Goal: Information Seeking & Learning: Check status

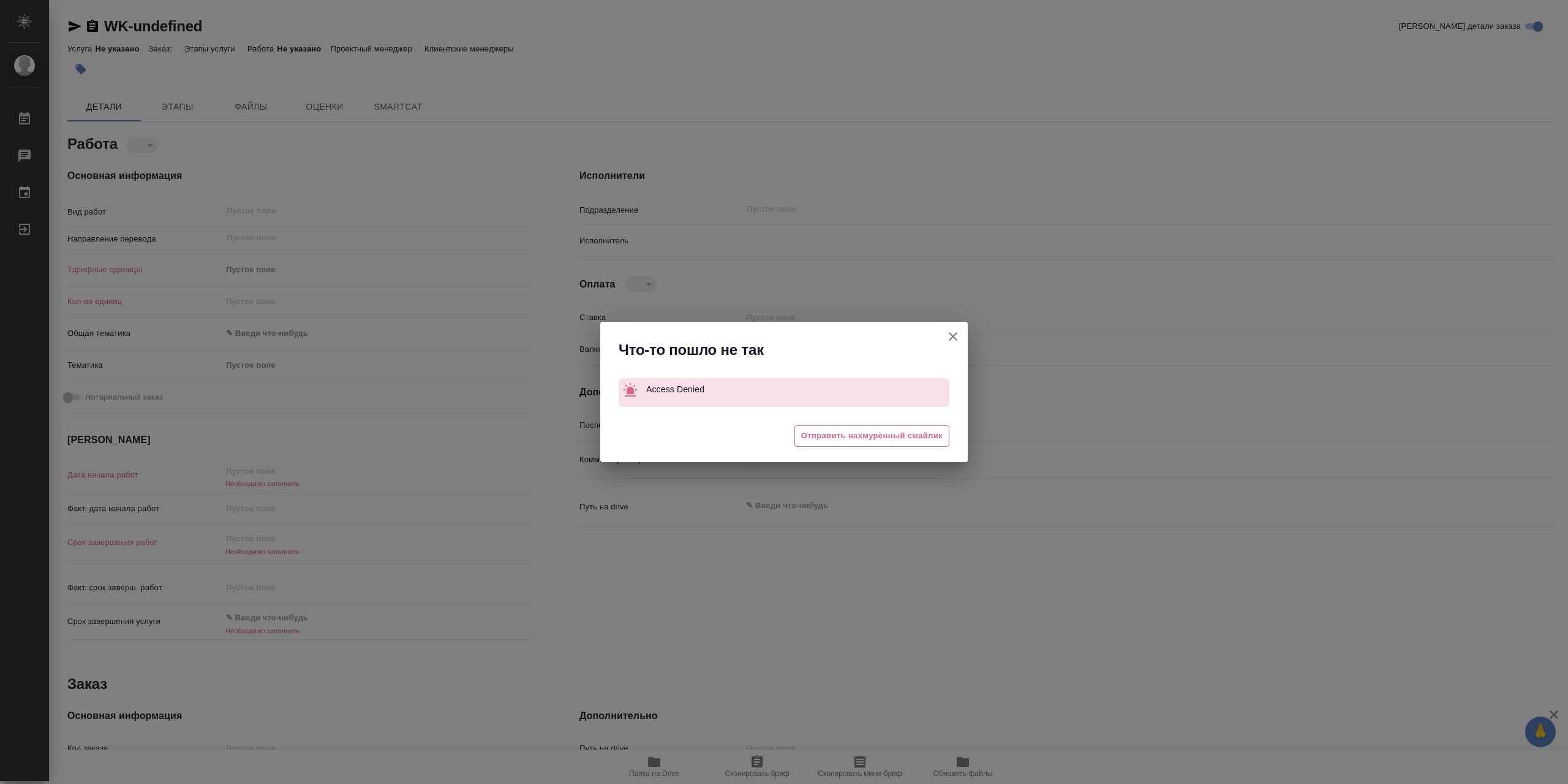
type textarea "x"
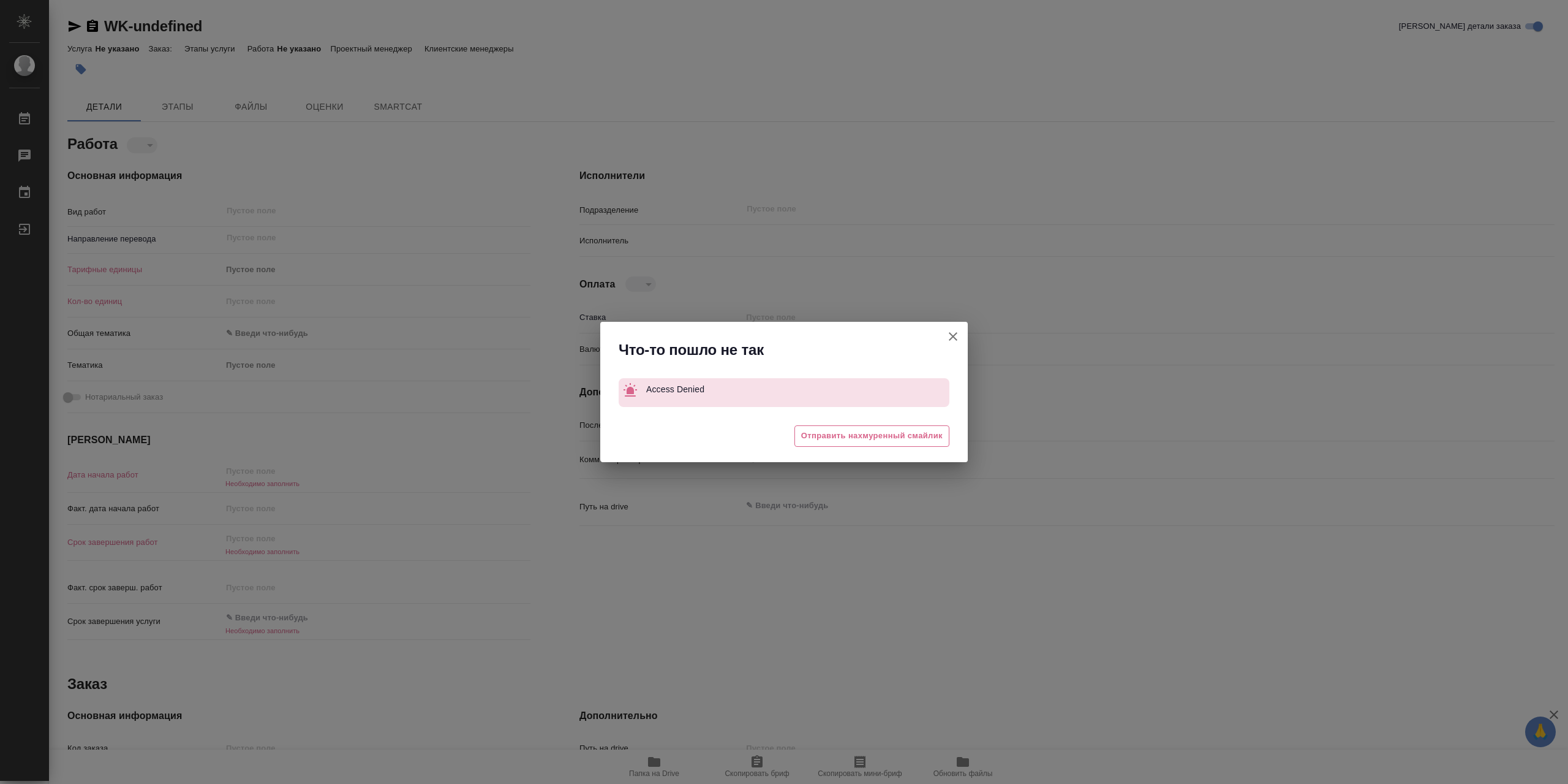
click at [957, 333] on icon "button" at bounding box center [953, 337] width 15 height 15
type textarea "x"
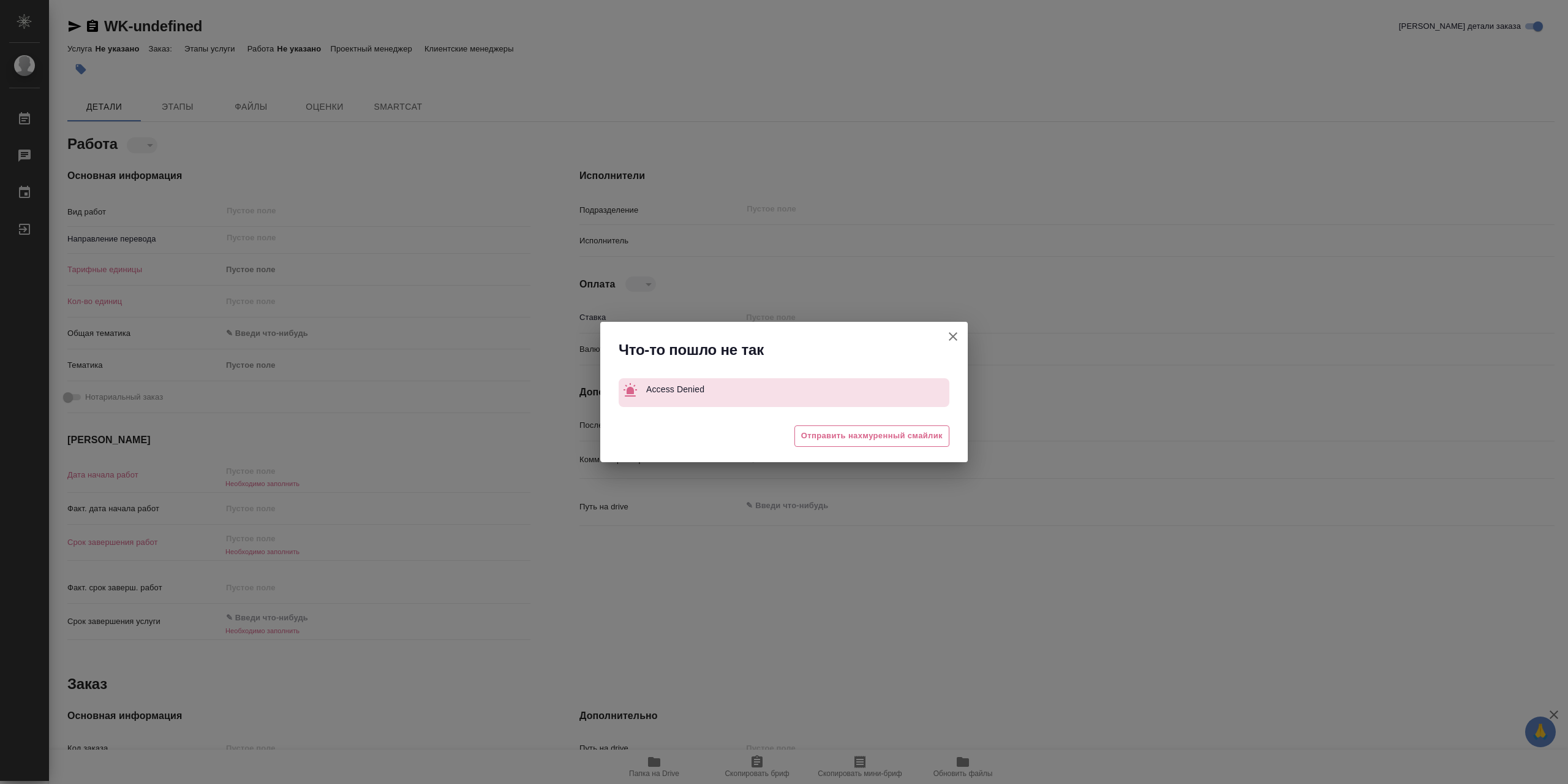
type textarea "x"
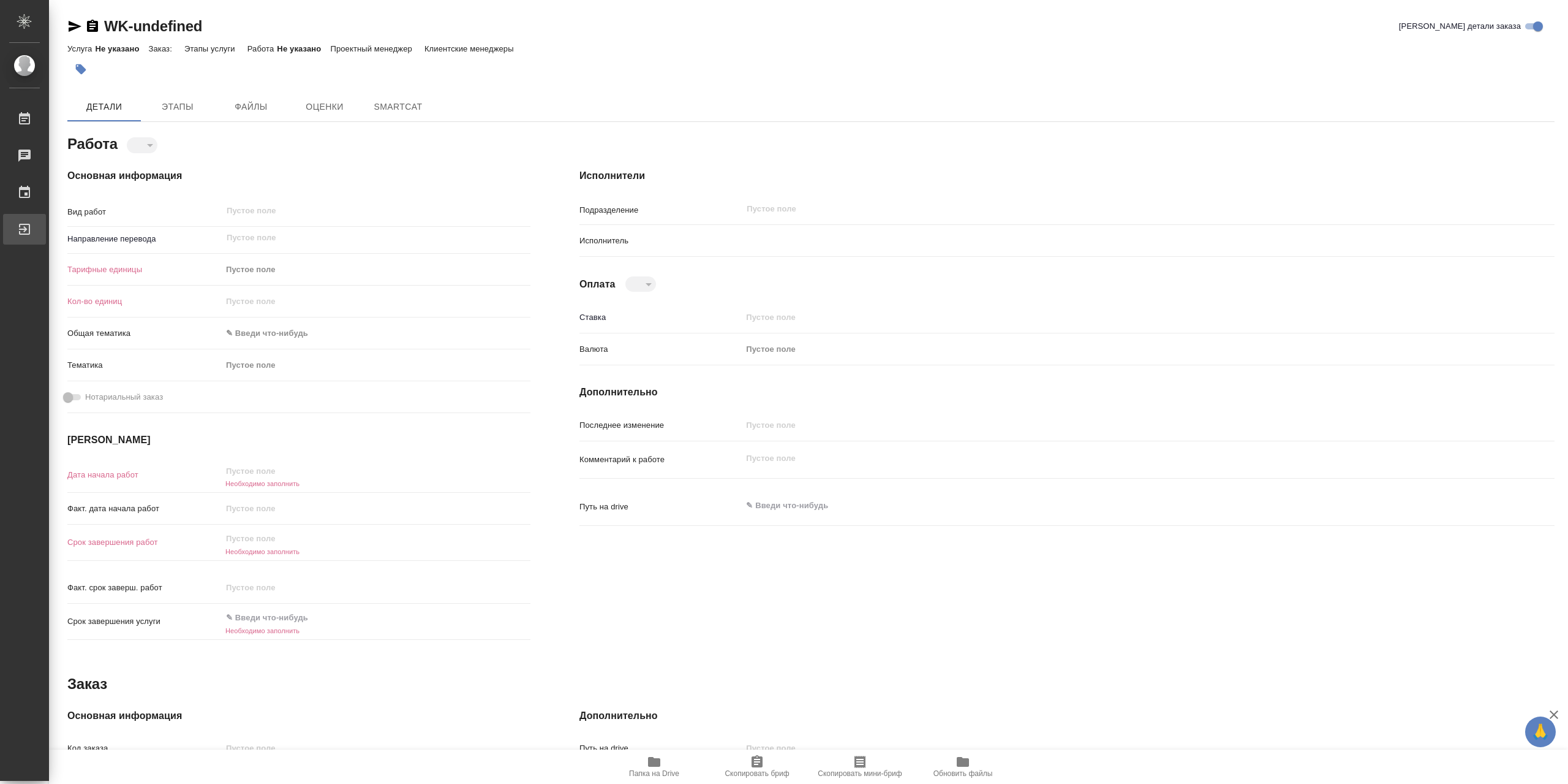
type textarea "x"
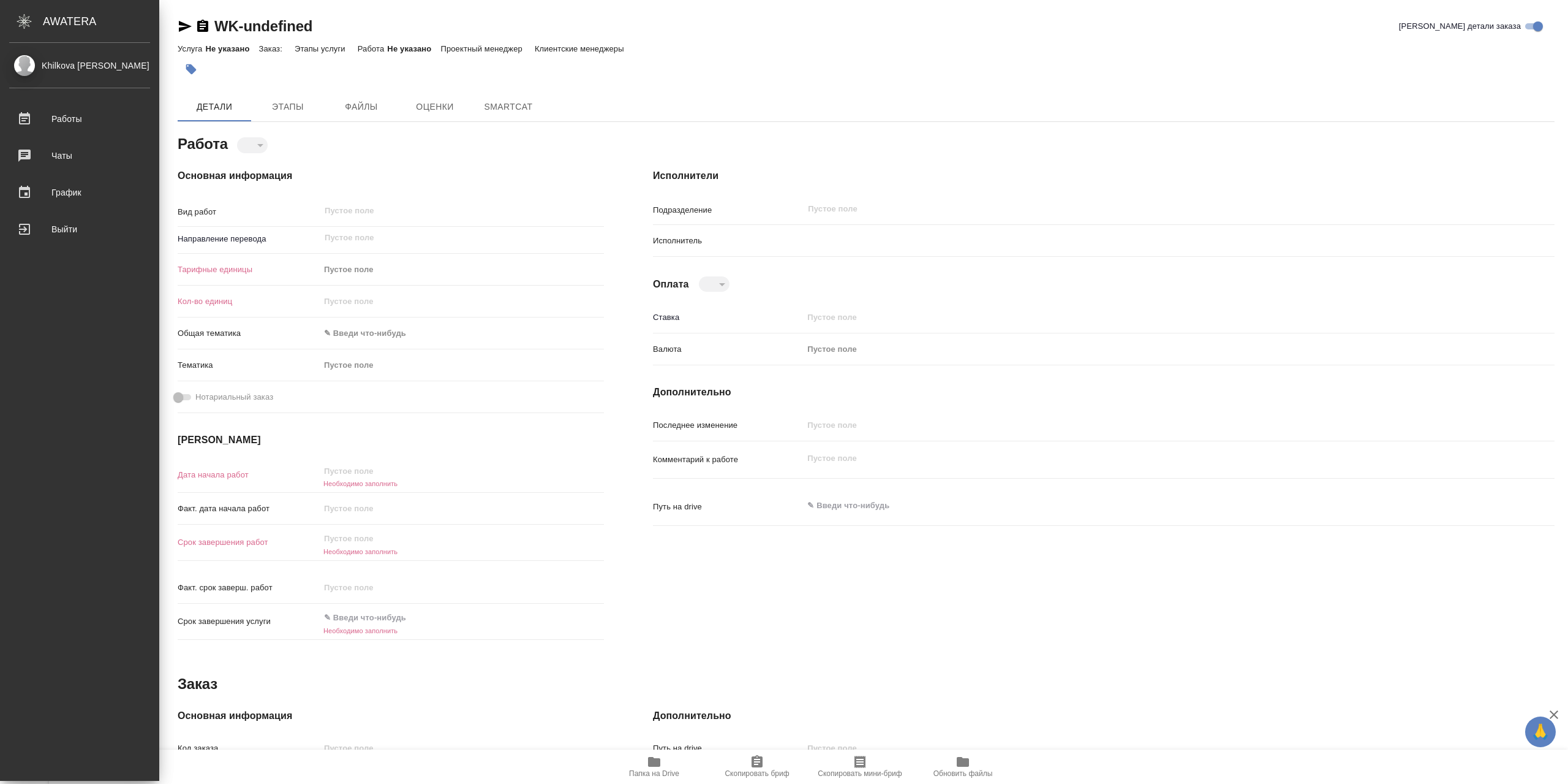
type textarea "x"
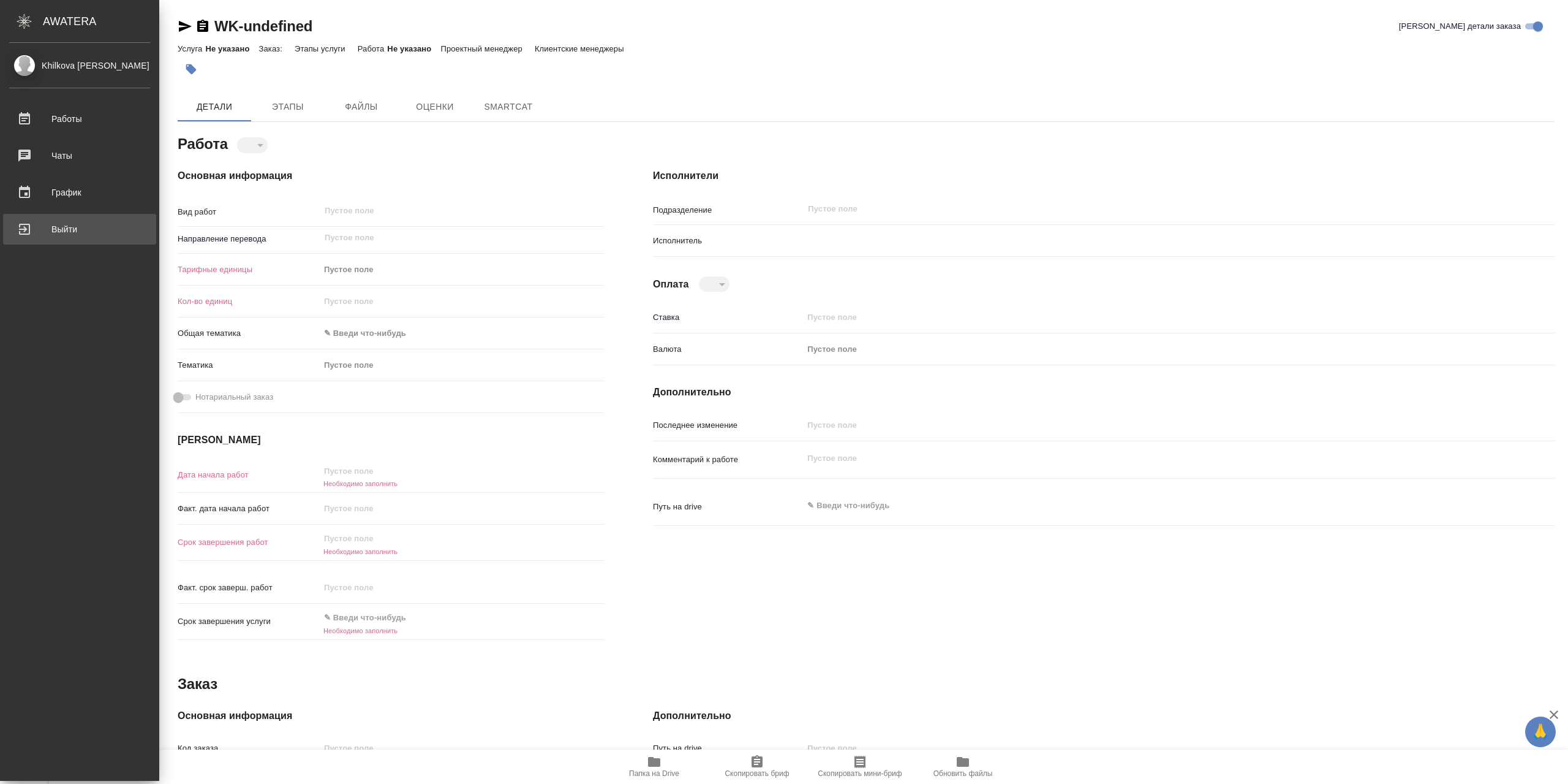
type textarea "x"
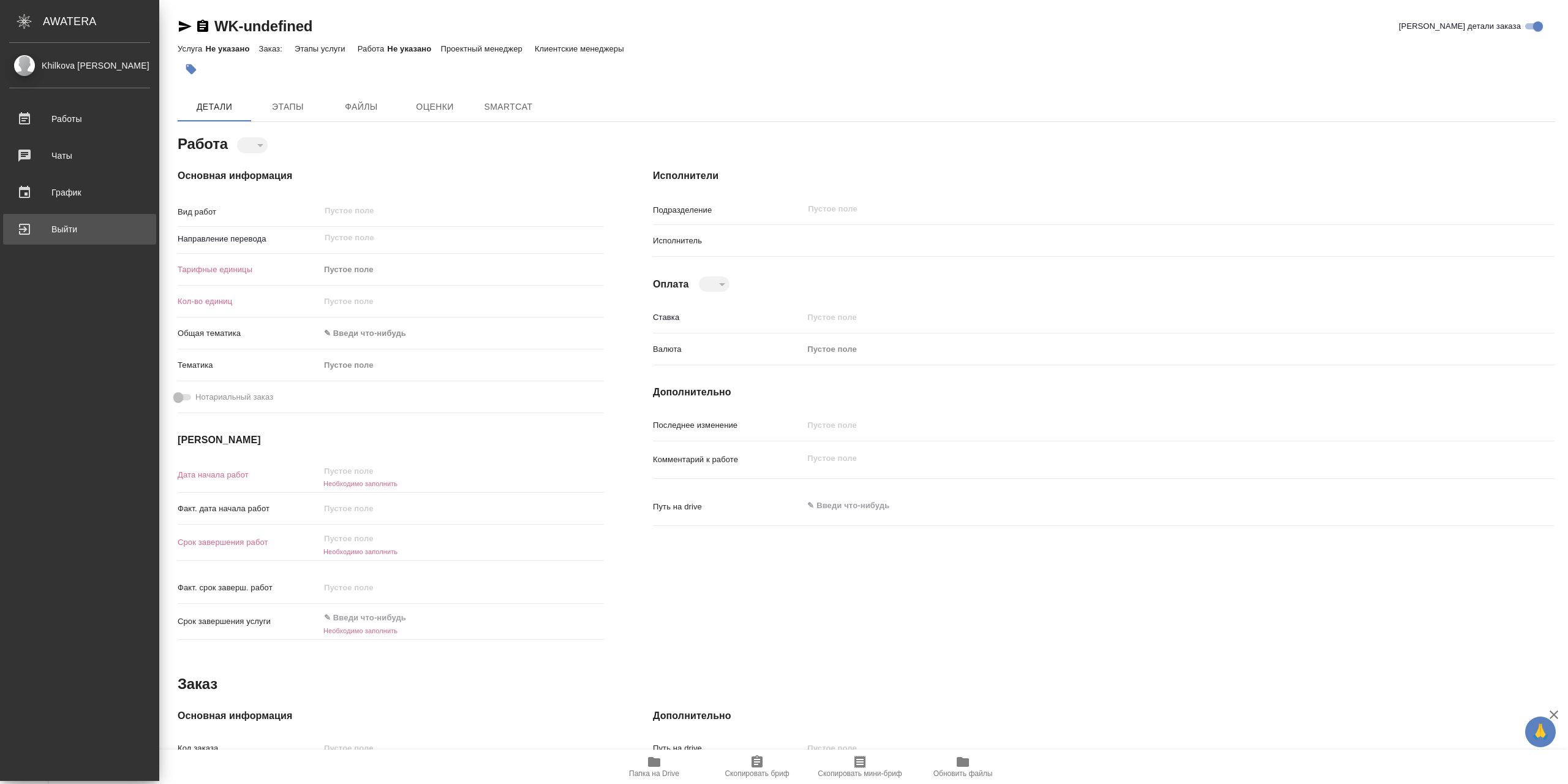
type textarea "x"
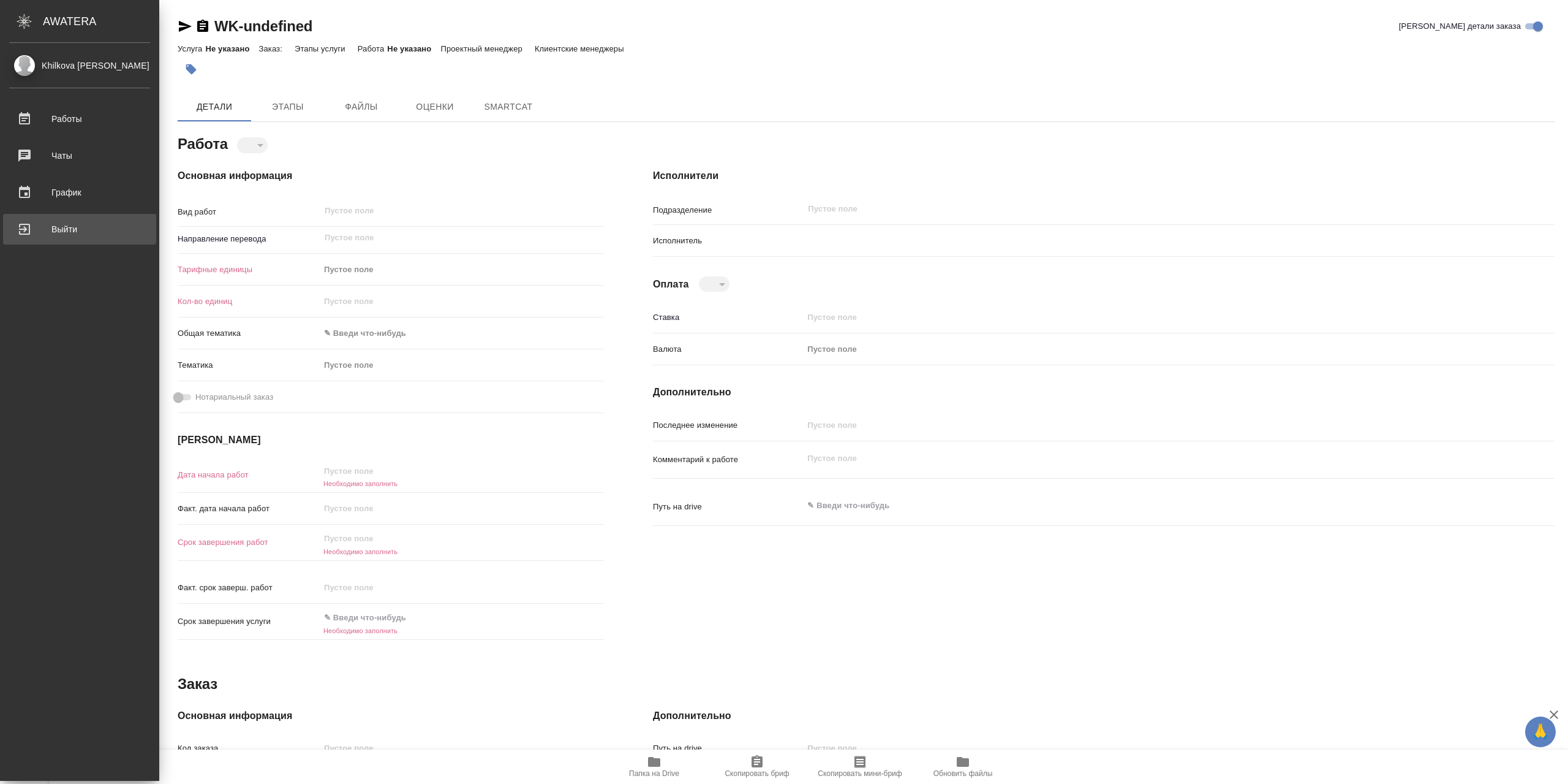
click at [31, 226] on div "Выйти" at bounding box center [79, 229] width 141 height 18
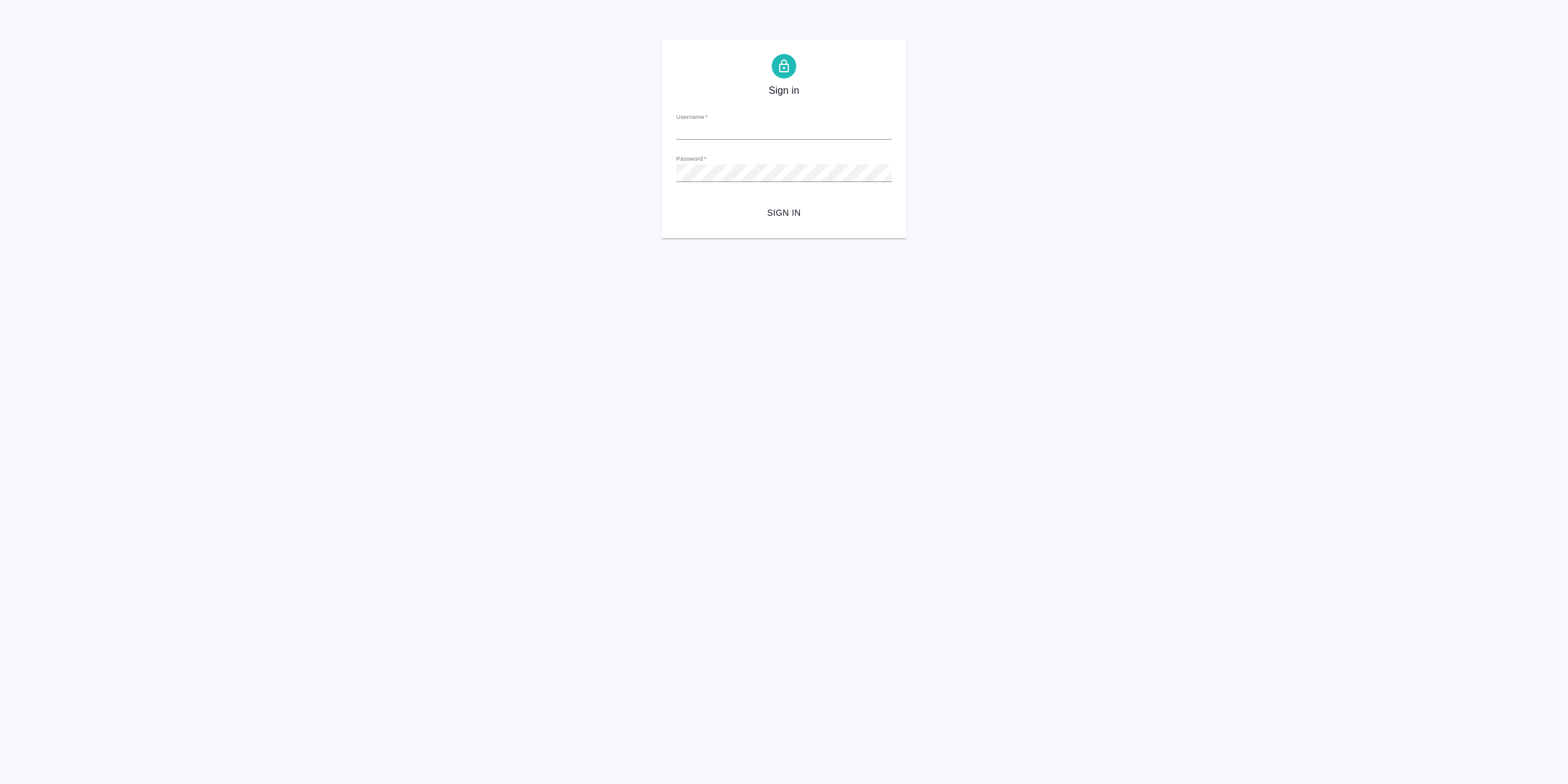
type input "[EMAIL_ADDRESS][DOMAIN_NAME]"
click at [784, 217] on span "Sign in" at bounding box center [784, 213] width 196 height 15
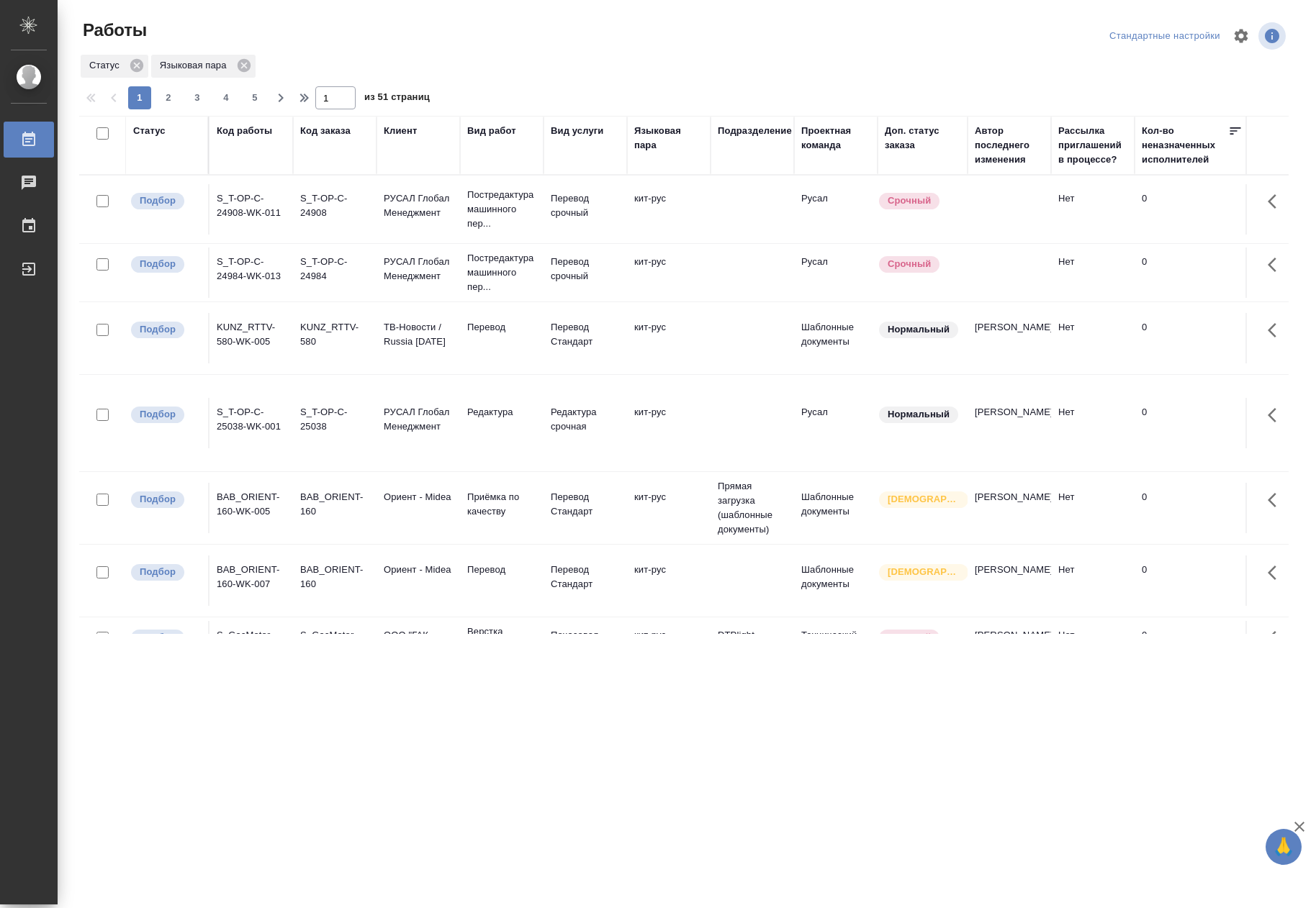
click at [237, 146] on div "Код работы" at bounding box center [251, 145] width 69 height 43
click at [241, 131] on div "Код работы" at bounding box center [244, 131] width 55 height 15
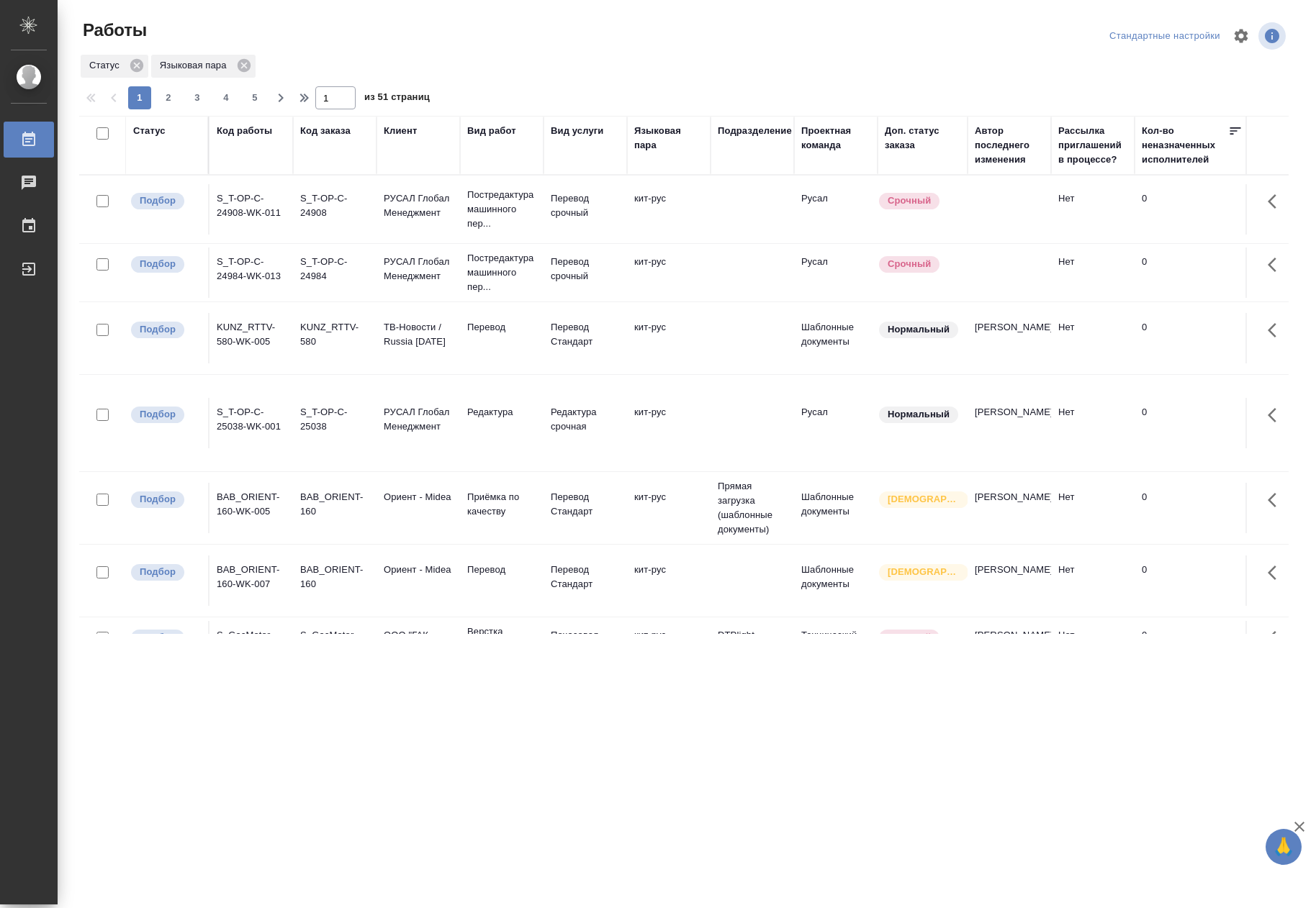
click at [241, 131] on div "Код работы" at bounding box center [244, 131] width 55 height 15
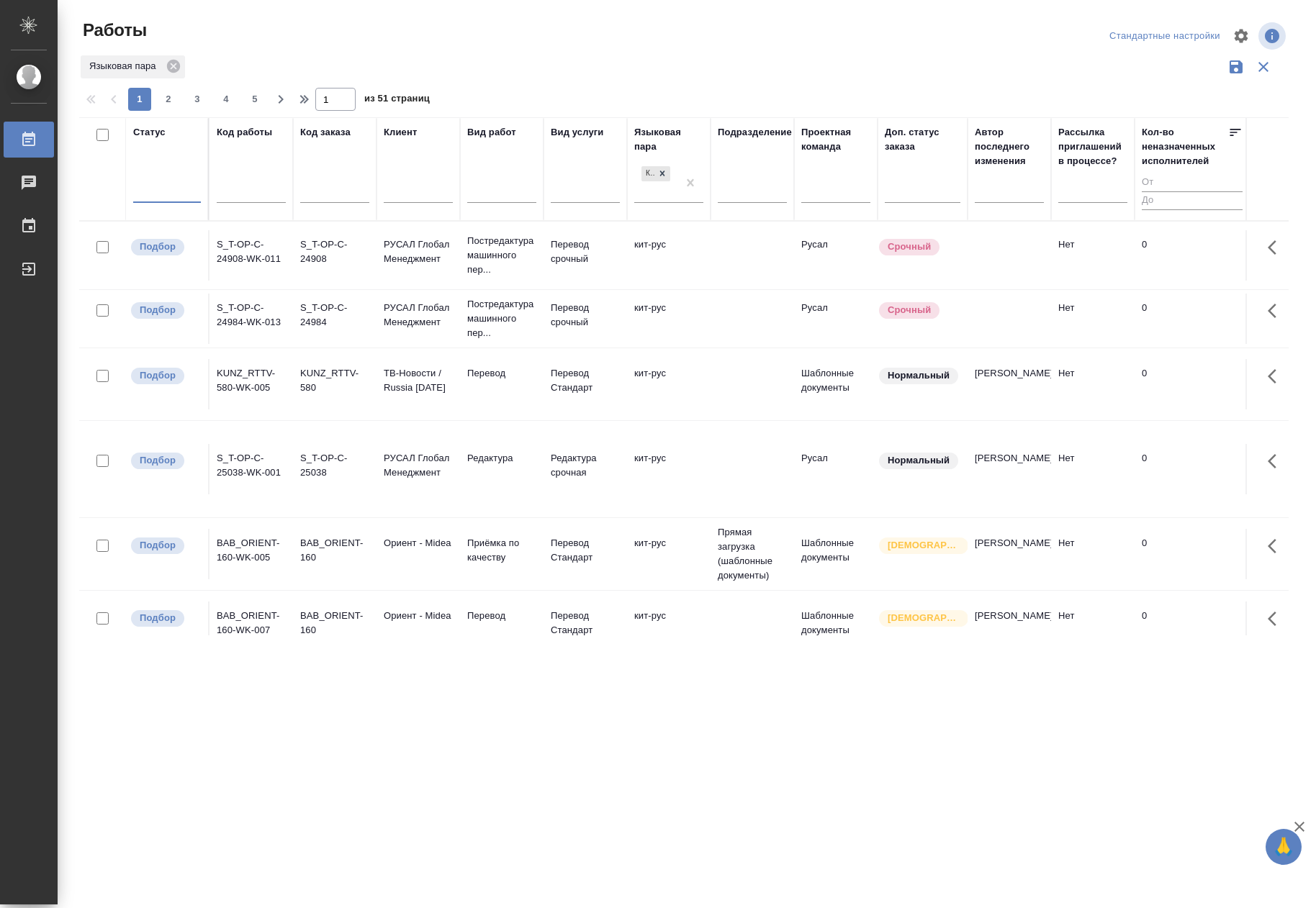
click at [267, 190] on input "text" at bounding box center [251, 193] width 69 height 18
type input "C3_SCT"
click at [271, 190] on input "C3_SCT" at bounding box center [251, 193] width 69 height 18
click at [273, 194] on input "C3_SCT" at bounding box center [251, 193] width 69 height 18
click at [533, 82] on div at bounding box center [689, 84] width 1221 height 7
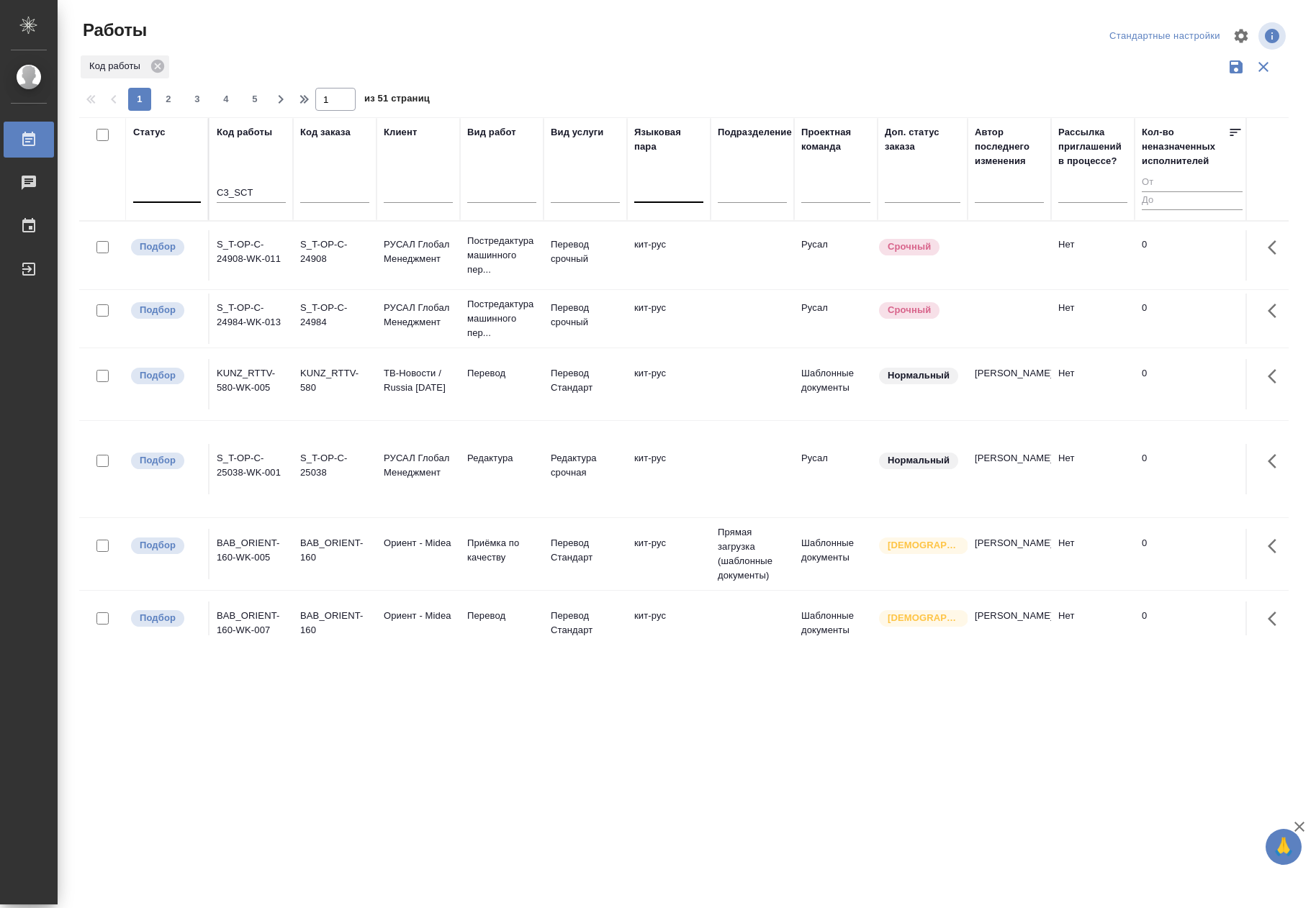
drag, startPoint x: 252, startPoint y: 180, endPoint x: 254, endPoint y: 191, distance: 11.2
click at [254, 189] on div "C3_SCT" at bounding box center [251, 195] width 69 height 35
click at [259, 190] on input "C3_SCT" at bounding box center [251, 193] width 69 height 18
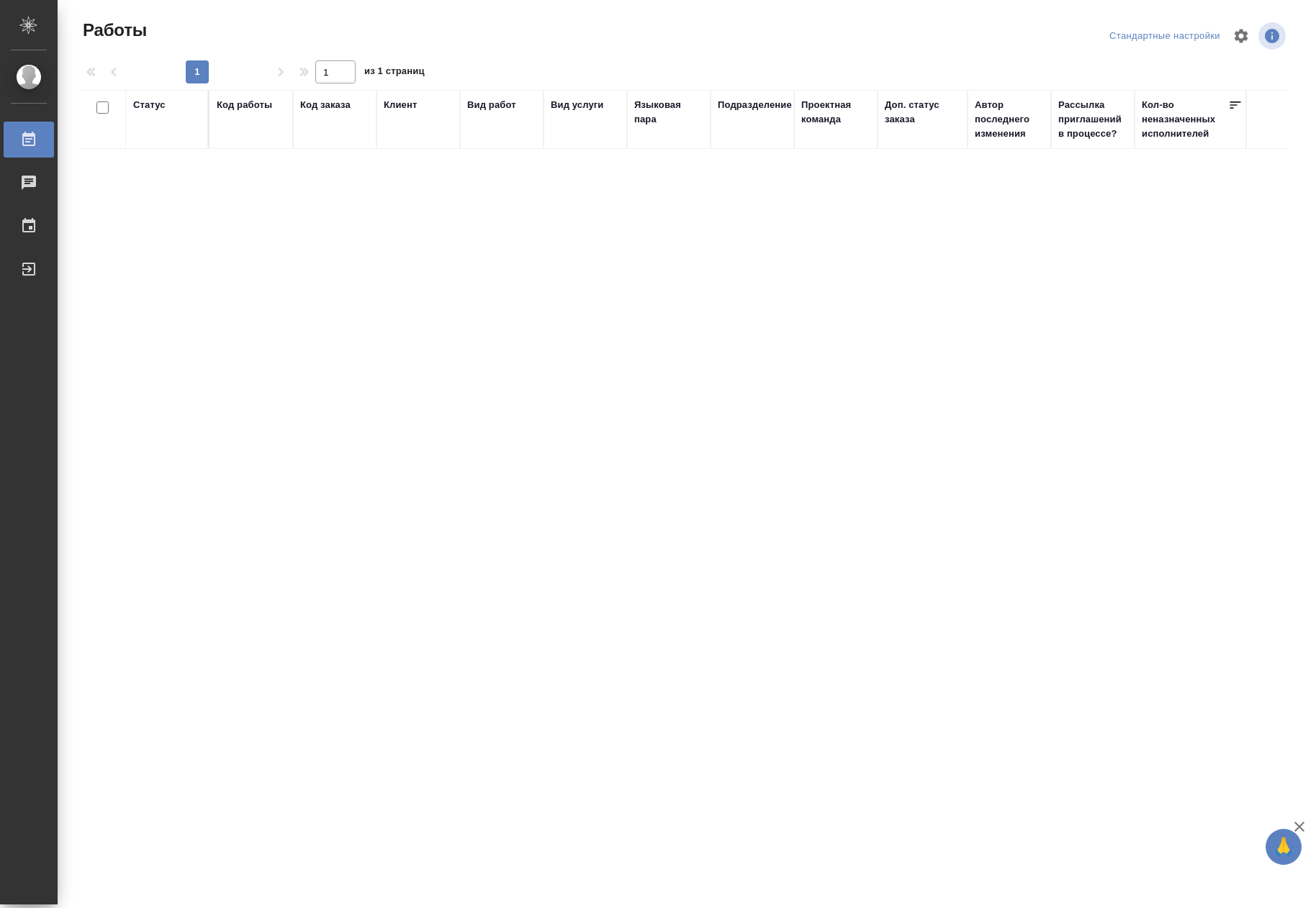
click at [235, 128] on div "Код работы" at bounding box center [251, 119] width 69 height 43
click at [235, 127] on div "Код работы" at bounding box center [251, 119] width 69 height 43
click at [332, 103] on div "Код заказа" at bounding box center [325, 105] width 50 height 15
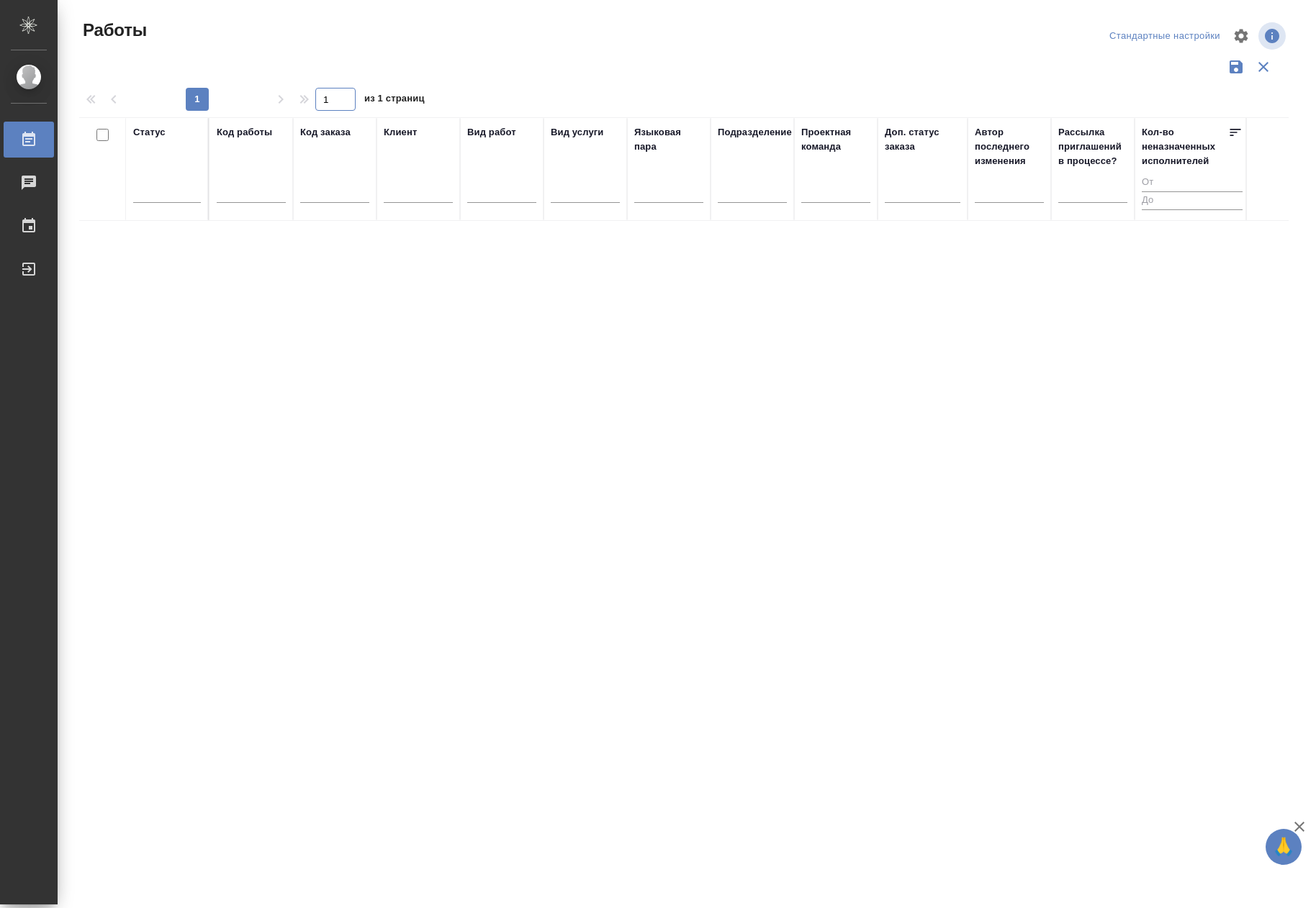
click at [332, 103] on input "1" at bounding box center [335, 99] width 41 height 23
click at [341, 159] on div "Код заказа" at bounding box center [335, 169] width 69 height 87
click at [336, 199] on input "text" at bounding box center [335, 193] width 69 height 18
click at [266, 198] on input "text" at bounding box center [251, 193] width 69 height 18
type input "C"
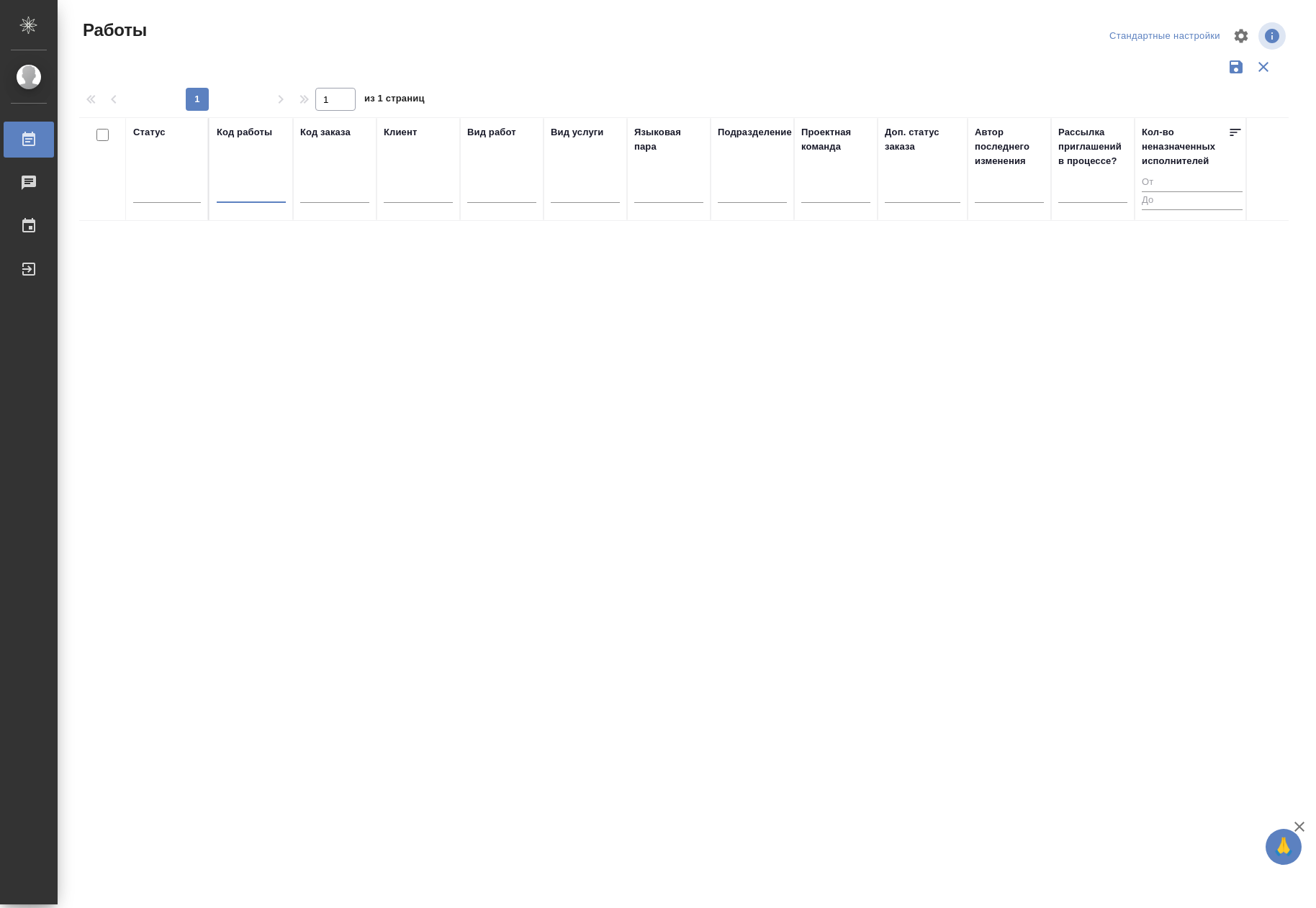
click at [415, 186] on input "text" at bounding box center [418, 193] width 69 height 18
click at [652, 182] on div at bounding box center [669, 188] width 69 height 21
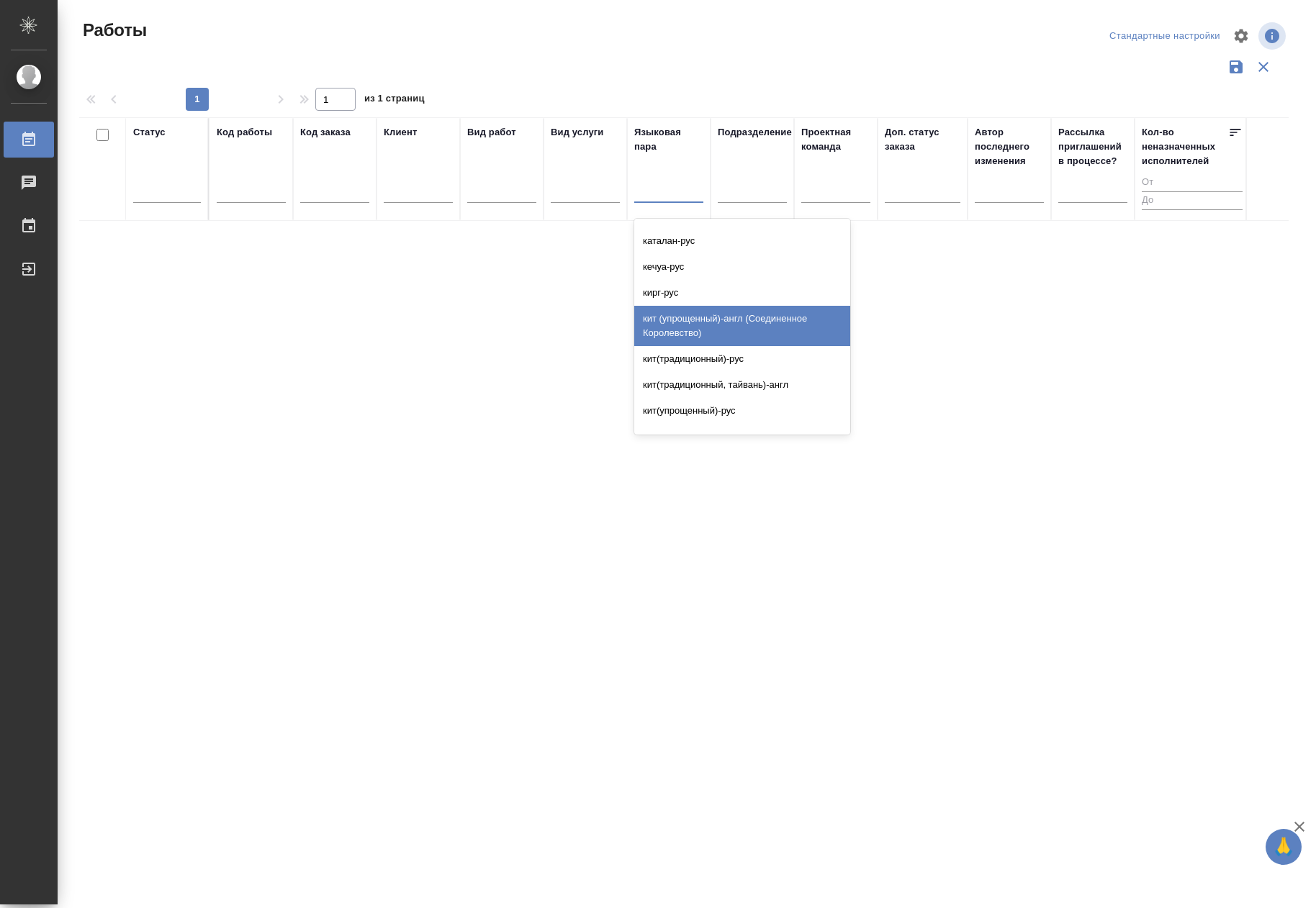
scroll to position [5394, 0]
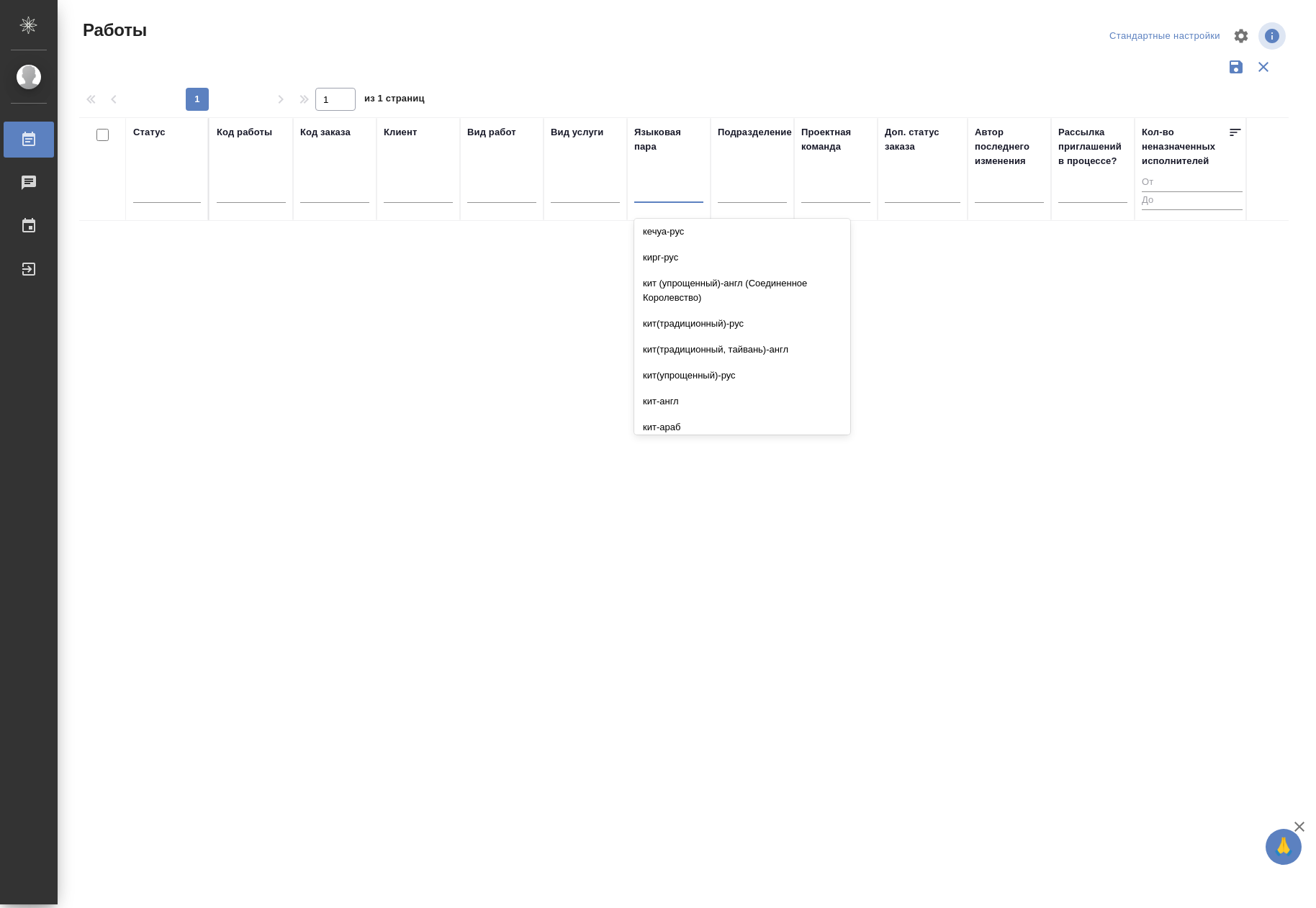
click at [698, 466] on div "кит-рус" at bounding box center [742, 479] width 216 height 26
click at [738, 90] on div "1 1 из 1 страниц" at bounding box center [689, 99] width 1221 height 23
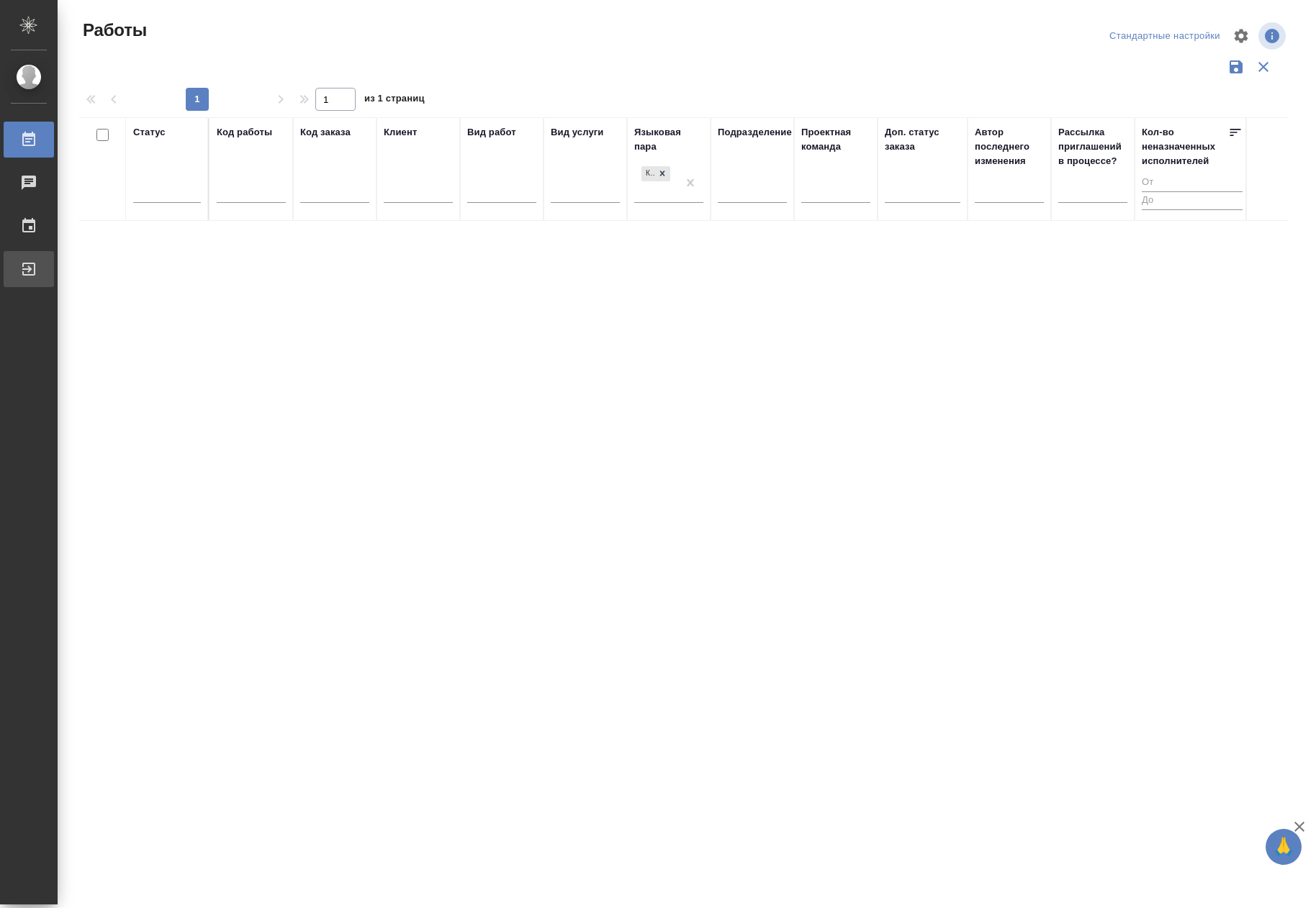
click at [29, 269] on div "Выйти" at bounding box center [11, 269] width 36 height 22
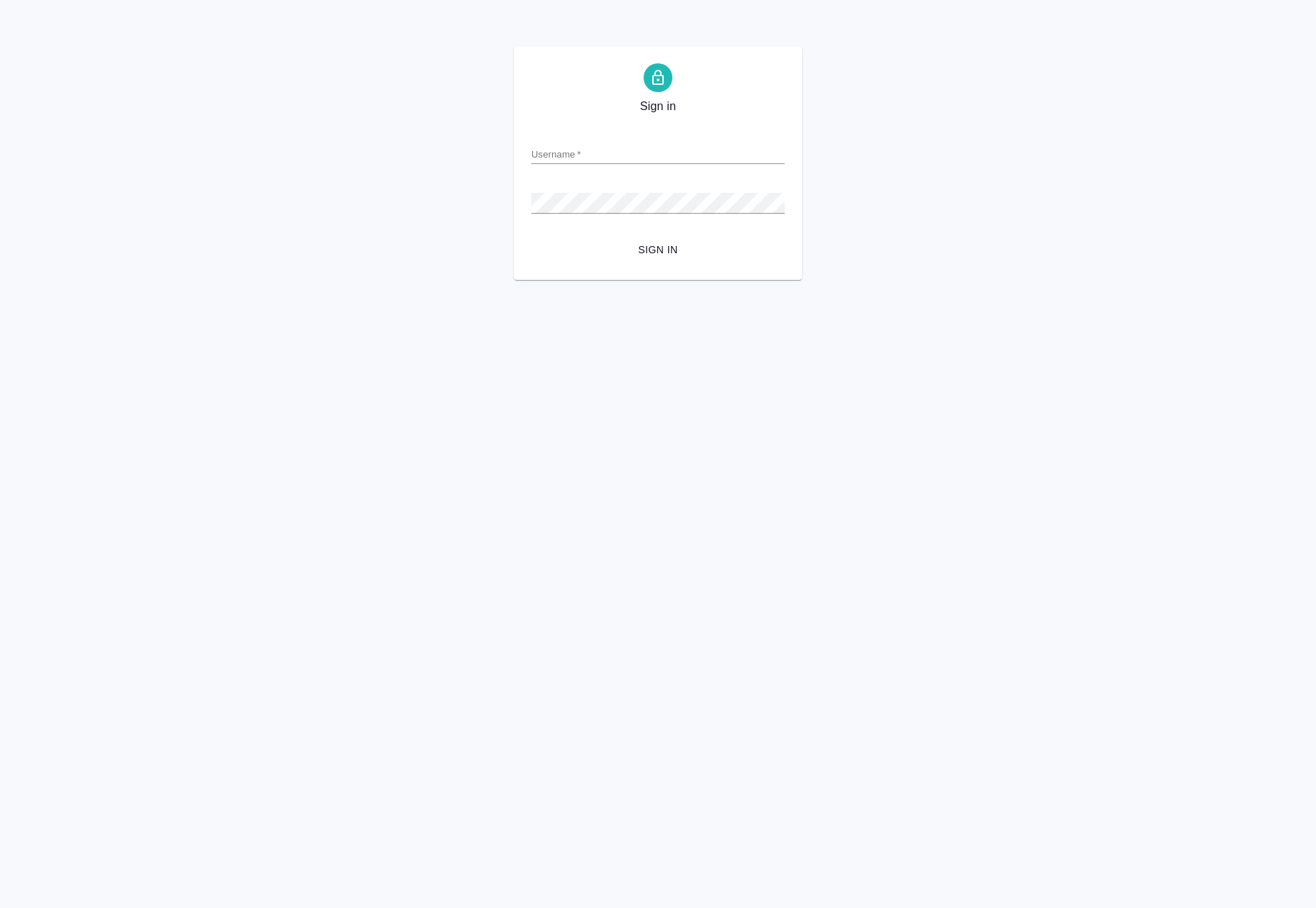
type input "[EMAIL_ADDRESS][DOMAIN_NAME]"
click at [680, 246] on span "Sign in" at bounding box center [658, 250] width 230 height 18
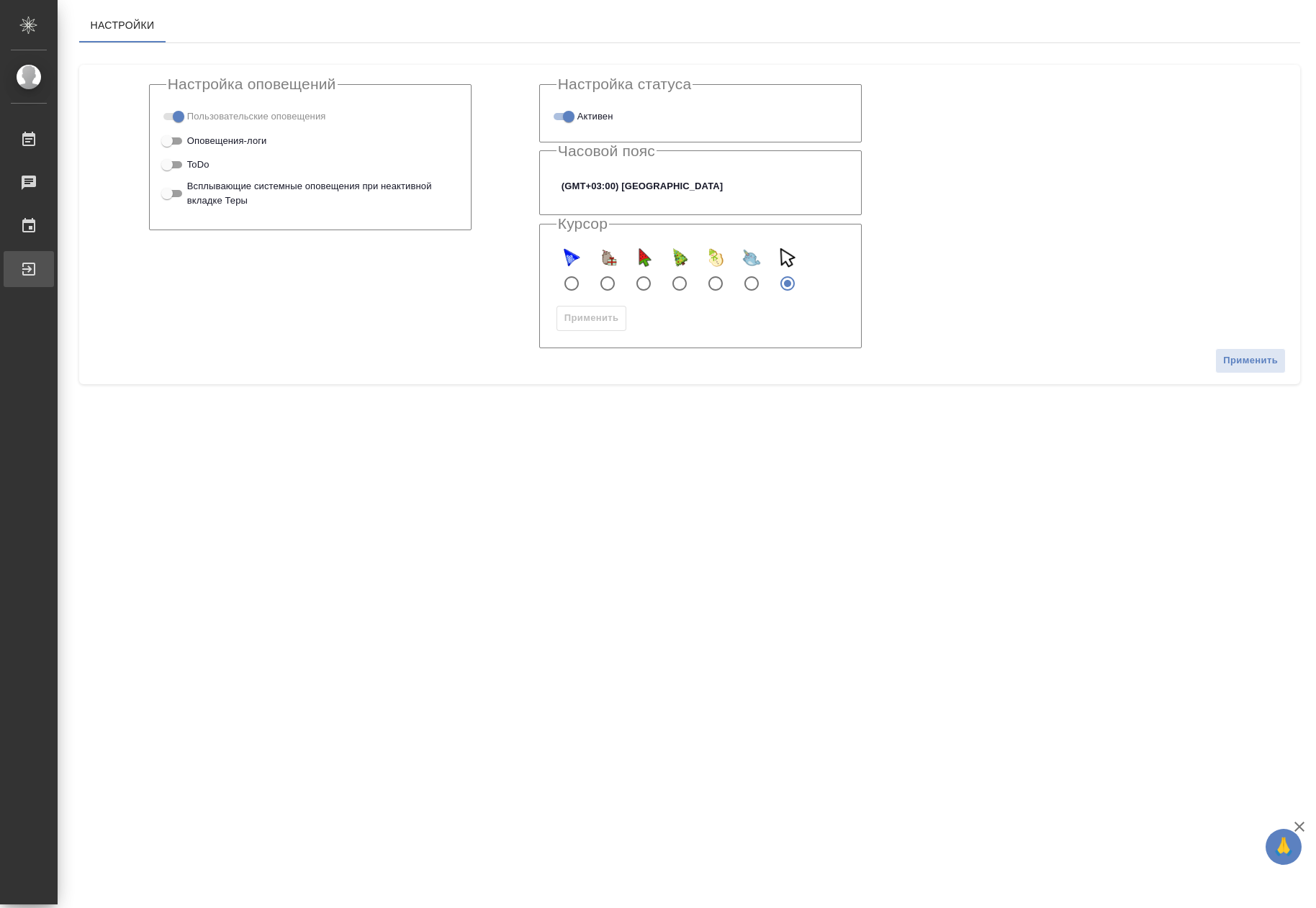
click at [29, 265] on div "Выйти" at bounding box center [11, 269] width 36 height 22
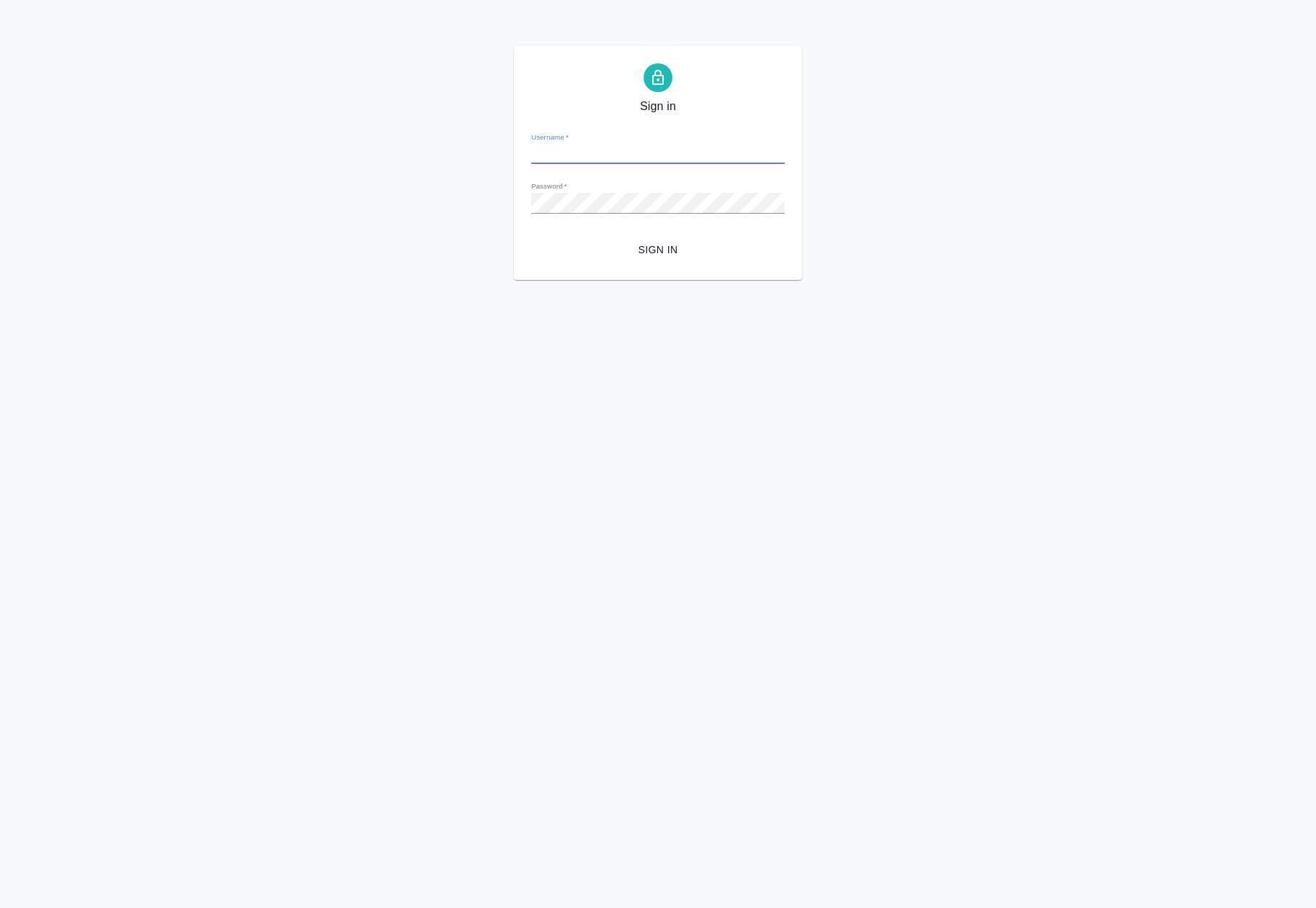
type input "[EMAIL_ADDRESS][DOMAIN_NAME]"
click at [700, 253] on span "Sign in" at bounding box center [658, 250] width 230 height 18
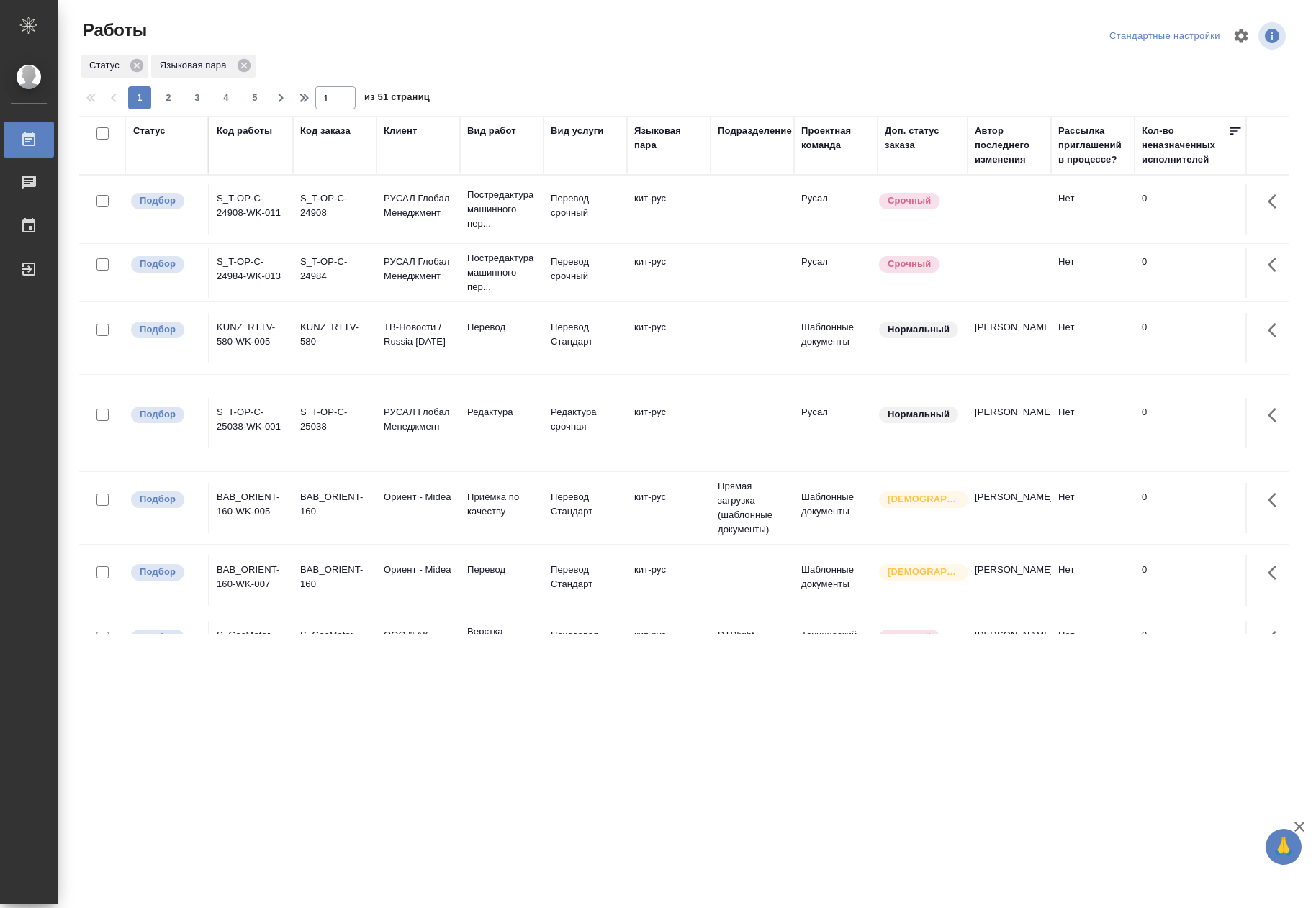
click at [41, 87] on link "Khilkova [PERSON_NAME]" at bounding box center [29, 77] width 58 height 24
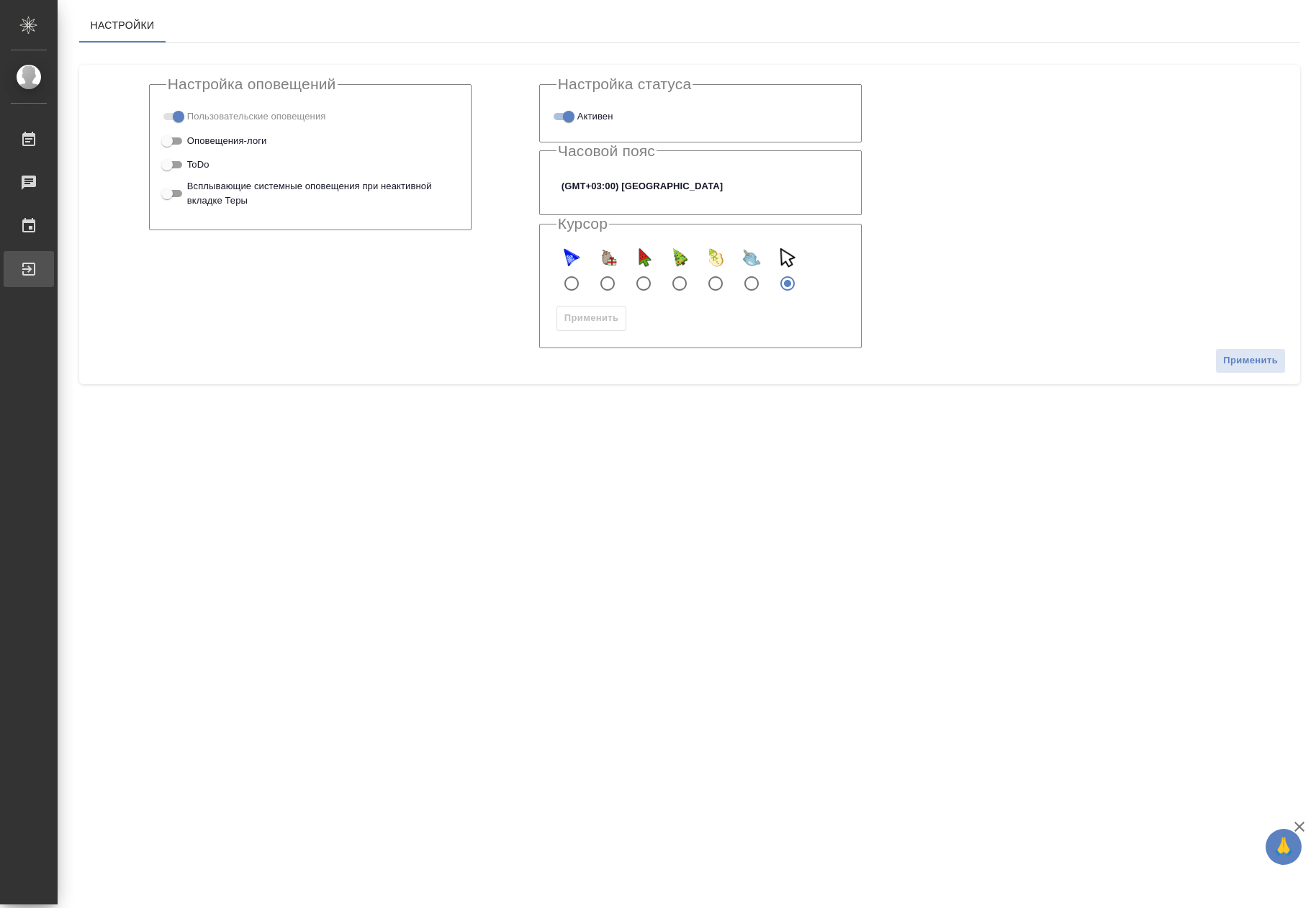
click at [105, 267] on div ".cls-1 fill:#fff; AWATERA Khilkova [PERSON_NAME] 0 Чаты График Выйти Настройки …" at bounding box center [658, 454] width 1316 height 908
click at [54, 156] on link "Работы" at bounding box center [29, 140] width 50 height 36
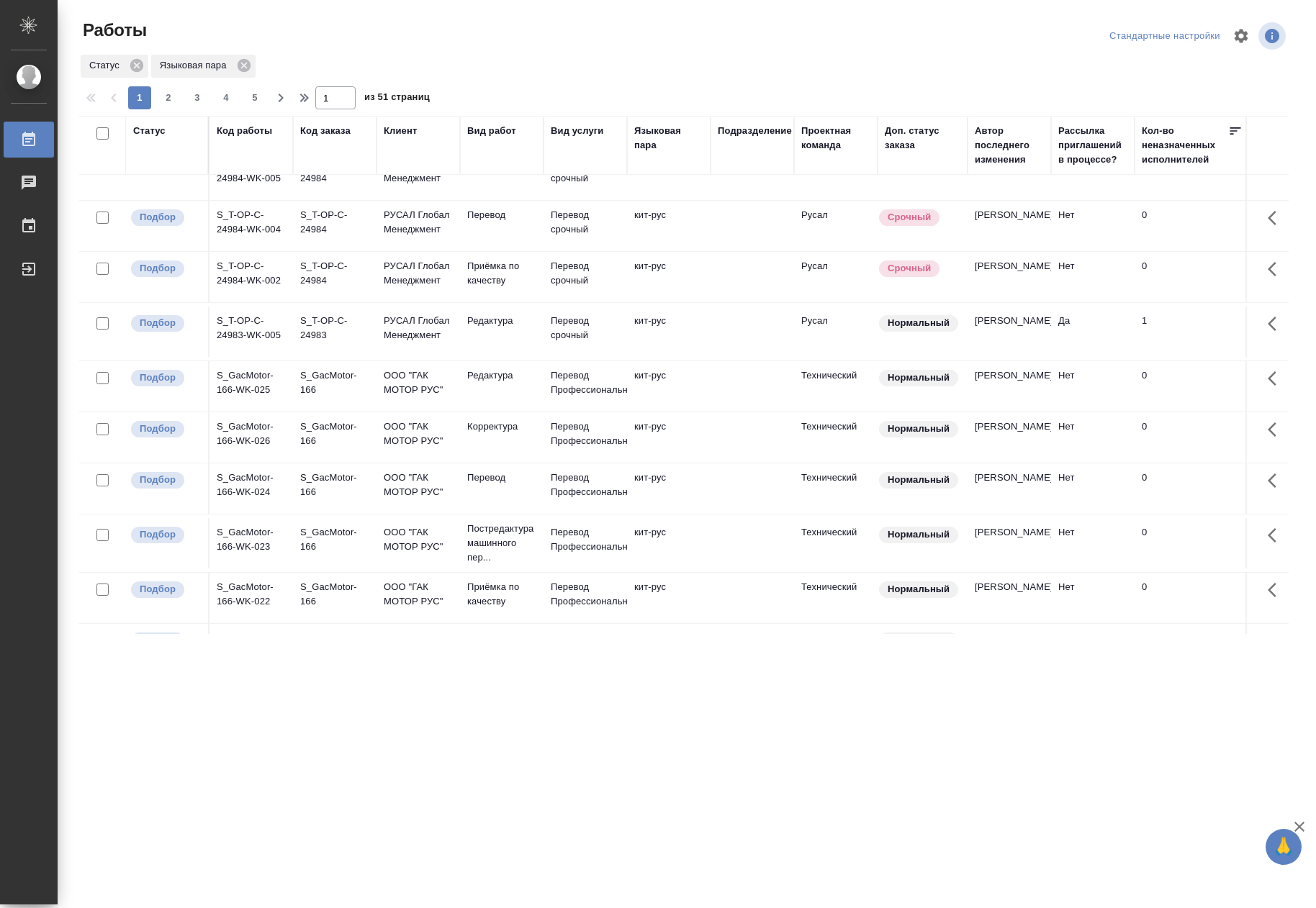
scroll to position [575, 0]
click at [275, 285] on td "S_T-OP-C-24984-WK-002" at bounding box center [251, 278] width 83 height 50
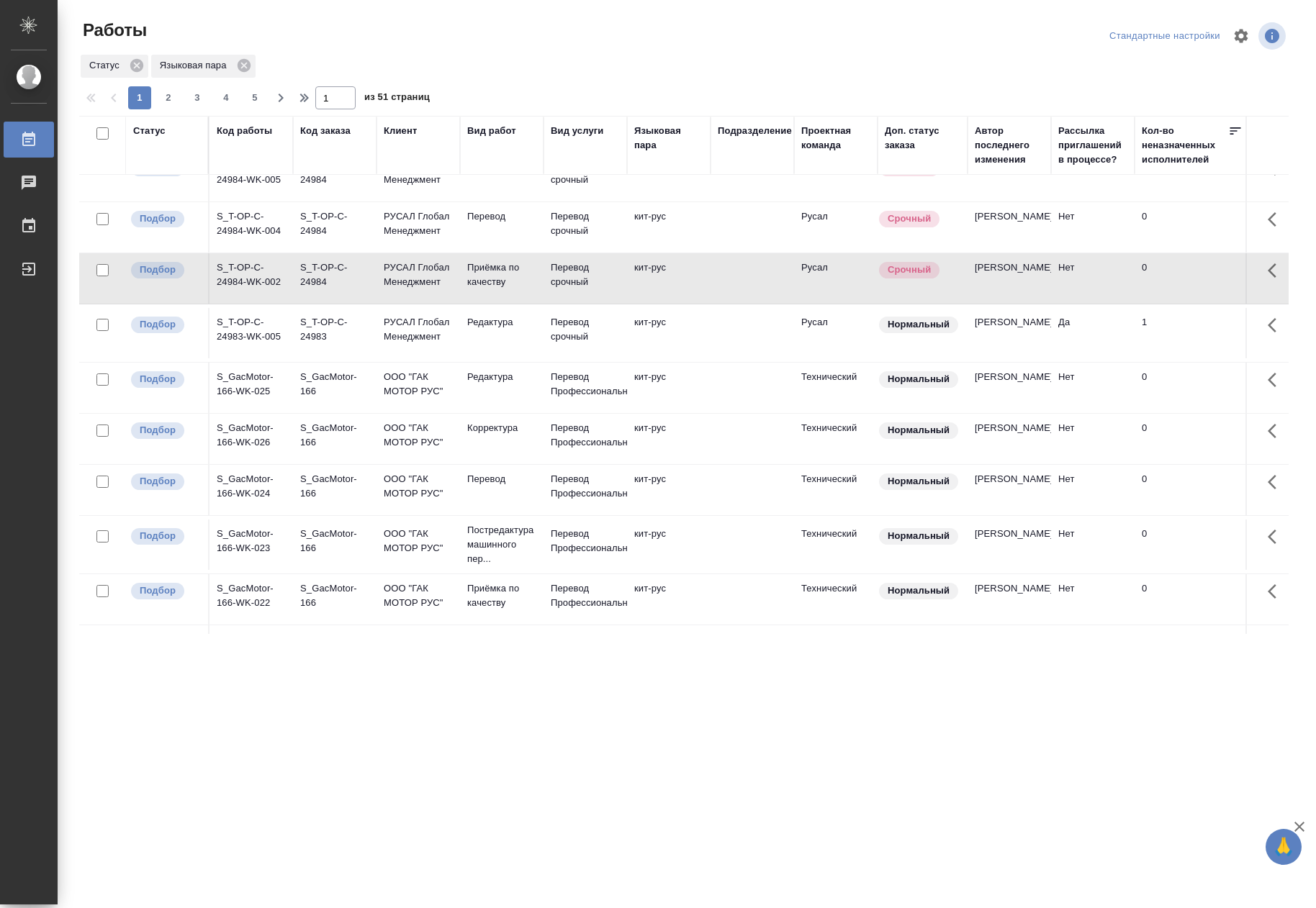
click at [275, 285] on td "S_T-OP-C-24984-WK-002" at bounding box center [251, 278] width 83 height 50
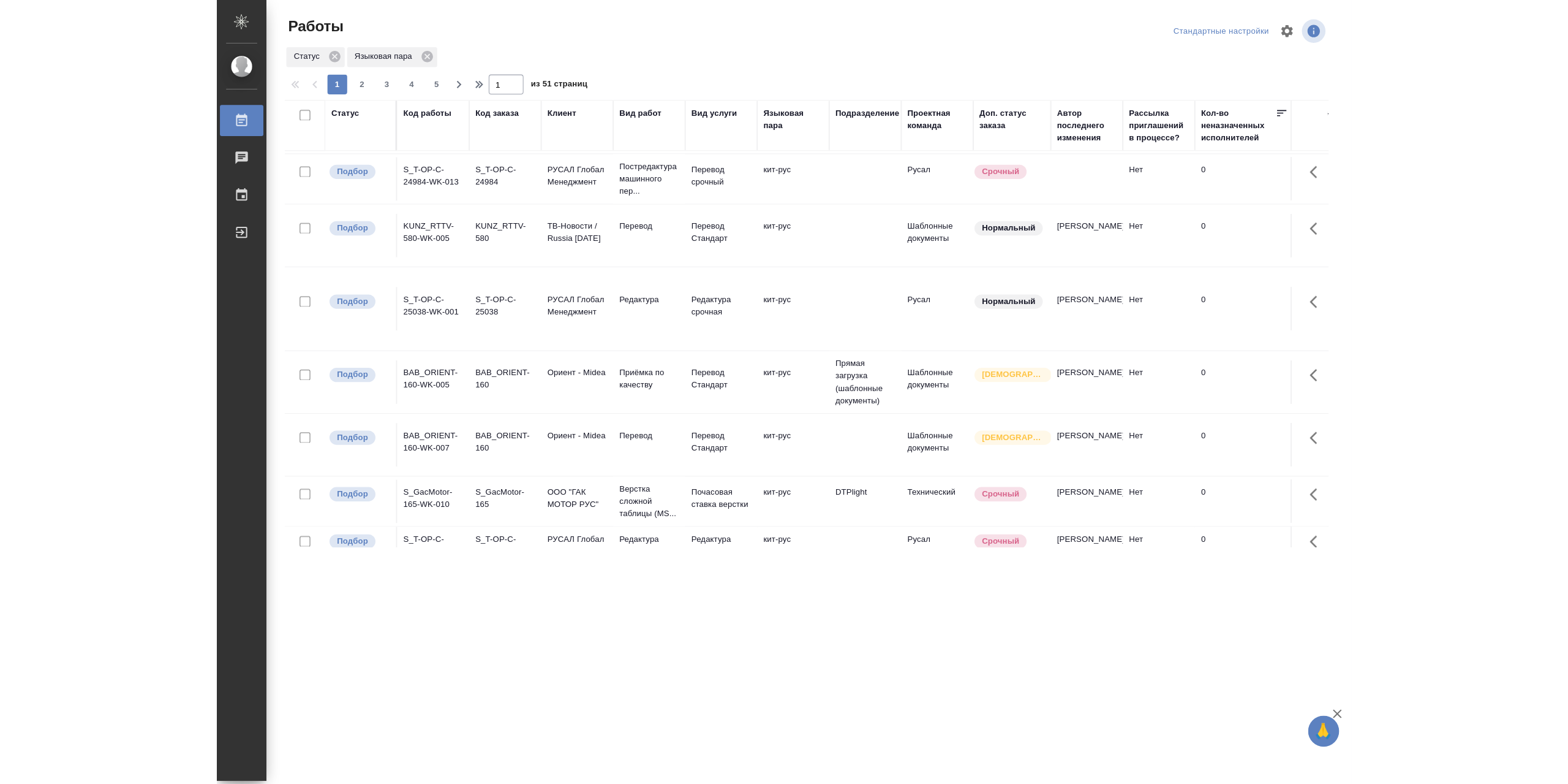
scroll to position [0, 0]
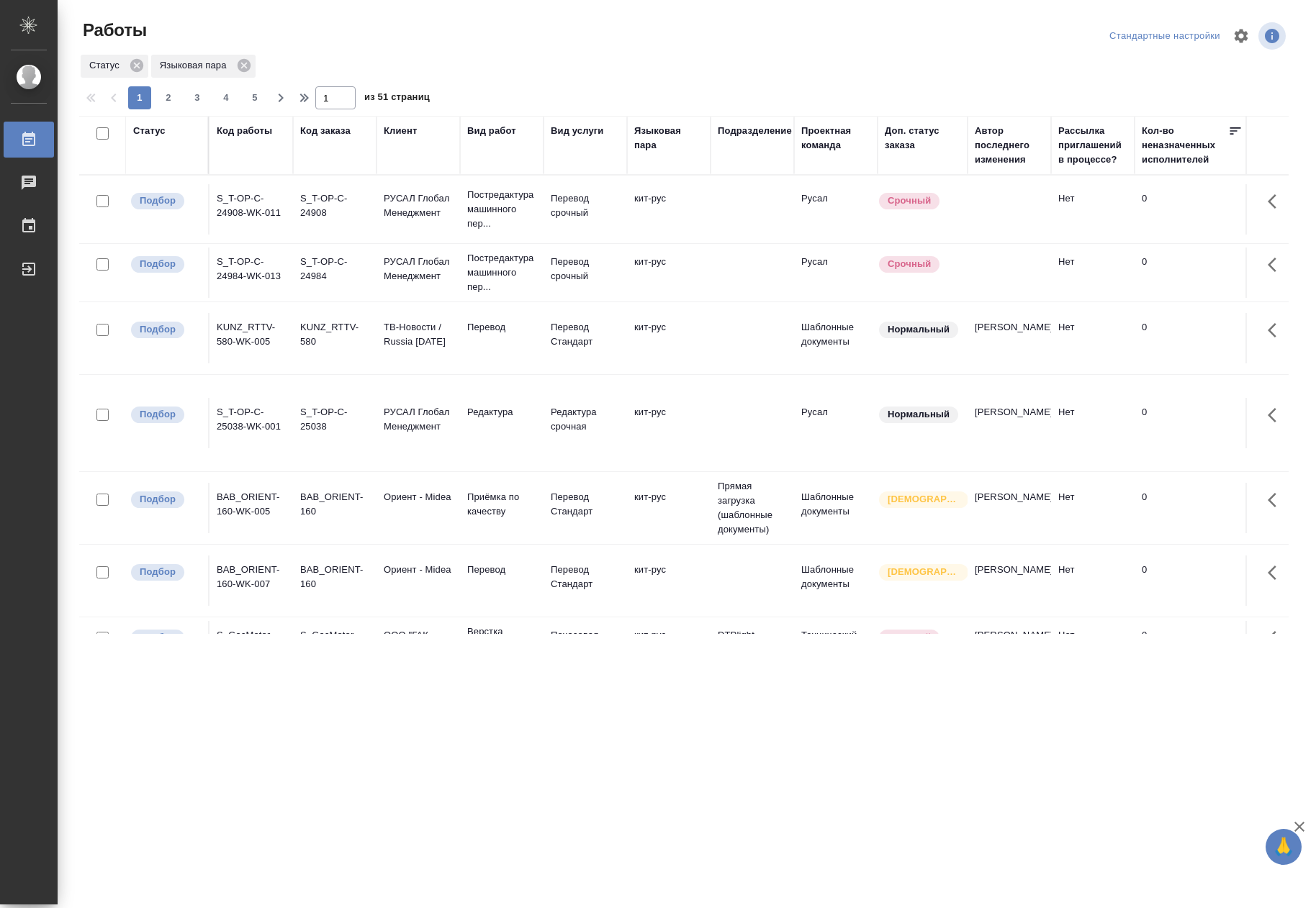
click at [325, 150] on div "Код заказа" at bounding box center [335, 145] width 69 height 43
click at [338, 130] on div "Код заказа" at bounding box center [325, 131] width 50 height 15
click at [323, 160] on div "Код заказа" at bounding box center [335, 145] width 69 height 43
click at [321, 171] on th "Код заказа" at bounding box center [335, 145] width 83 height 59
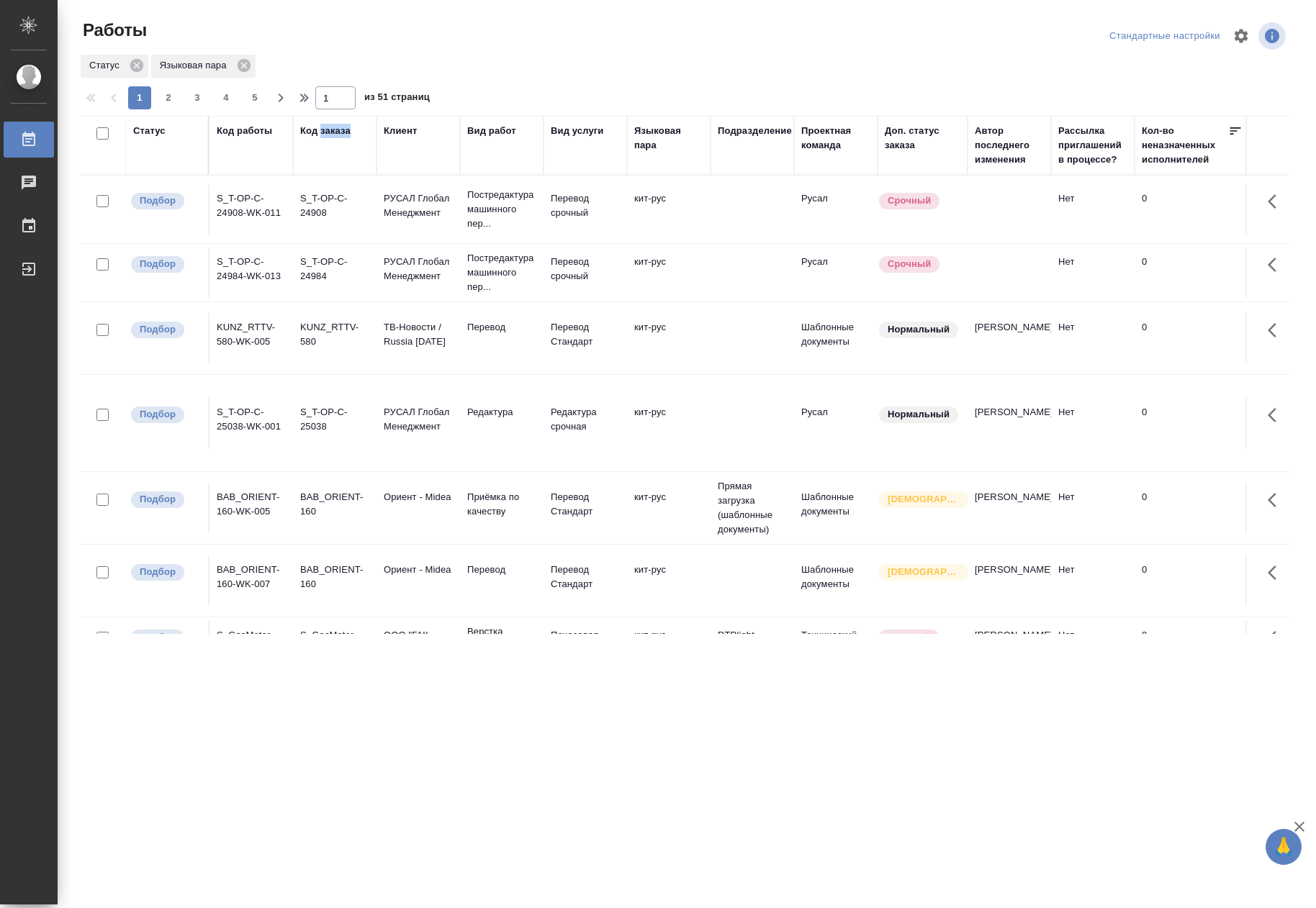
click at [321, 171] on th "Код заказа" at bounding box center [335, 145] width 83 height 59
click at [144, 65] on icon at bounding box center [137, 66] width 16 height 16
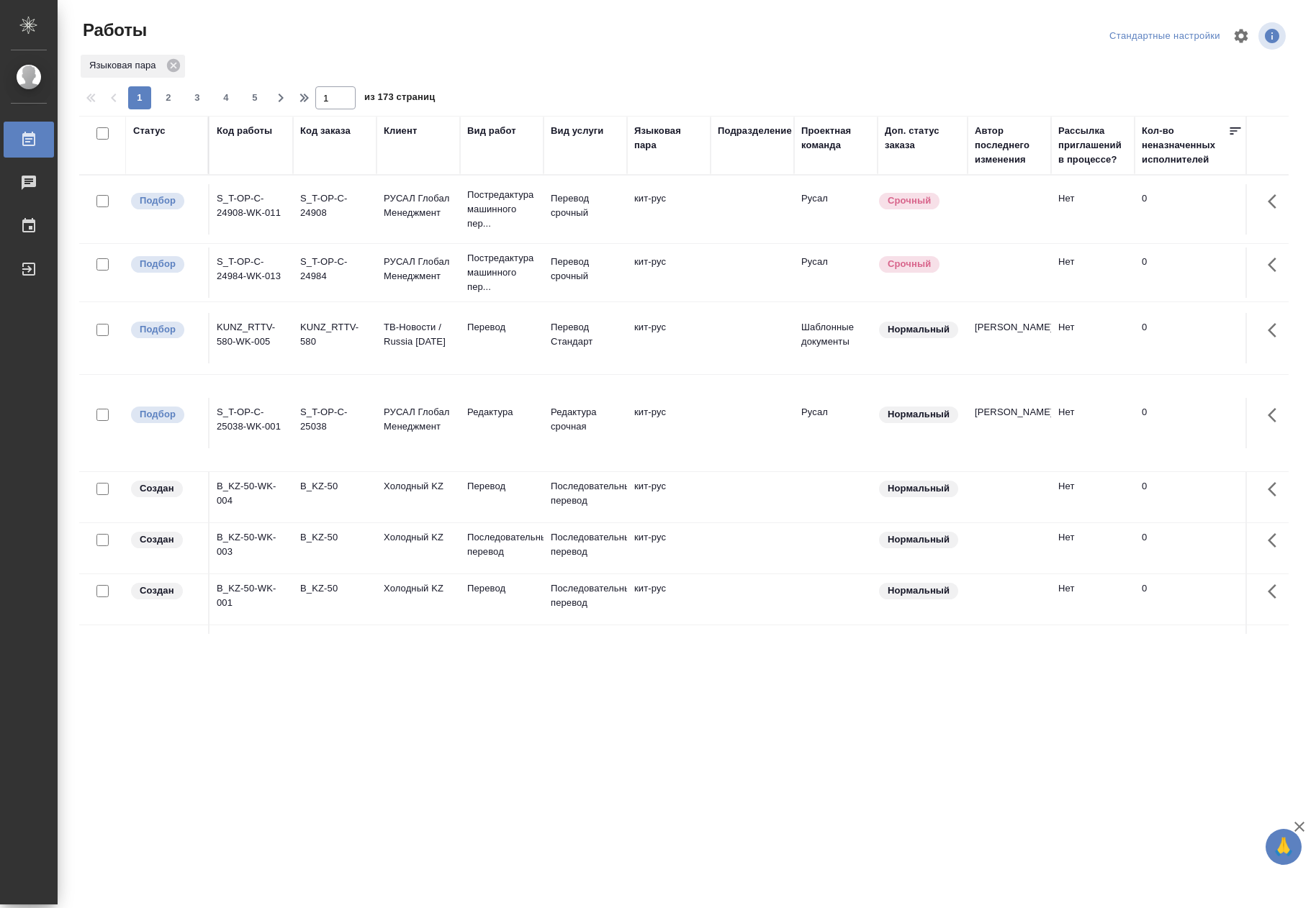
click at [333, 155] on div "Код заказа" at bounding box center [335, 145] width 69 height 43
click at [317, 134] on div "Код заказа" at bounding box center [325, 131] width 50 height 15
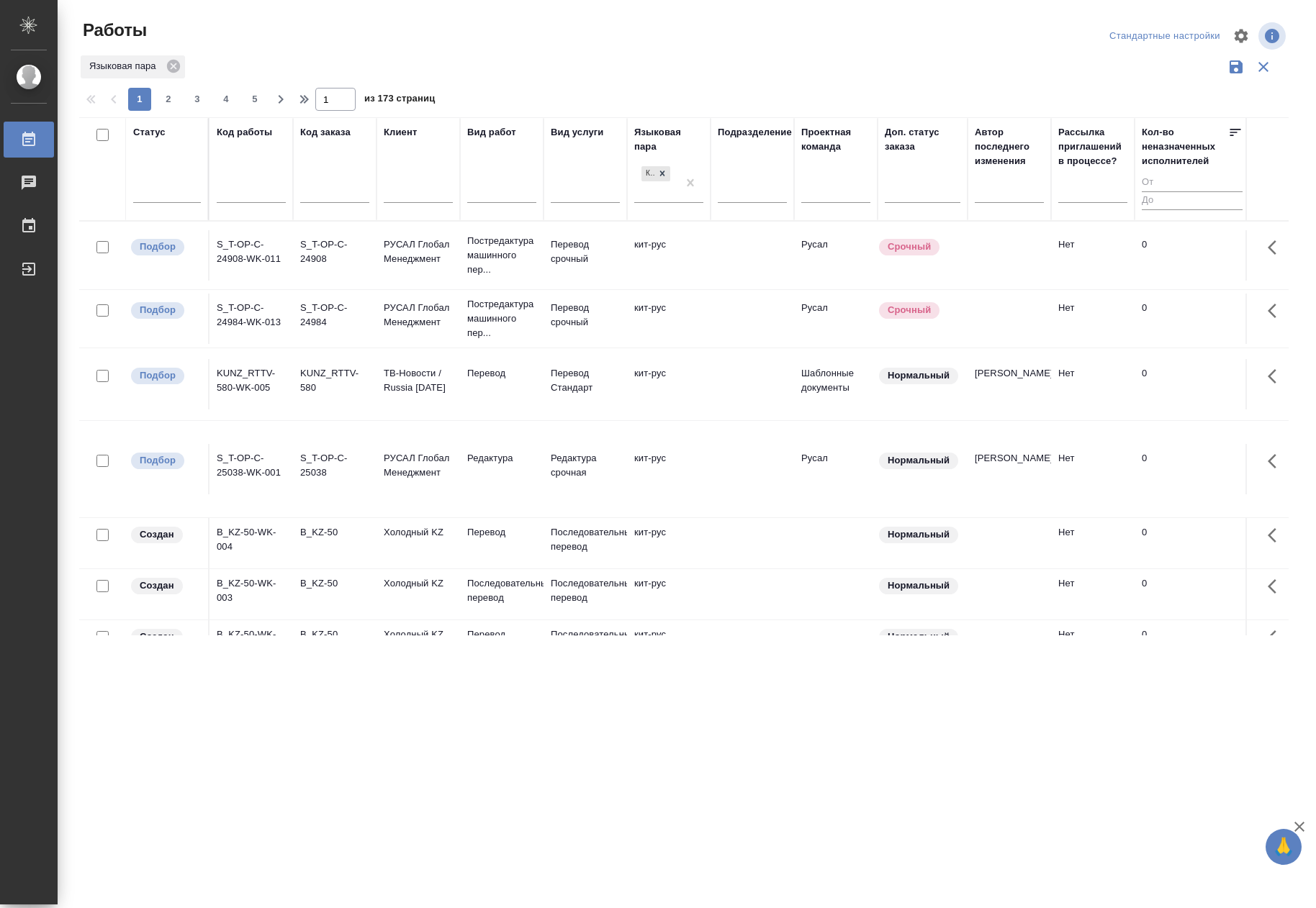
click at [317, 134] on div "Код заказа" at bounding box center [325, 132] width 50 height 15
click at [328, 189] on input "text" at bounding box center [335, 193] width 69 height 18
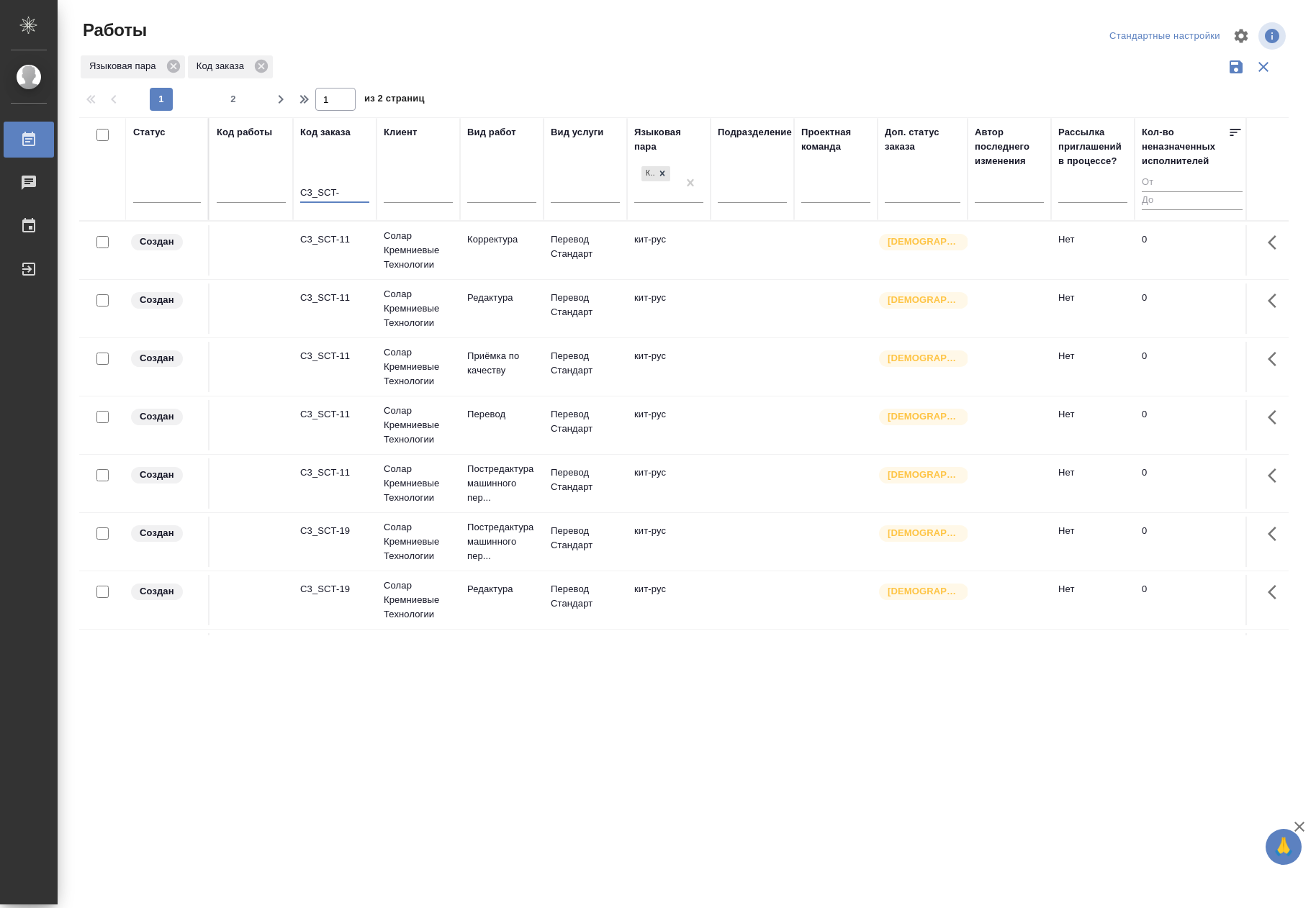
type input "C3_SCT-"
click at [336, 359] on div "C3_SCT-11" at bounding box center [335, 355] width 69 height 15
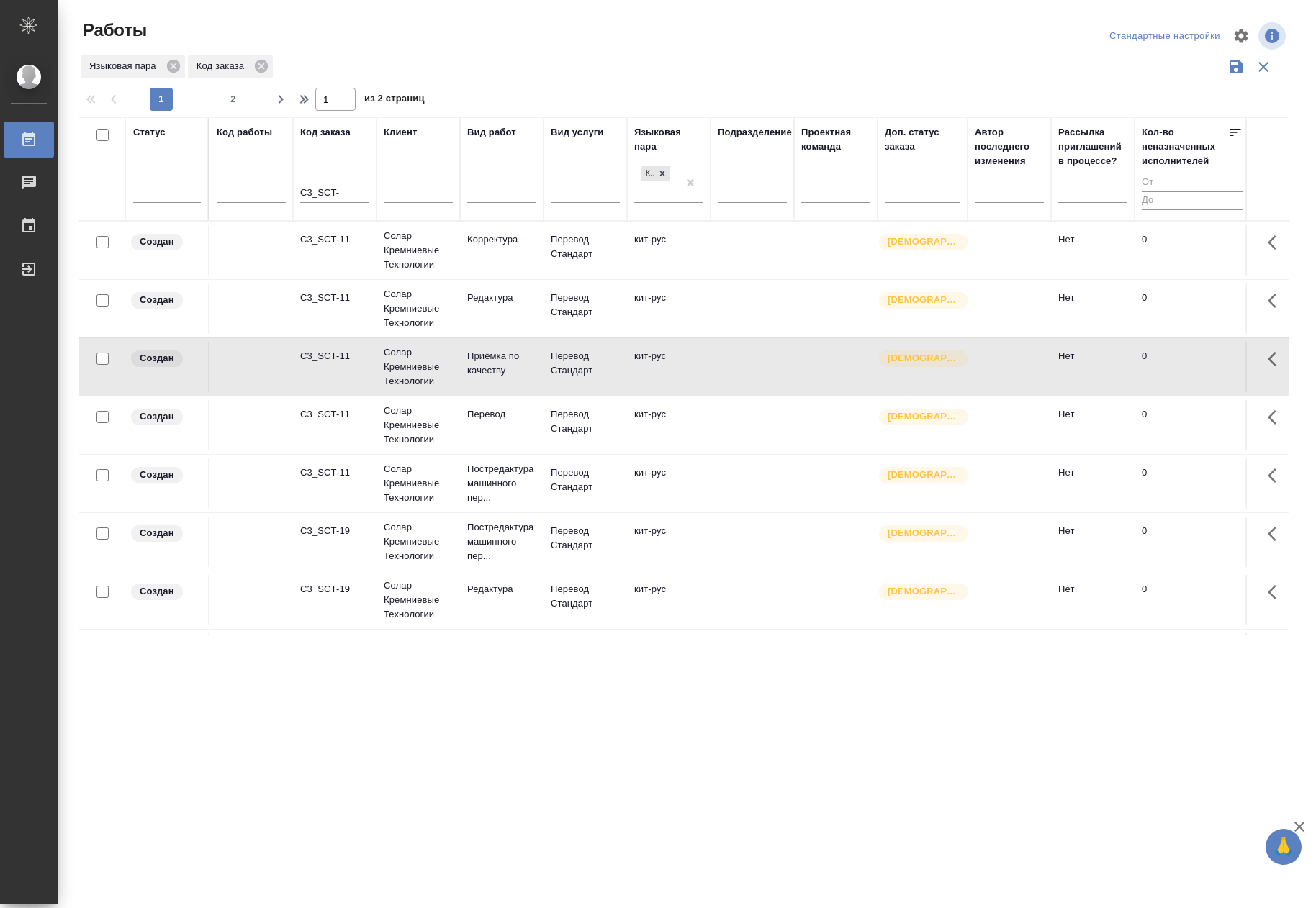
click at [336, 359] on div "C3_SCT-11" at bounding box center [335, 355] width 69 height 15
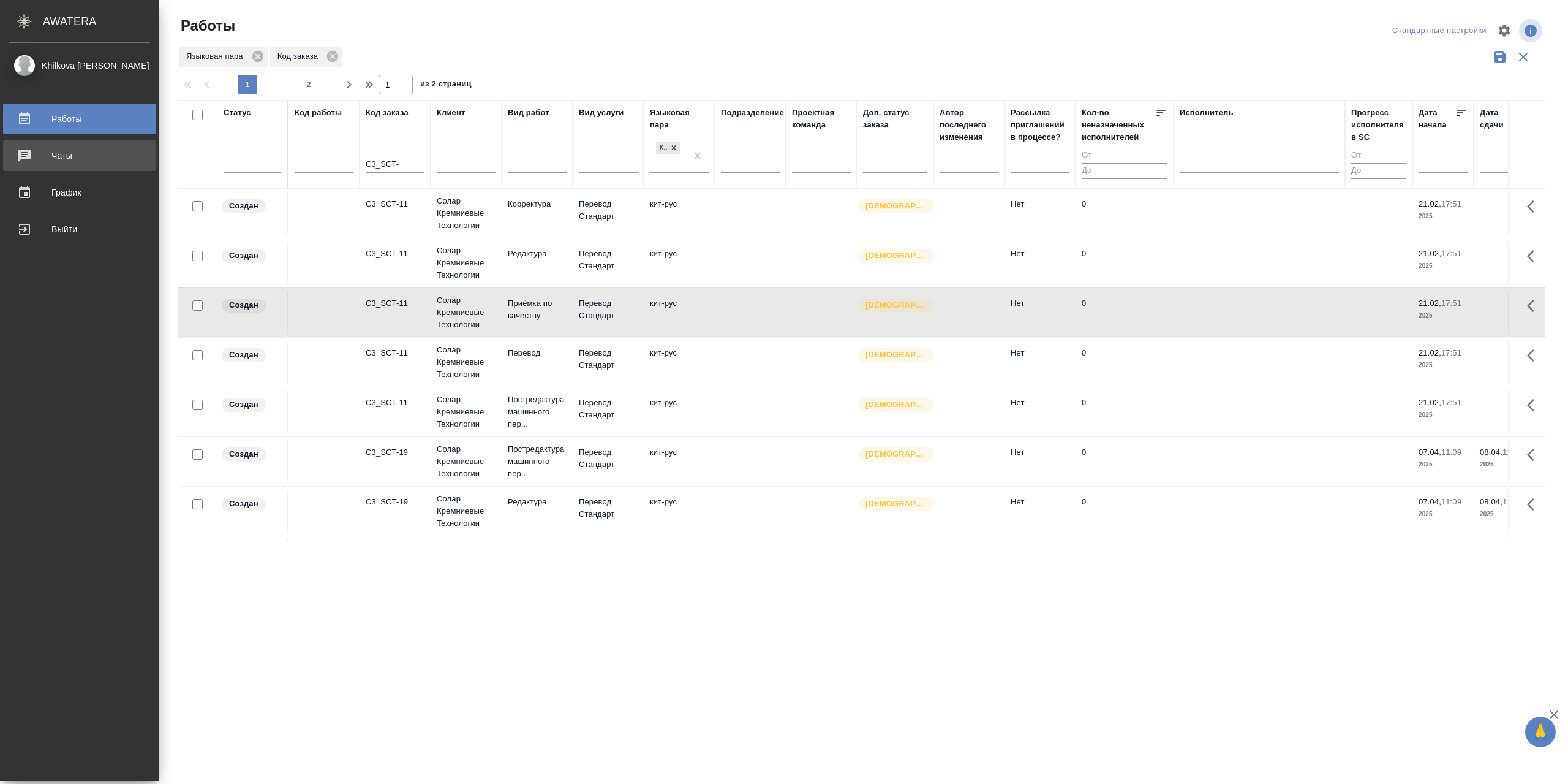
click at [93, 162] on div "Чаты" at bounding box center [79, 155] width 141 height 18
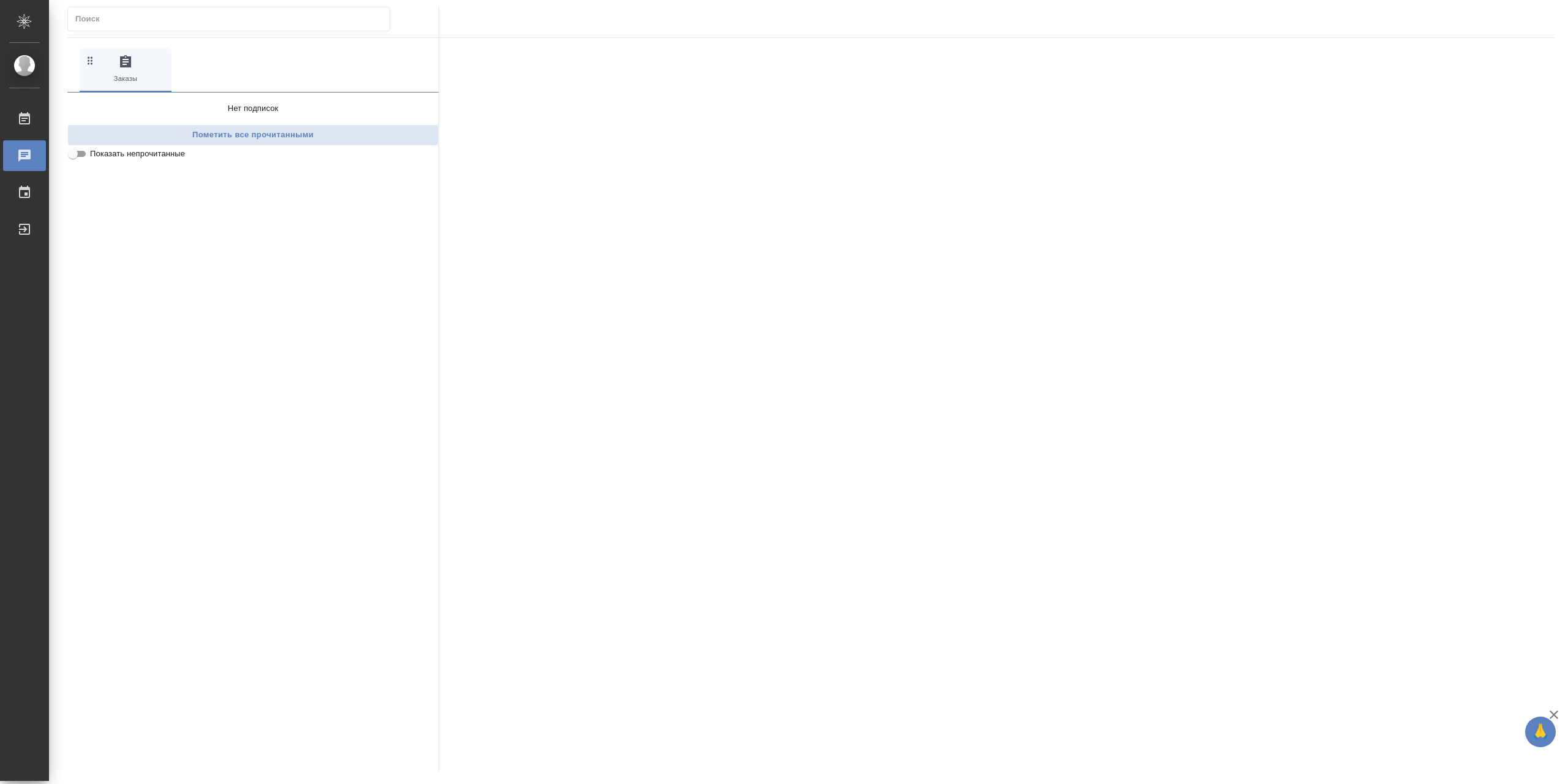
click at [115, 60] on span "0 Заказы" at bounding box center [125, 69] width 82 height 30
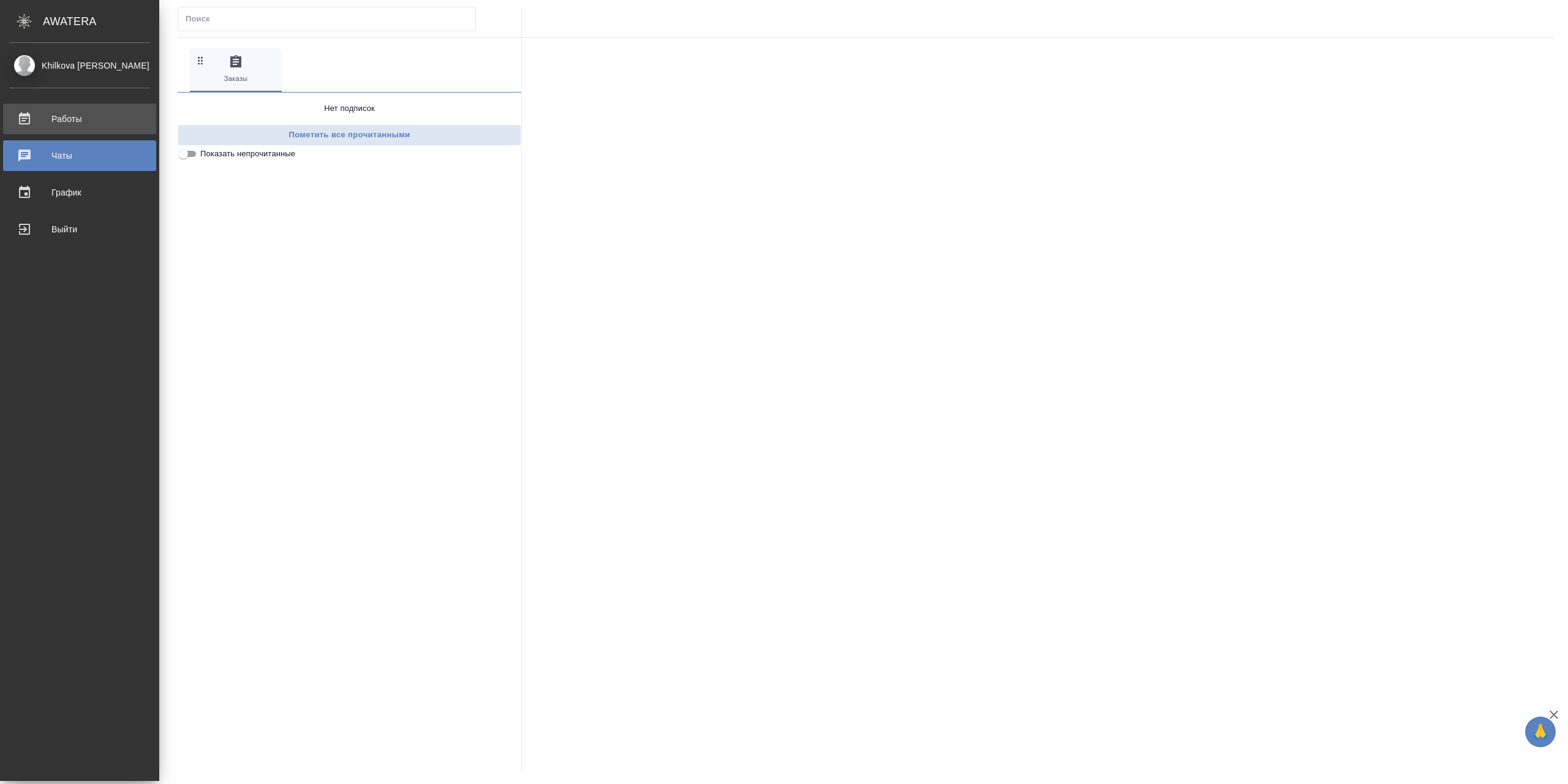
click at [76, 119] on div "Работы" at bounding box center [79, 119] width 141 height 18
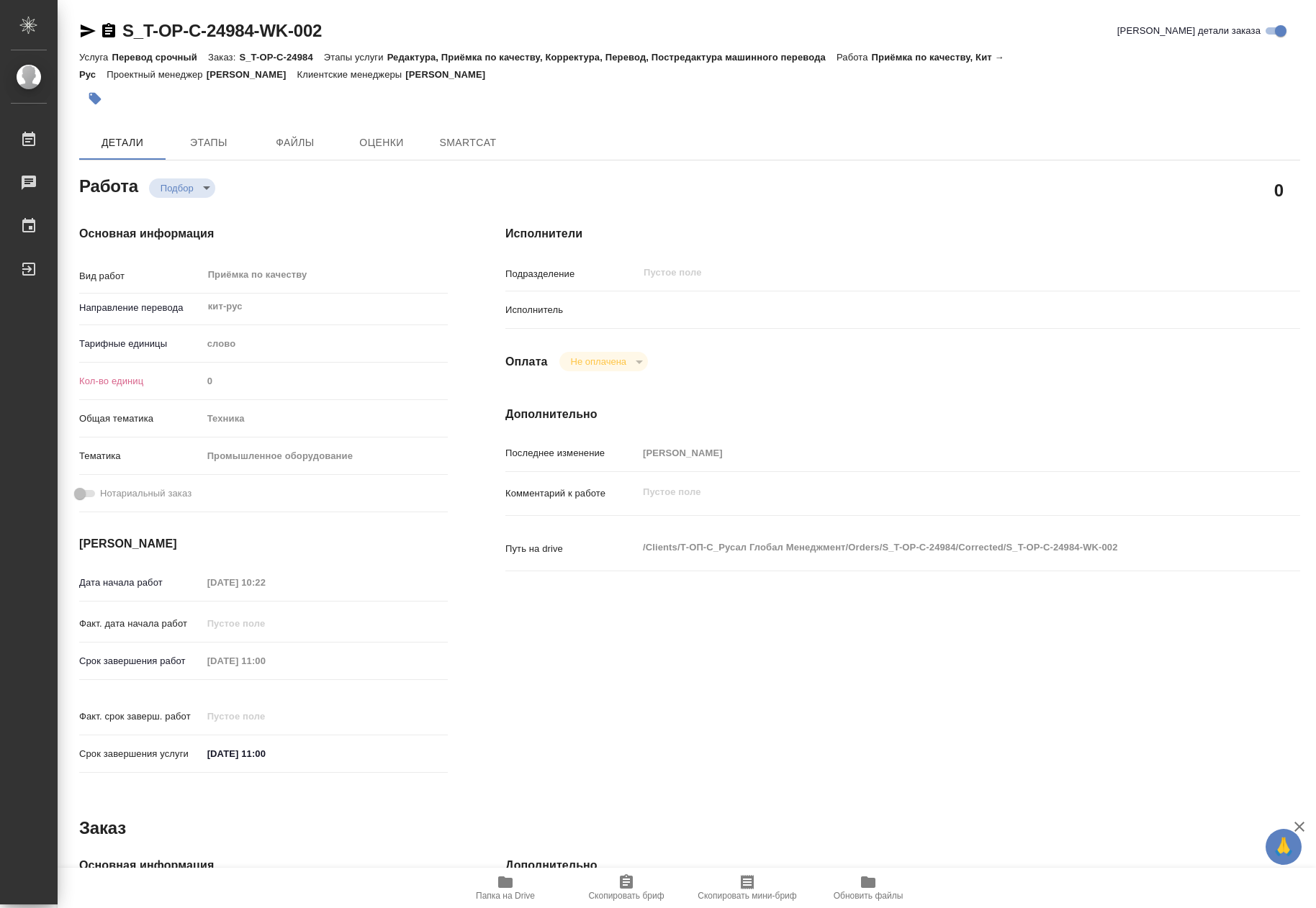
type textarea "x"
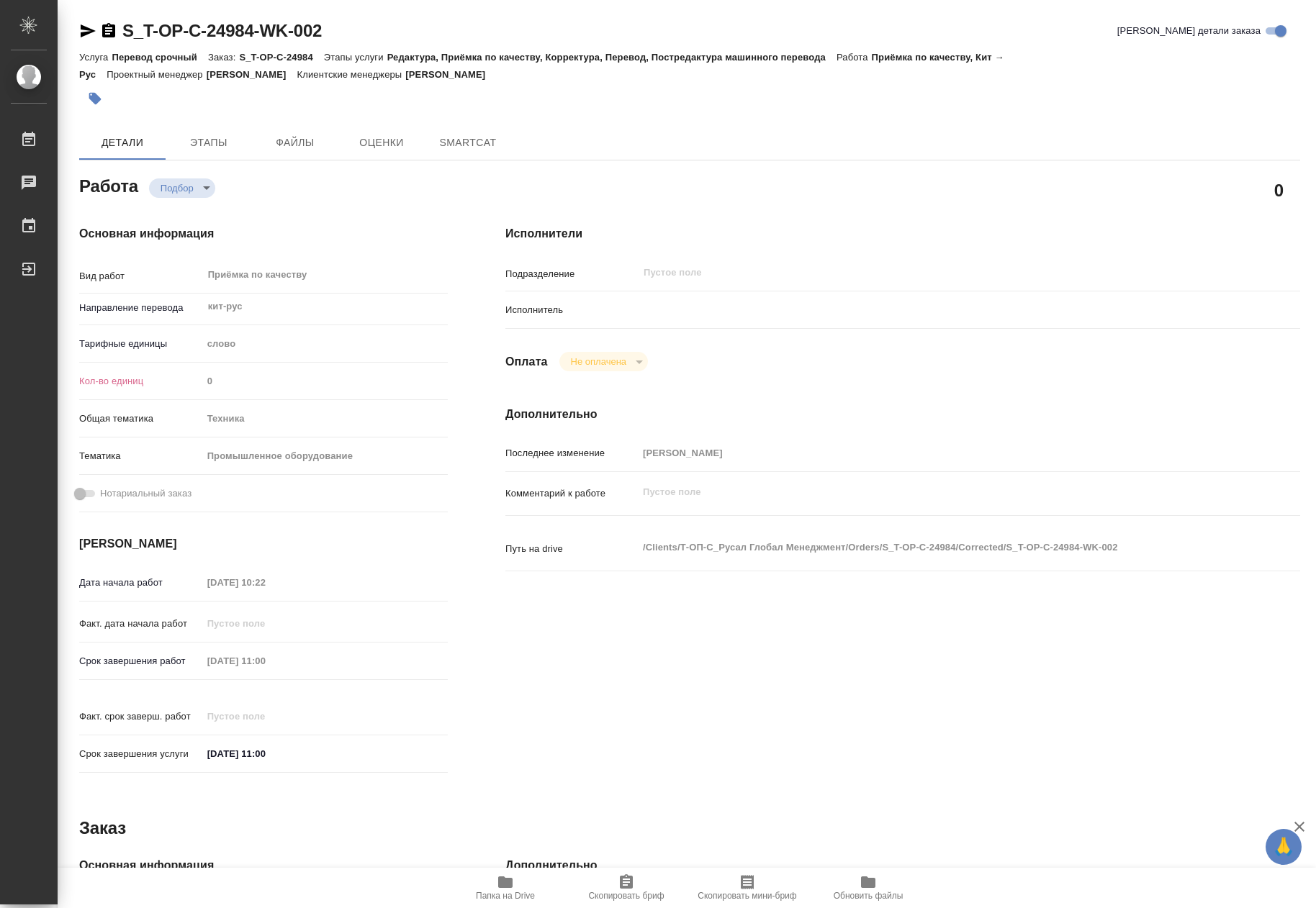
type textarea "x"
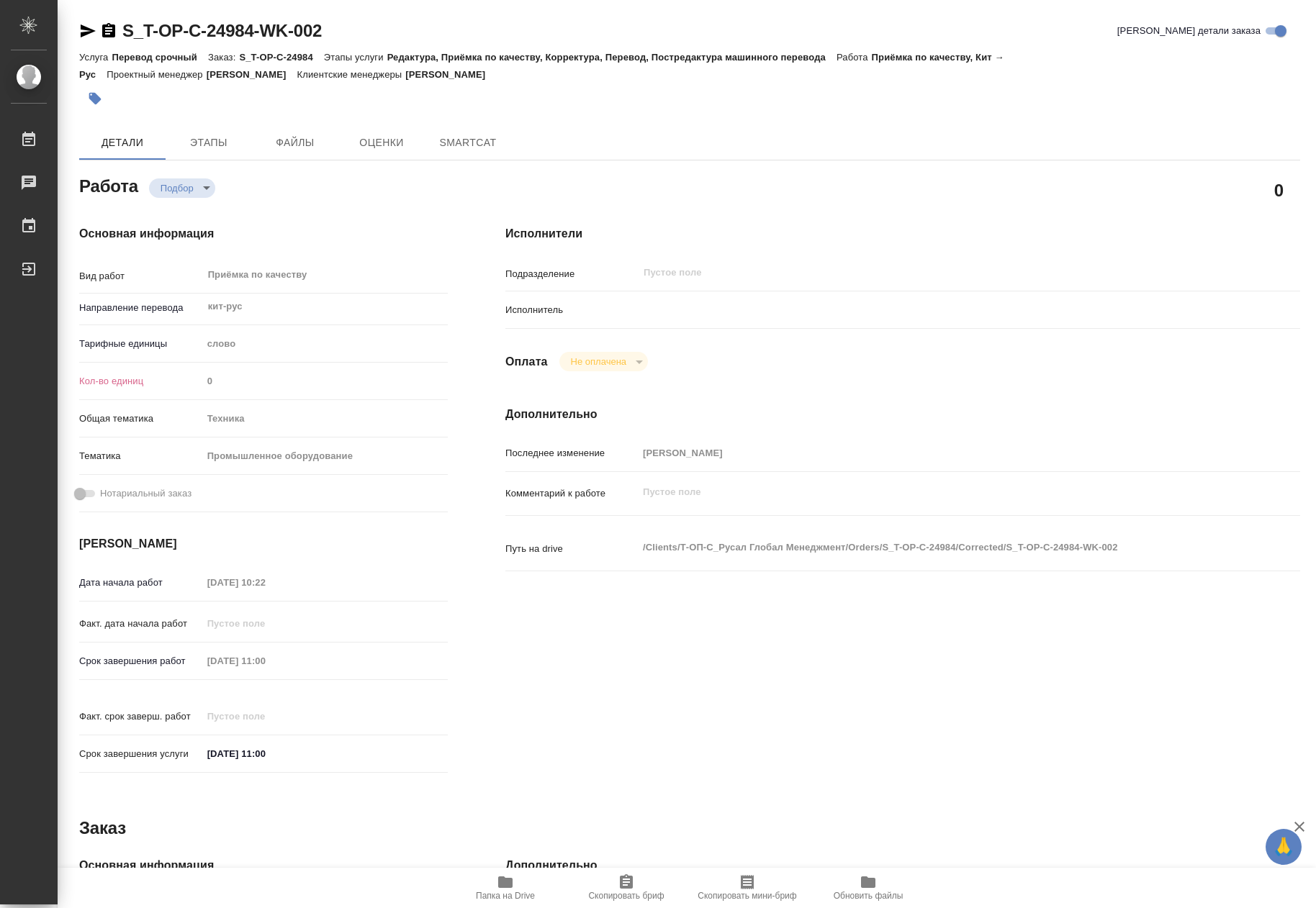
type textarea "x"
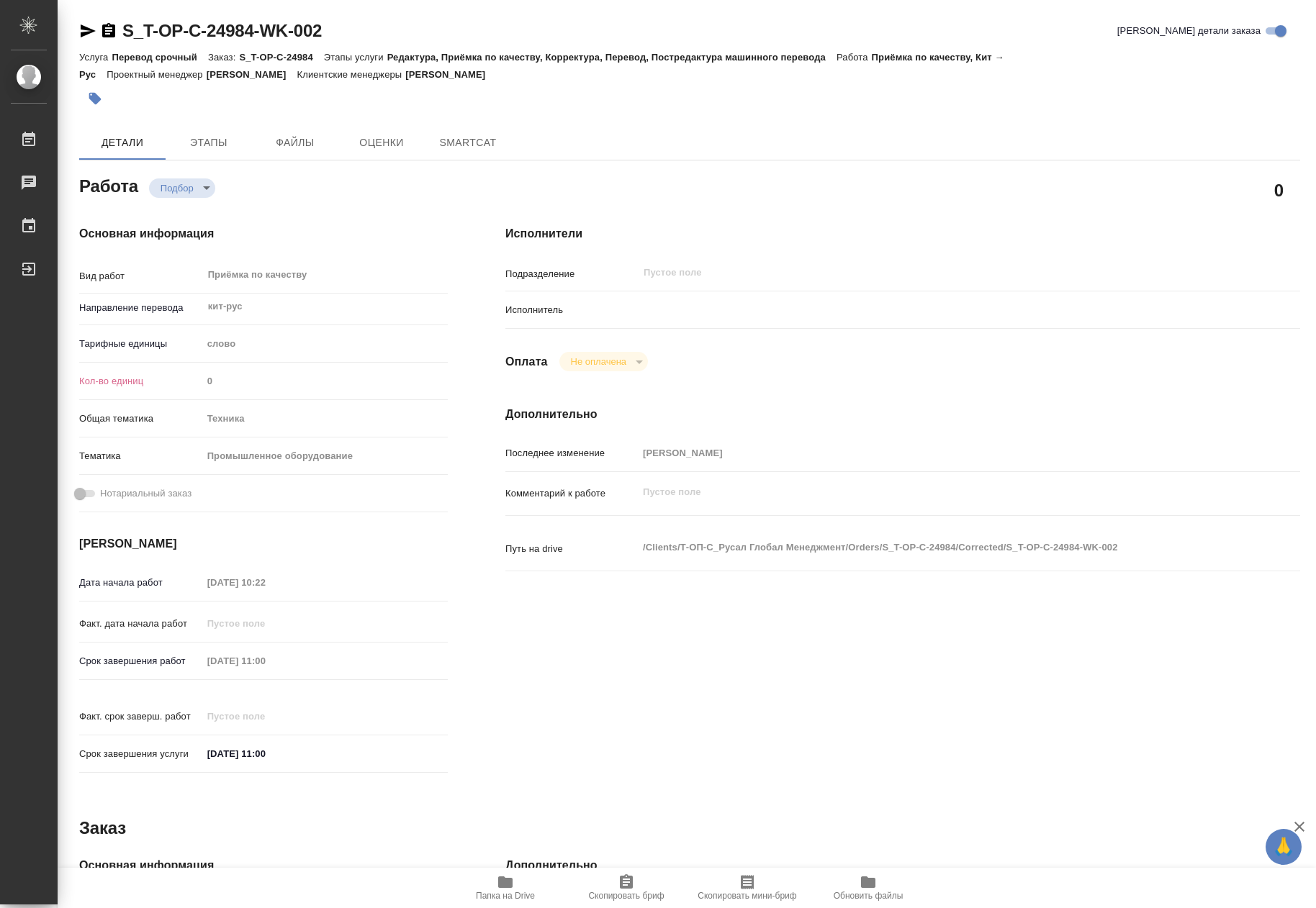
type textarea "x"
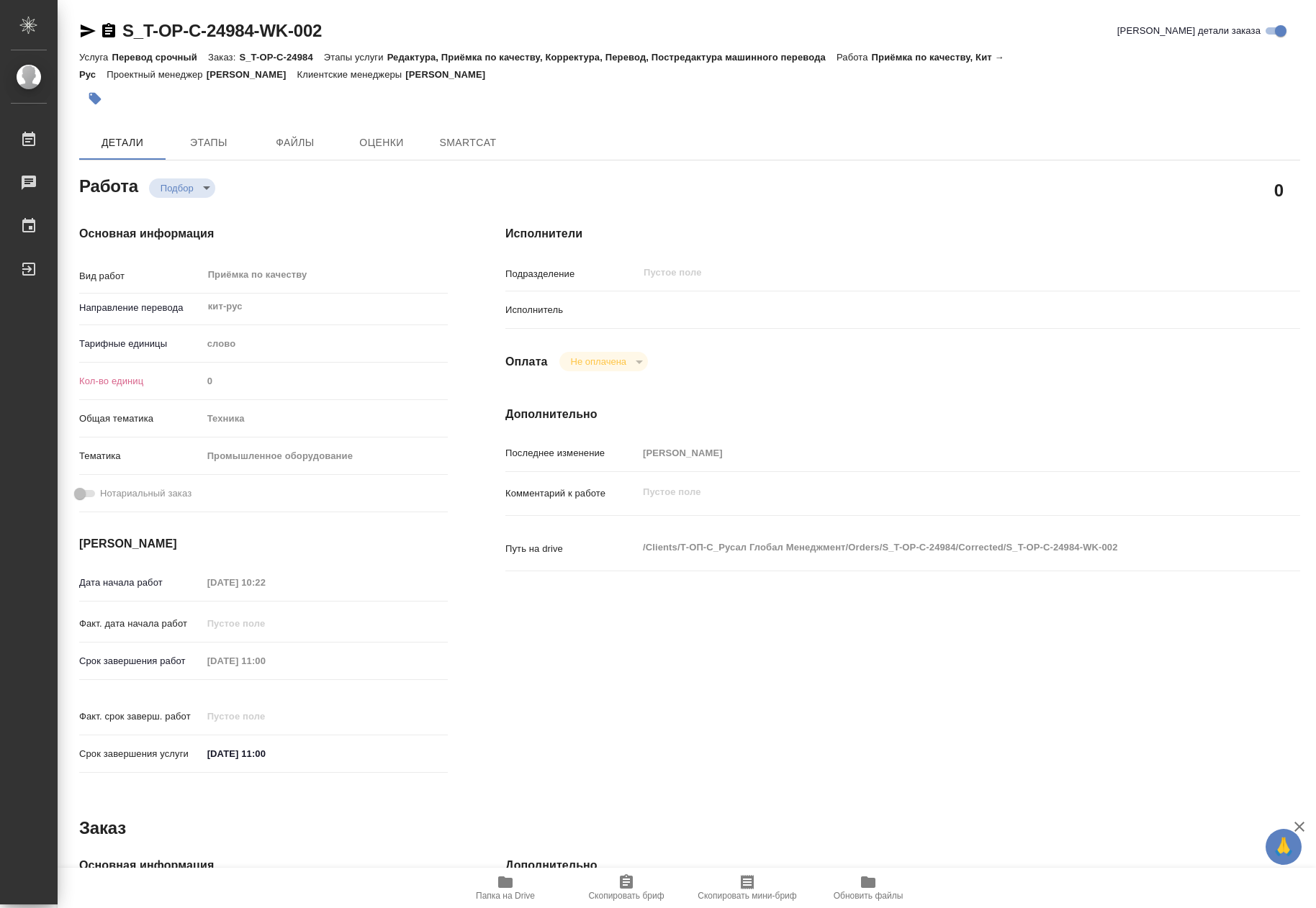
type textarea "x"
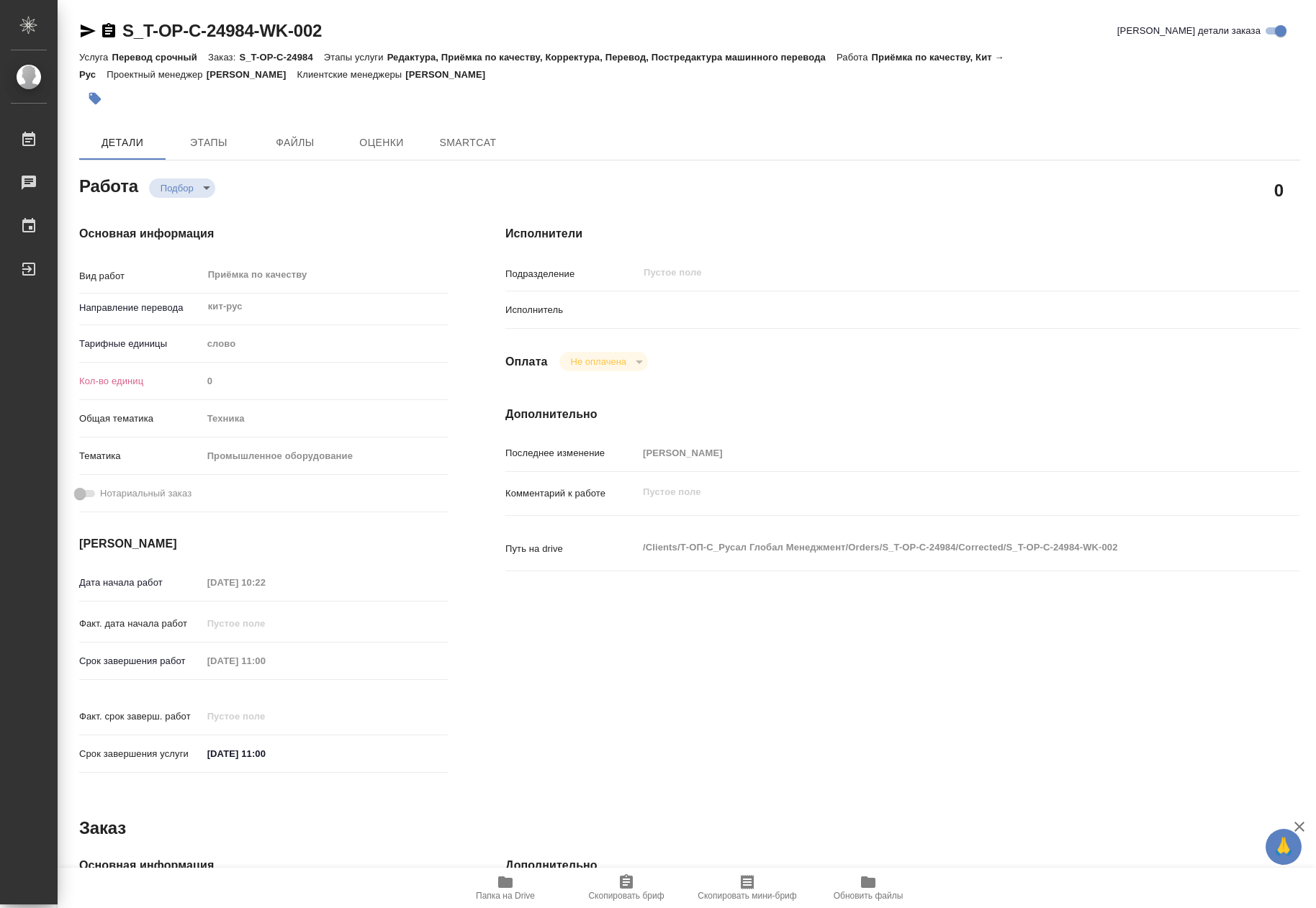
type textarea "x"
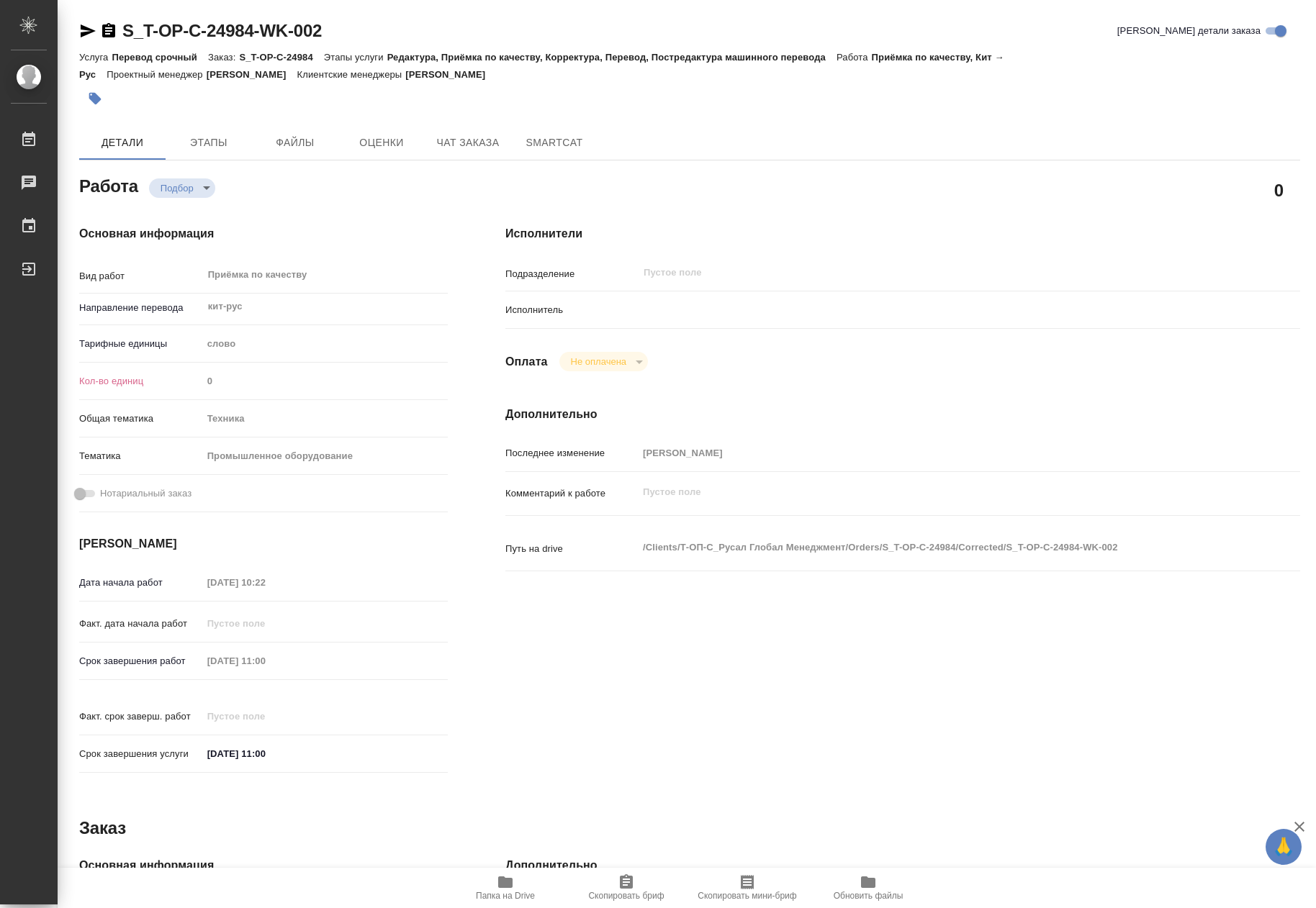
type textarea "x"
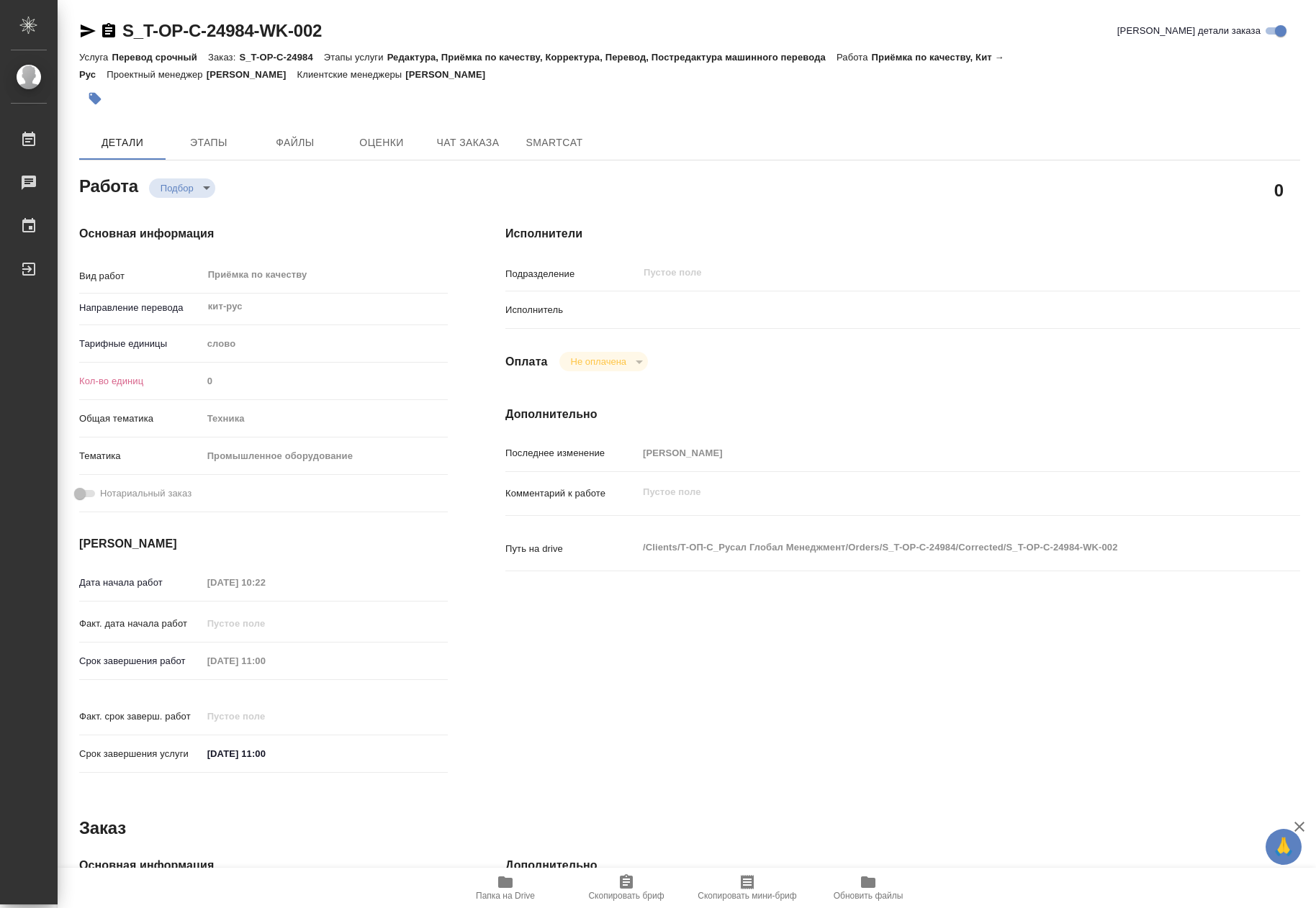
type textarea "x"
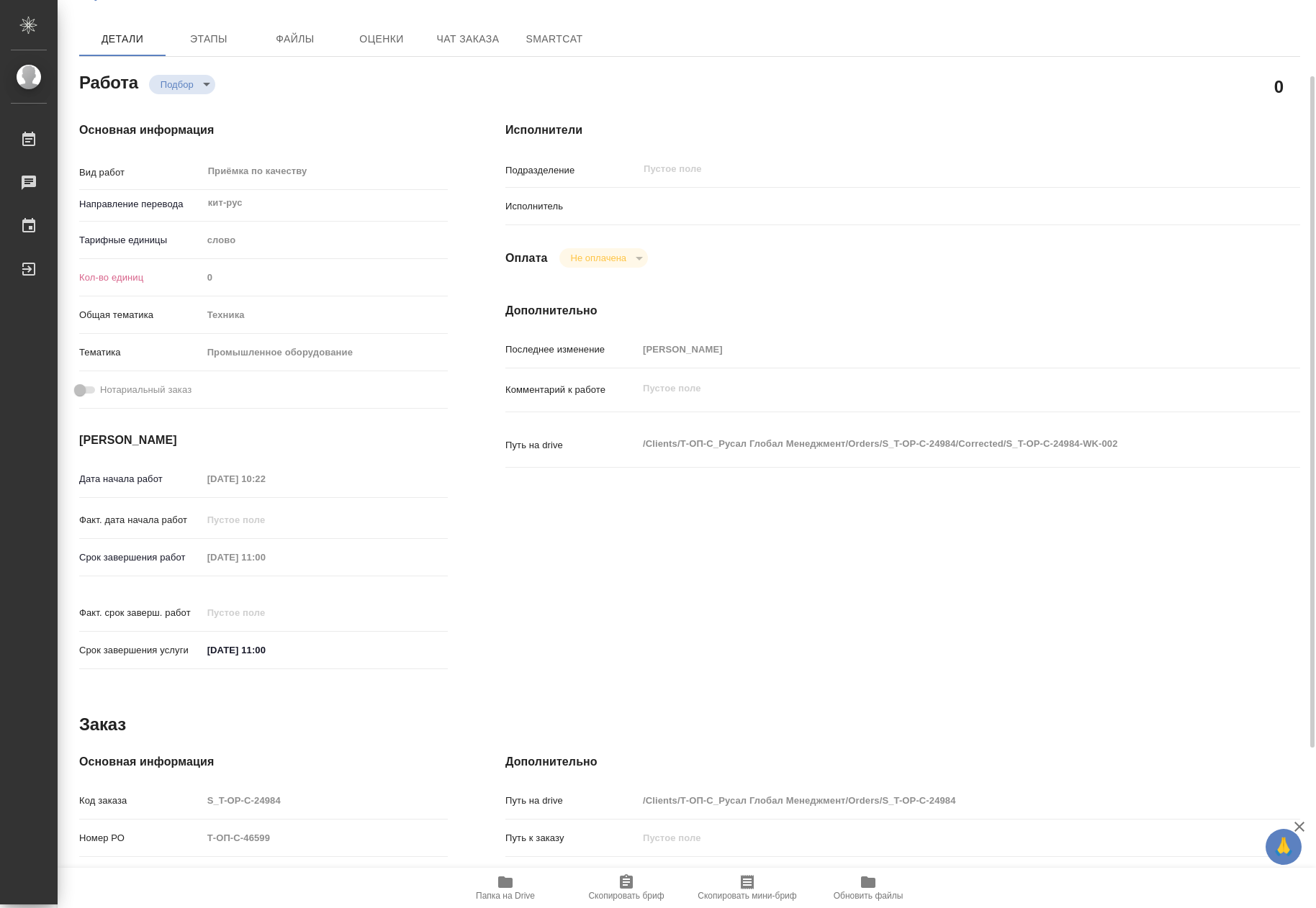
scroll to position [32, 0]
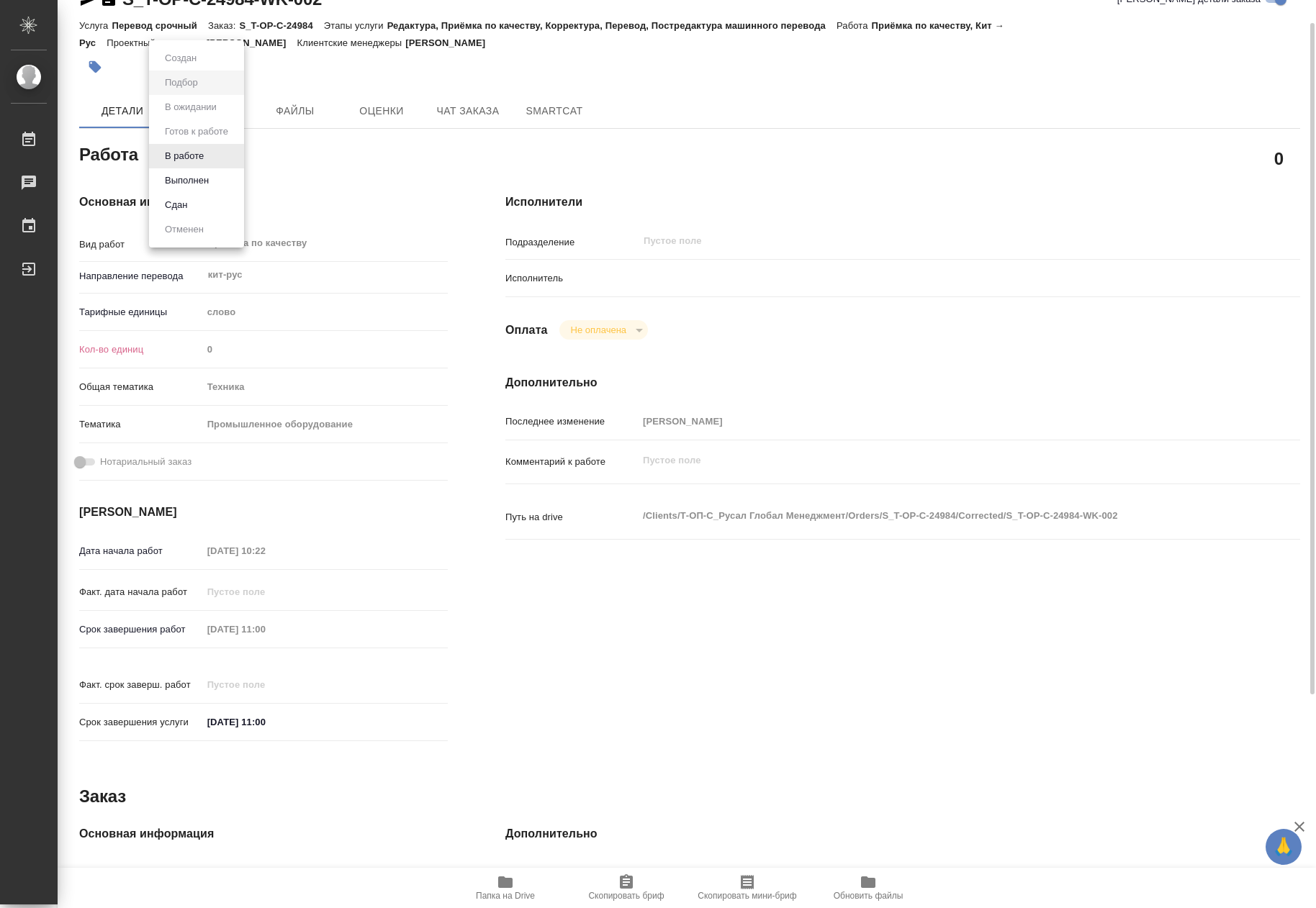
click at [202, 157] on body "🙏 .cls-1 fill:#fff; AWATERA Khilkova Lydia Работы 0 Чаты График Выйти S_T-OP-C-…" at bounding box center [658, 454] width 1316 height 908
click at [639, 80] on div at bounding box center [658, 454] width 1316 height 908
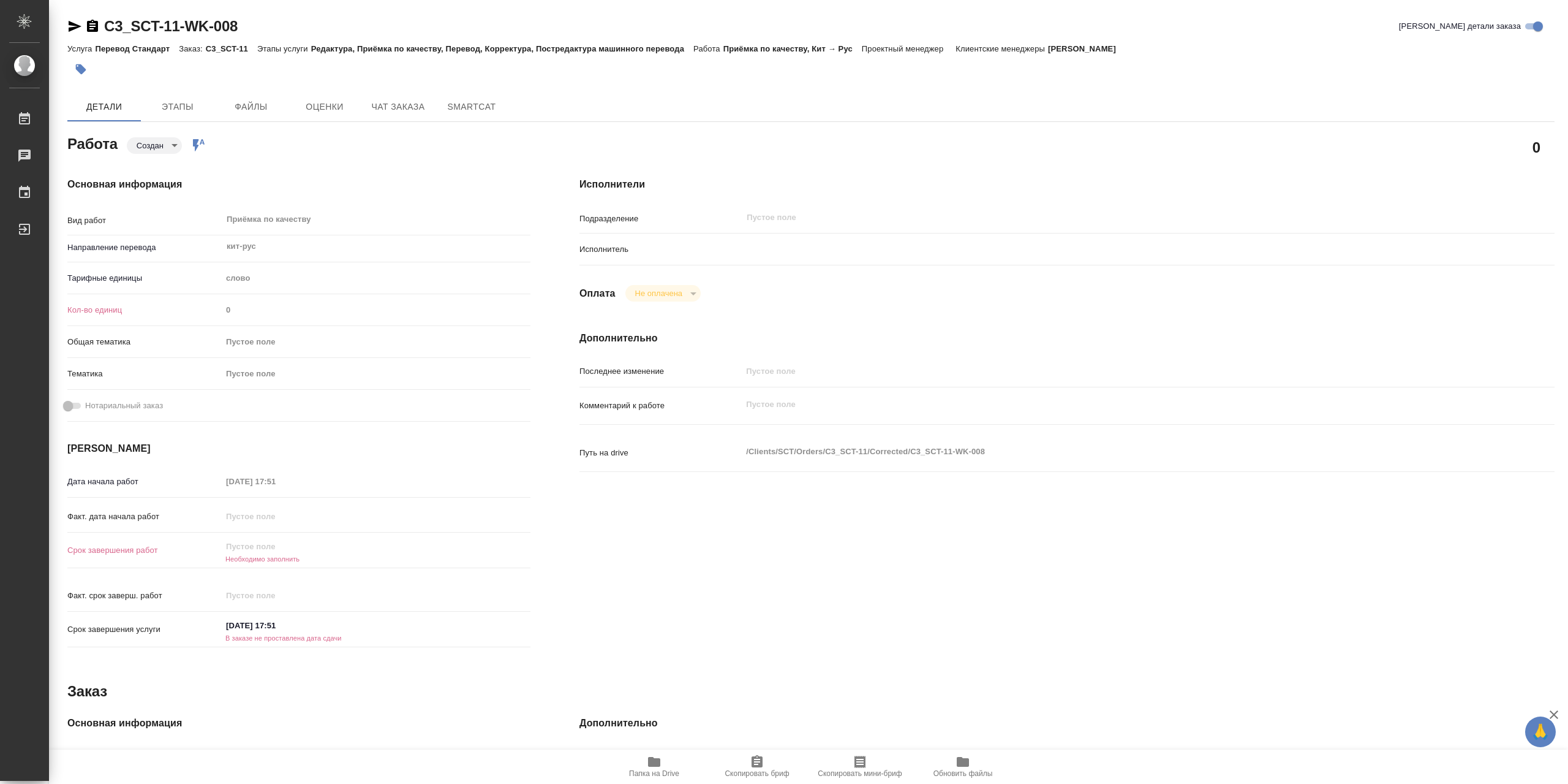
click at [648, 773] on span "Папка на Drive" at bounding box center [654, 774] width 50 height 9
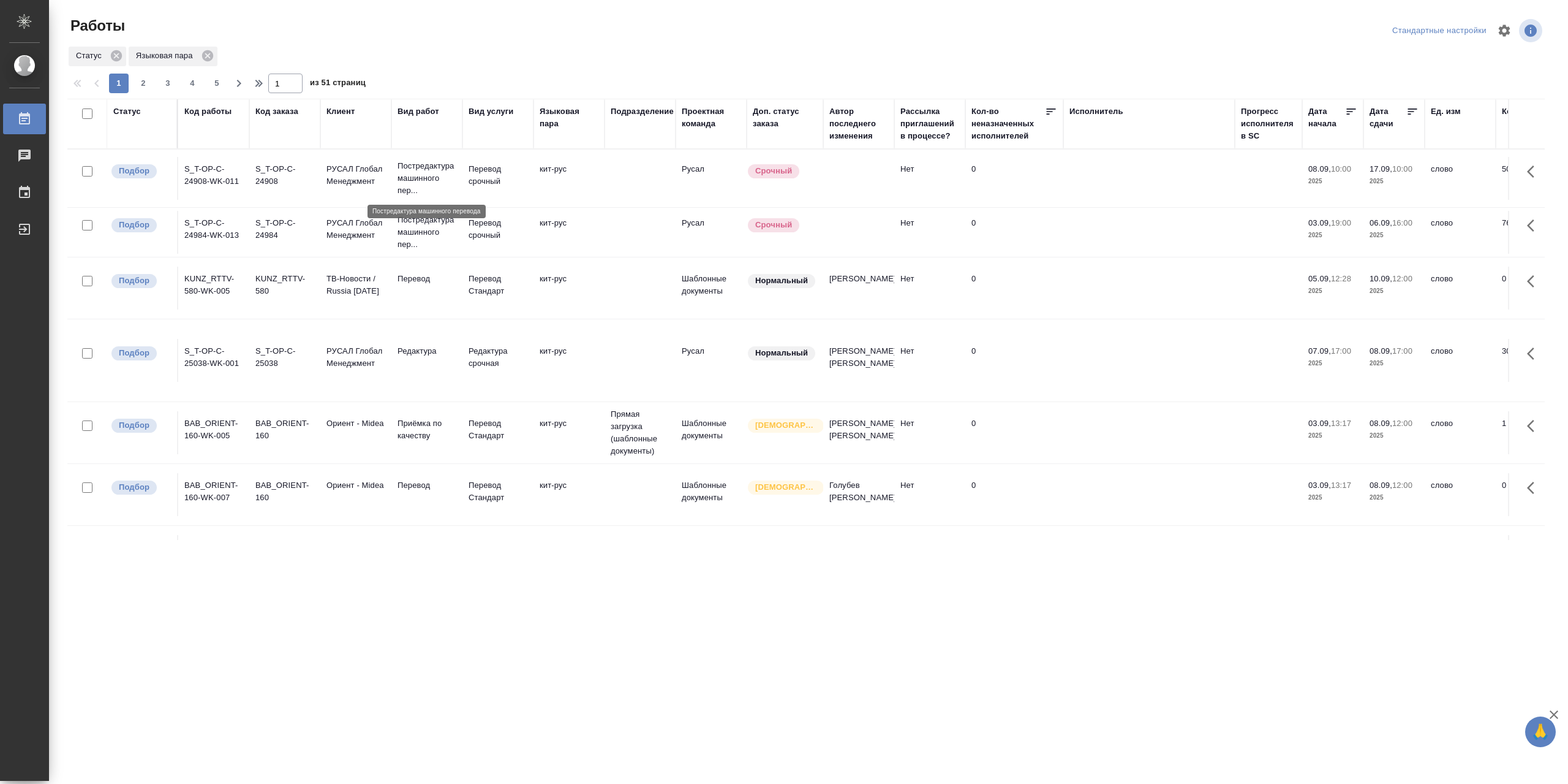
click at [430, 184] on p "Постредактура машинного пер..." at bounding box center [427, 178] width 59 height 37
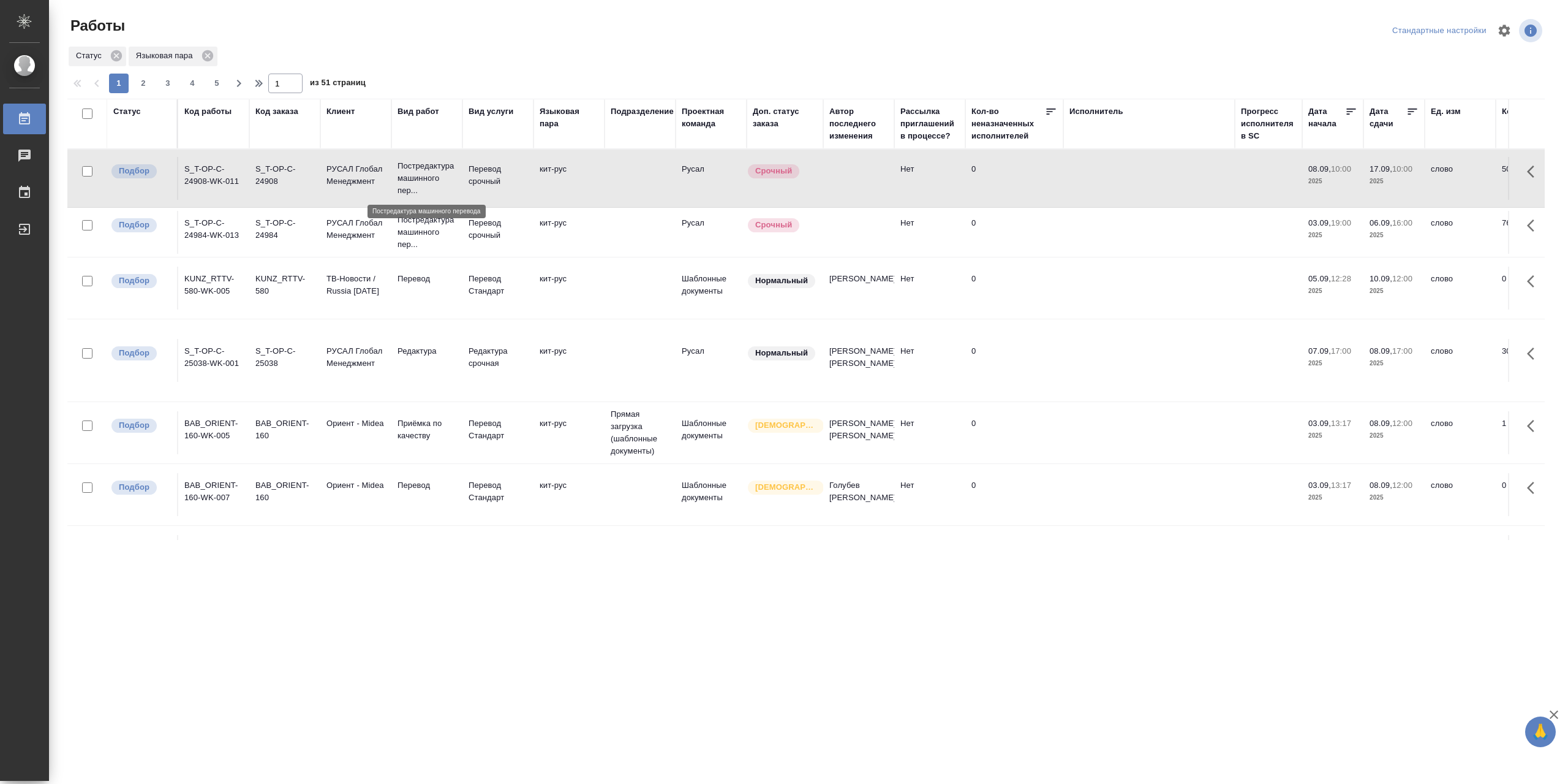
click at [430, 184] on p "Постредактура машинного пер..." at bounding box center [427, 178] width 59 height 37
click at [454, 242] on p "Постредактура машинного пер..." at bounding box center [427, 232] width 59 height 37
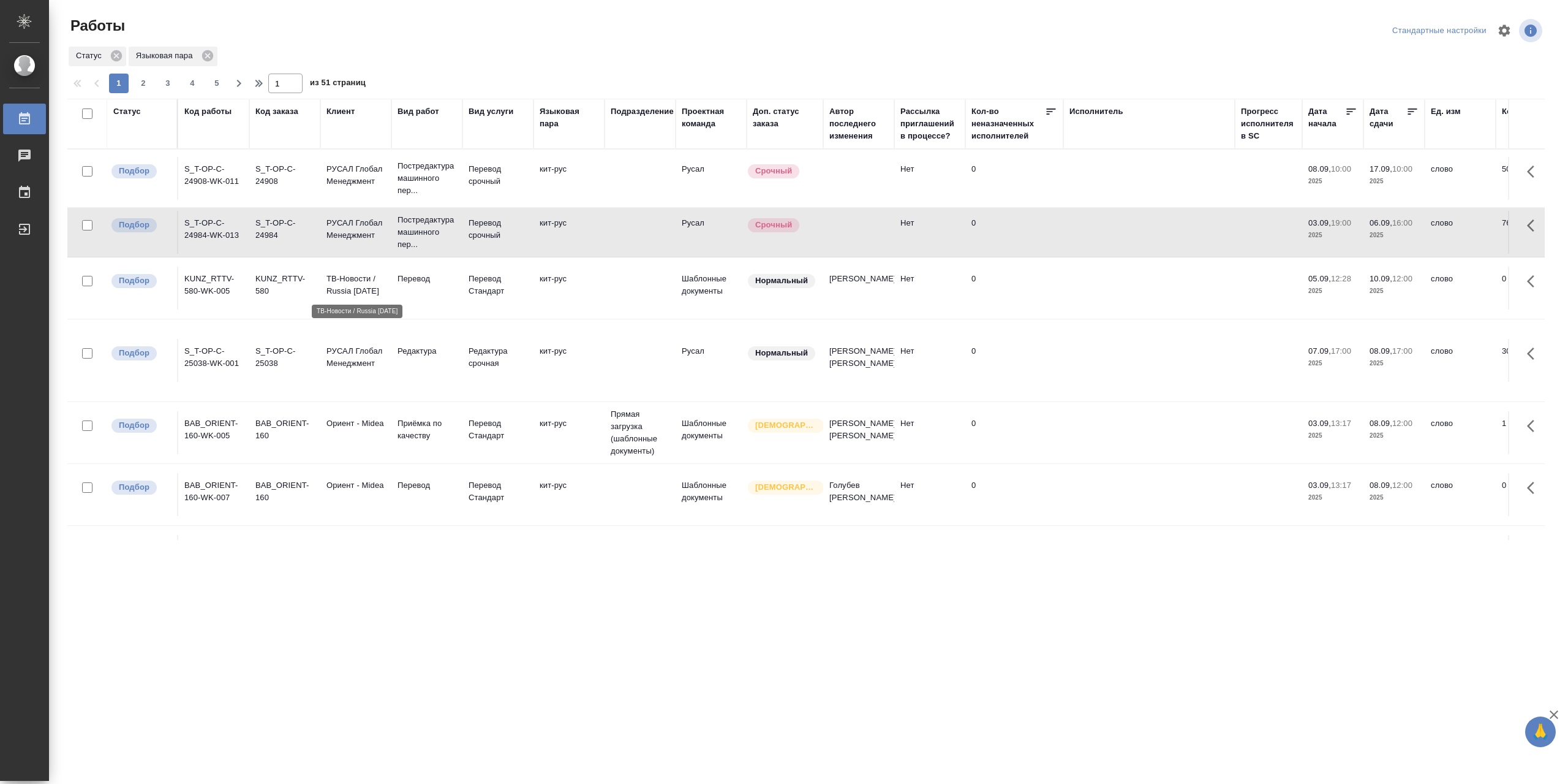
click at [369, 296] on p "ТВ-Новости / Russia [DATE]" at bounding box center [356, 284] width 59 height 24
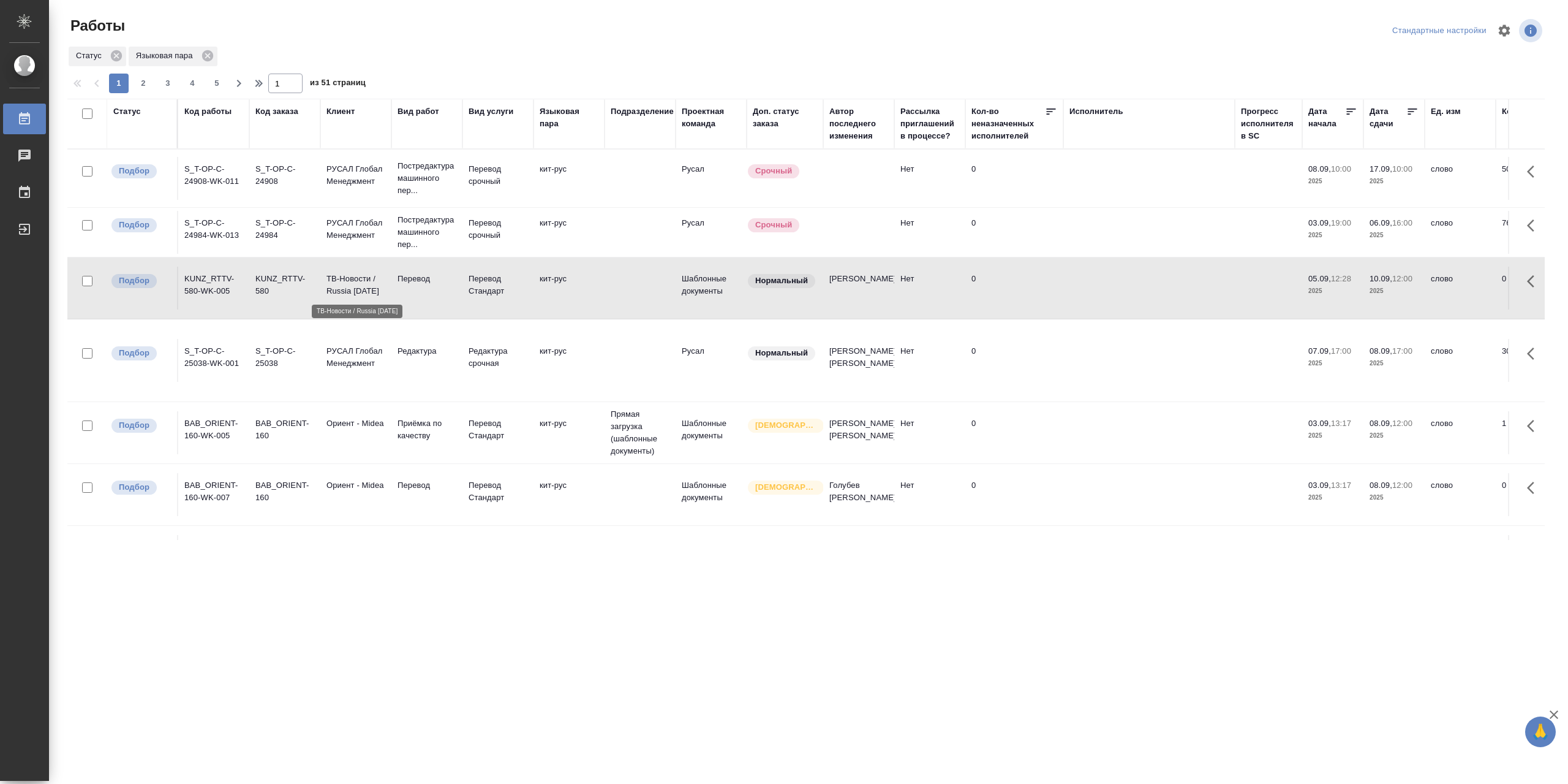
click at [369, 296] on p "ТВ-Новости / Russia [DATE]" at bounding box center [356, 284] width 59 height 24
click at [398, 367] on td "Редактура" at bounding box center [427, 360] width 71 height 43
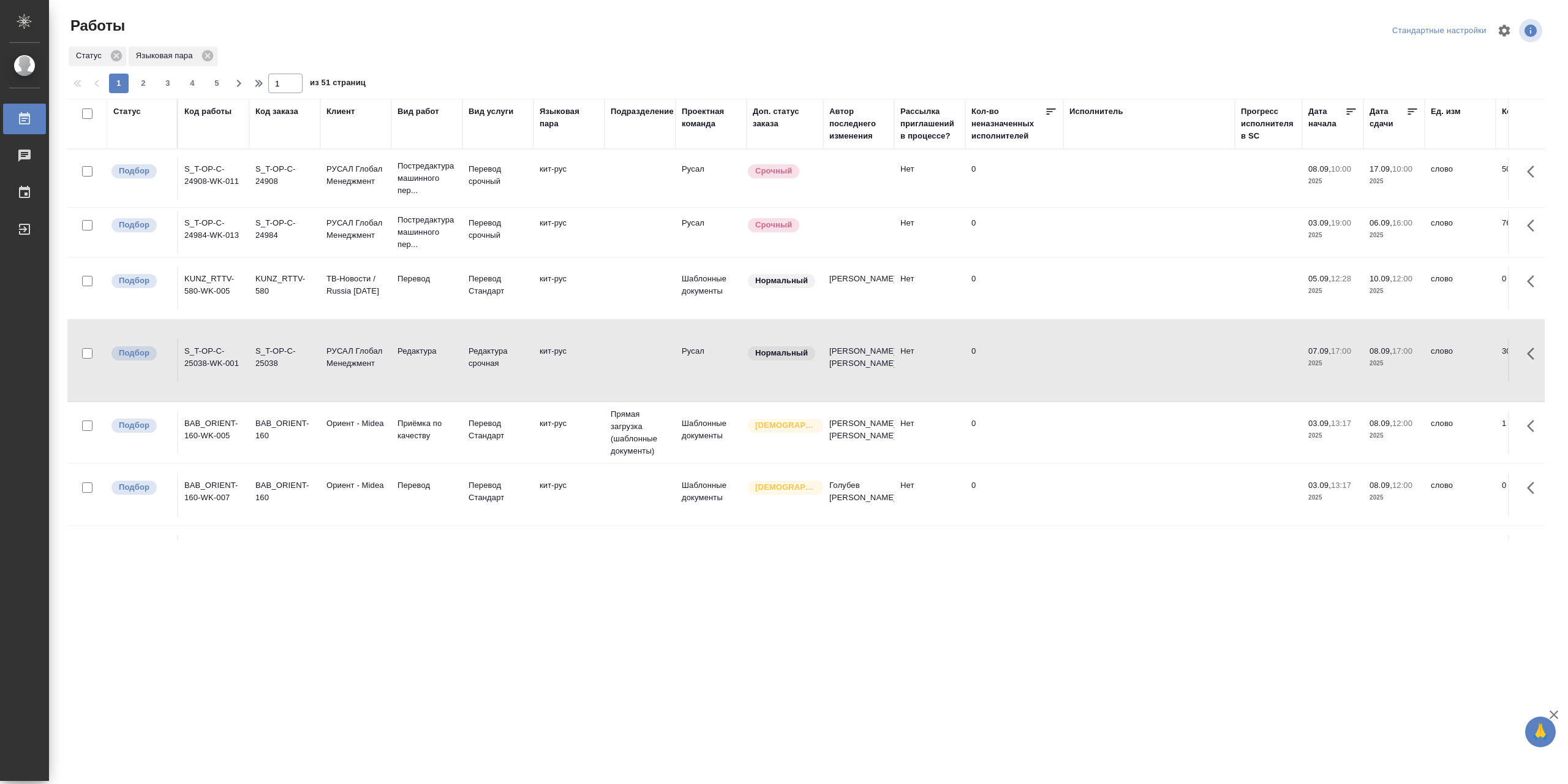
click at [360, 363] on td "РУСАЛ Глобал Менеджмент" at bounding box center [356, 360] width 71 height 43
click at [127, 115] on div "Статус" at bounding box center [127, 111] width 27 height 13
click at [144, 108] on div "Статус" at bounding box center [142, 111] width 57 height 13
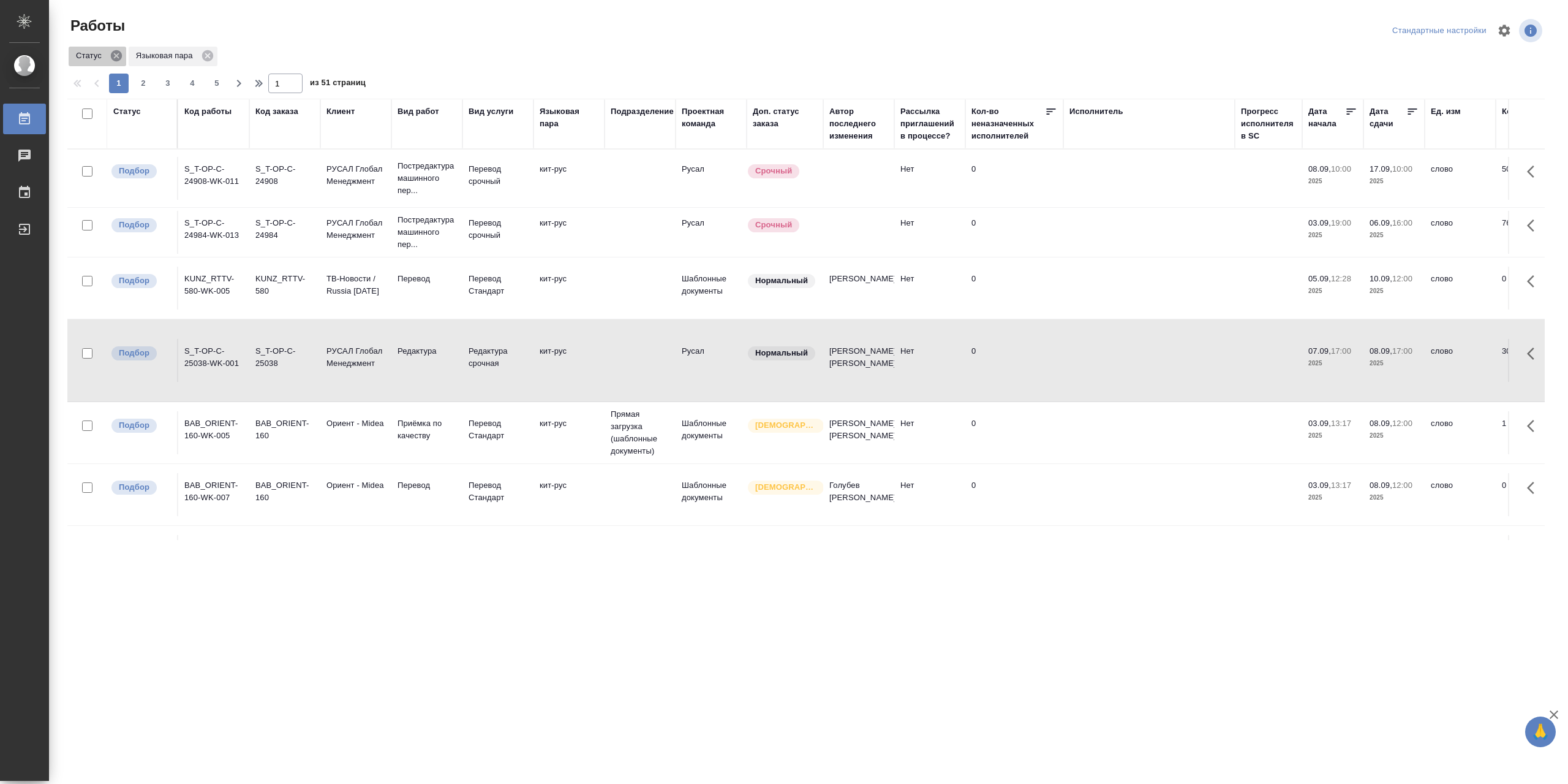
click at [118, 53] on icon at bounding box center [116, 56] width 13 height 13
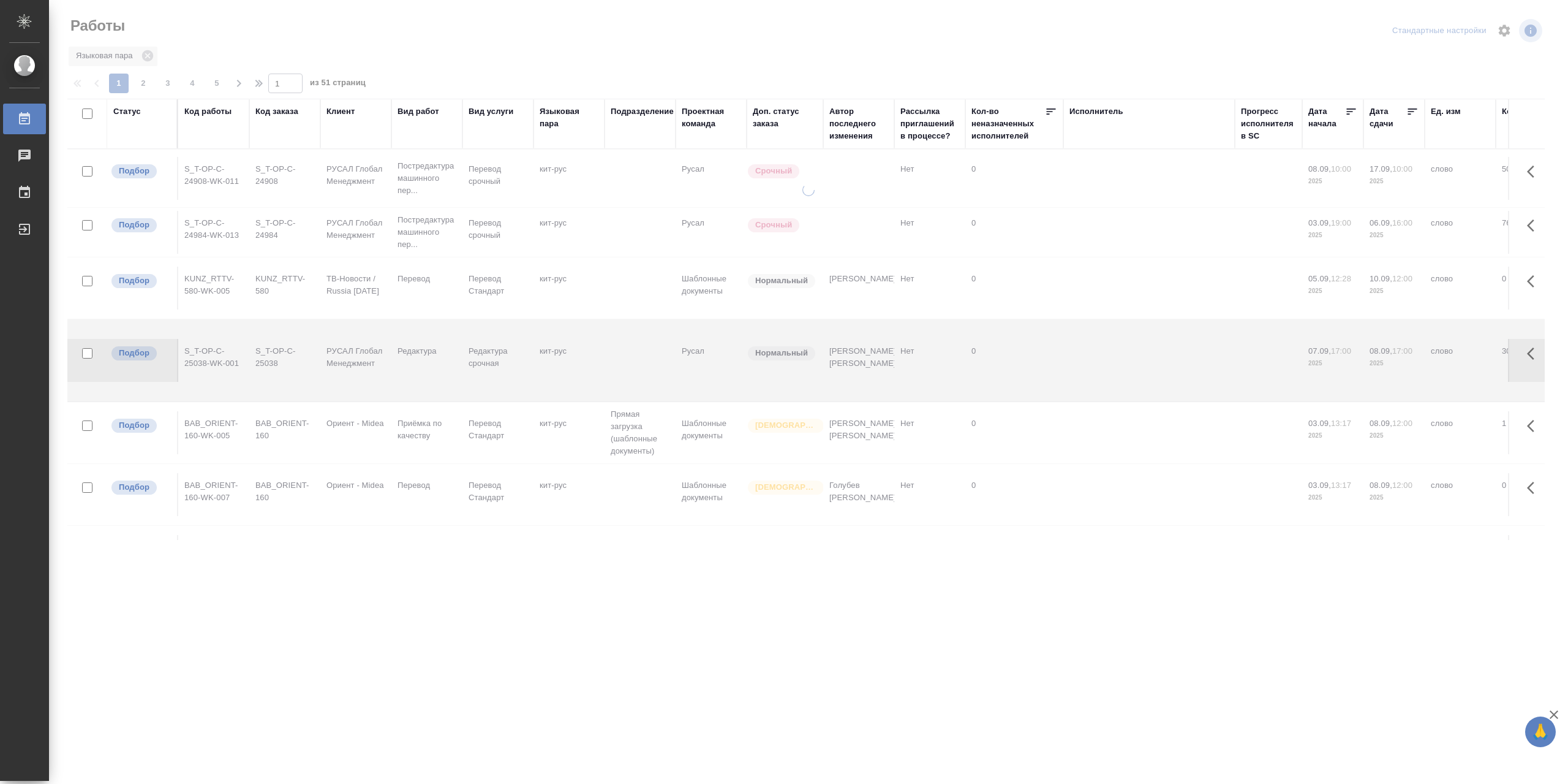
click at [136, 136] on div "Статус" at bounding box center [142, 124] width 57 height 37
click at [130, 102] on th "Статус" at bounding box center [143, 124] width 71 height 50
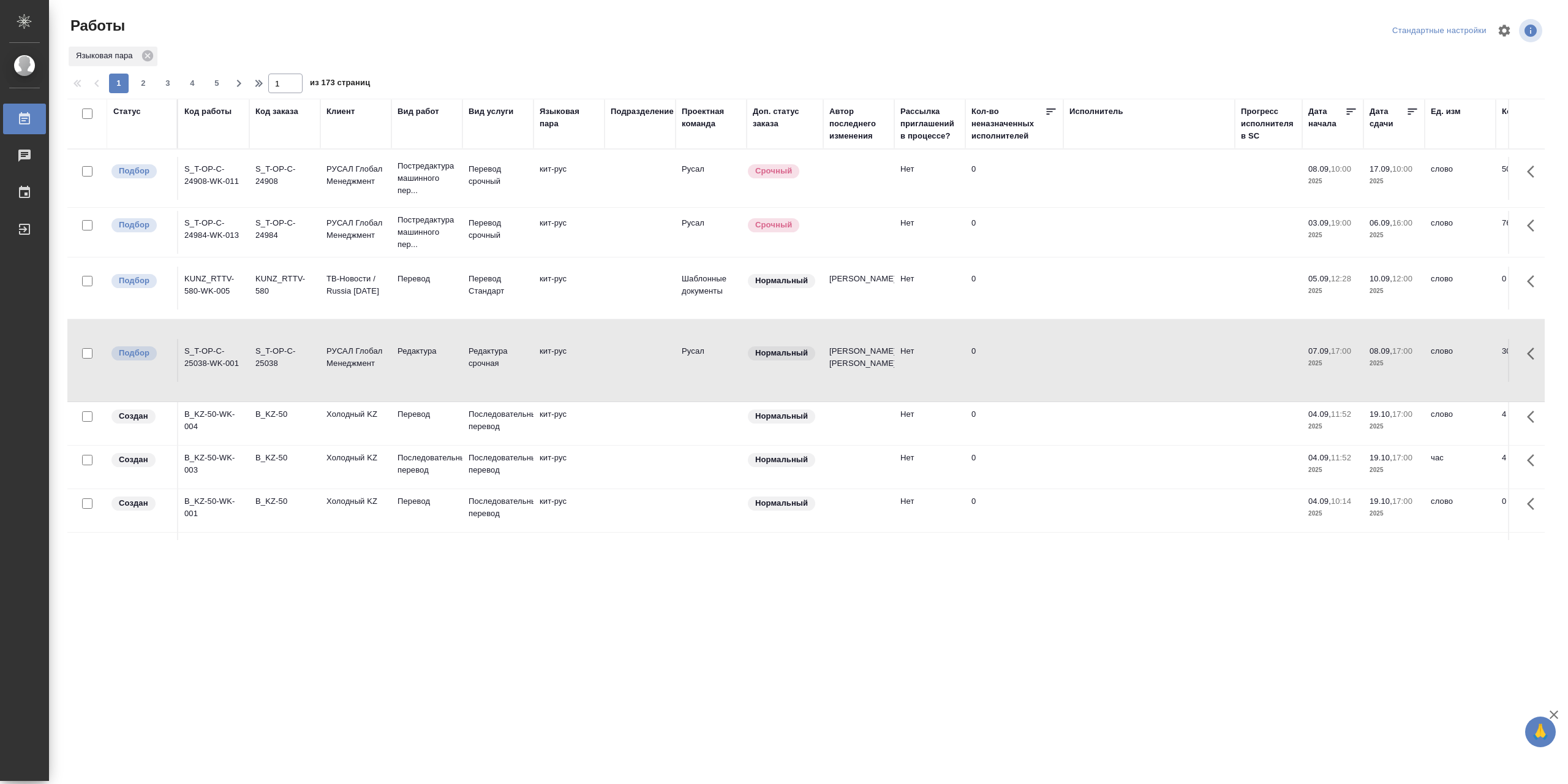
click at [223, 102] on th "Код работы" at bounding box center [214, 124] width 71 height 50
click at [220, 117] on div "Код работы" at bounding box center [208, 111] width 47 height 13
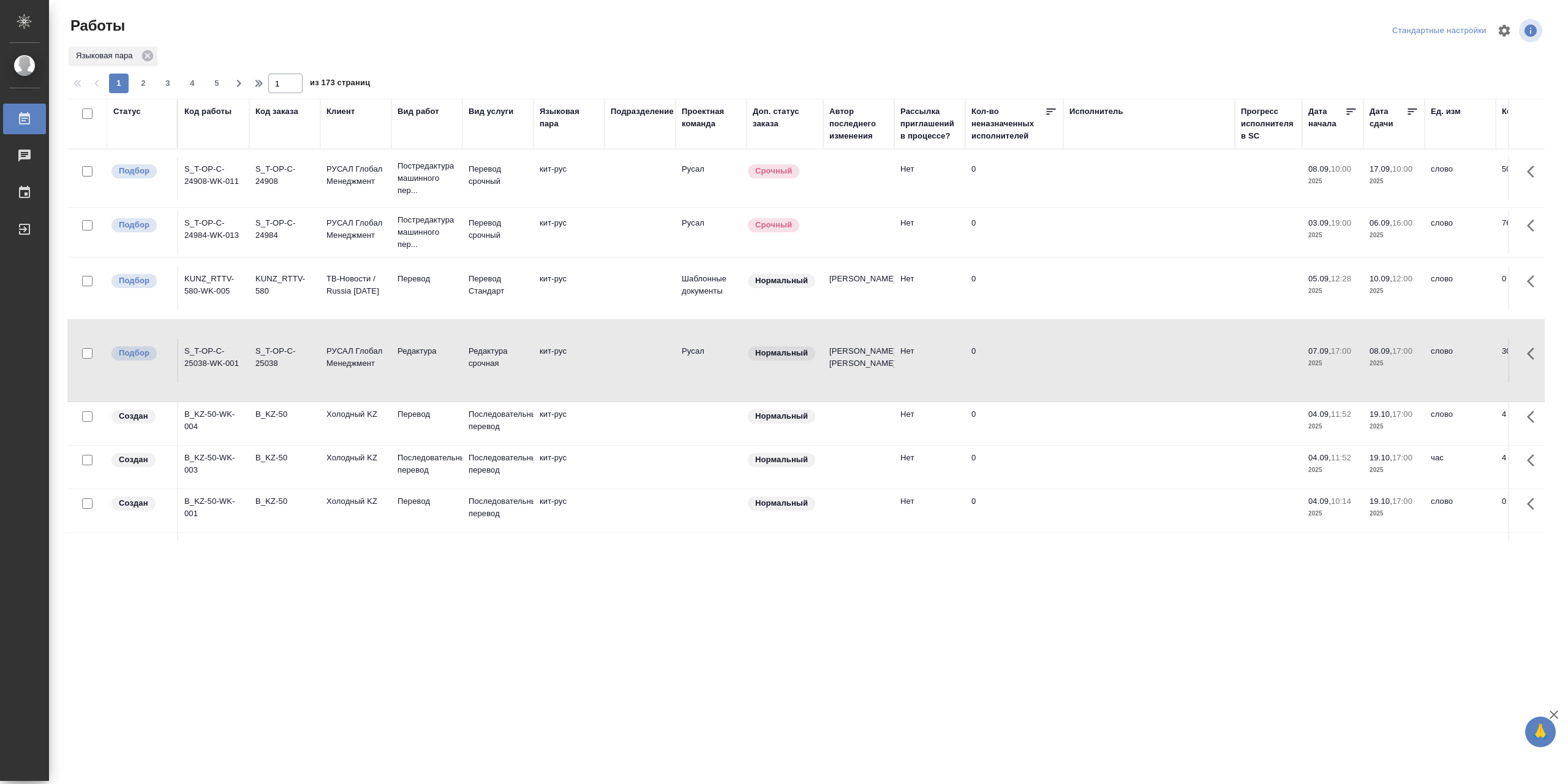
click at [220, 117] on div "Код работы" at bounding box center [208, 111] width 47 height 13
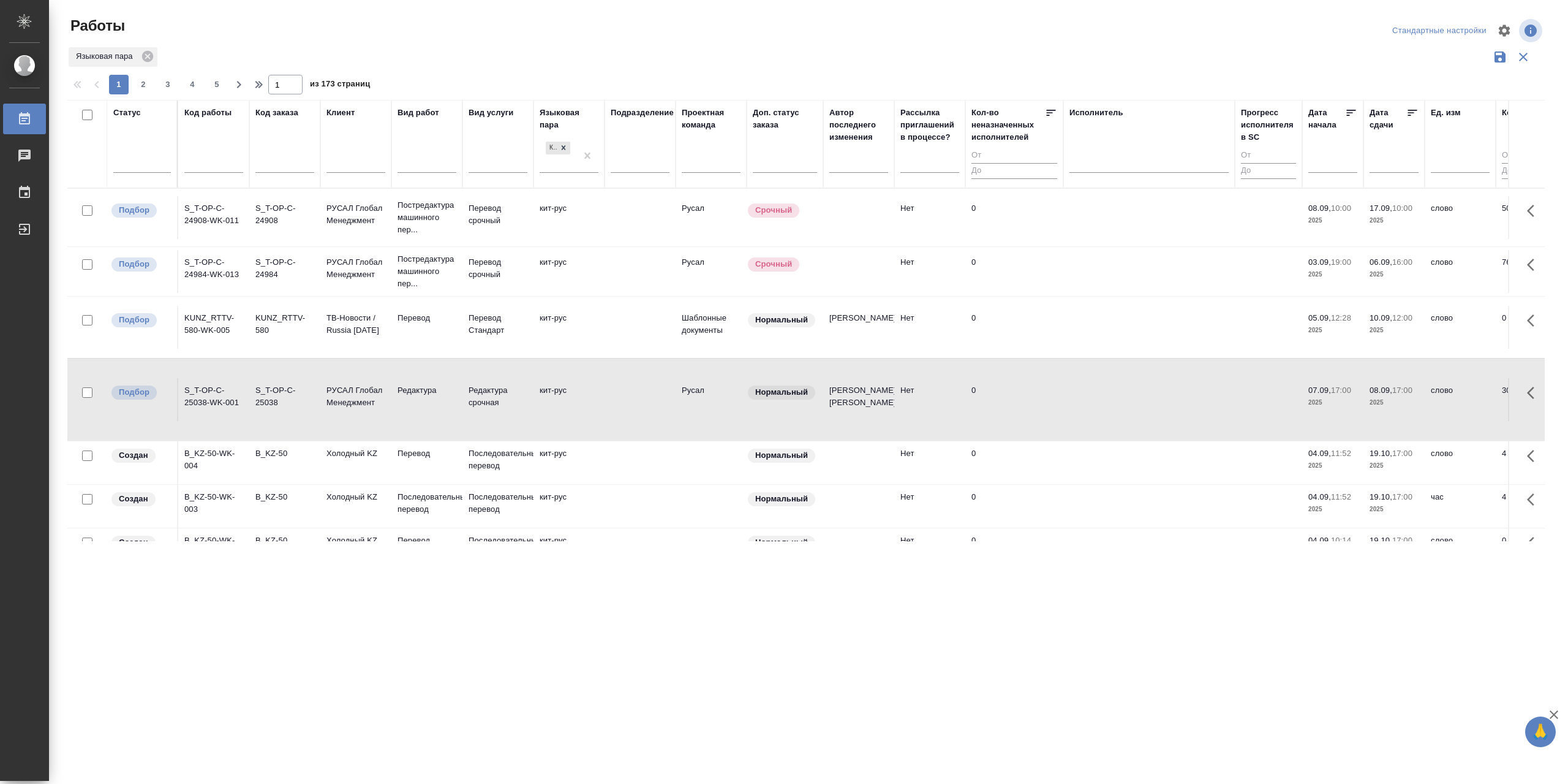
click at [231, 135] on div "Код работы" at bounding box center [214, 144] width 59 height 74
click at [141, 169] on div at bounding box center [142, 160] width 57 height 18
click at [1088, 158] on div at bounding box center [1149, 160] width 159 height 18
click at [1146, 202] on div "Свои работы" at bounding box center [1161, 200] width 184 height 22
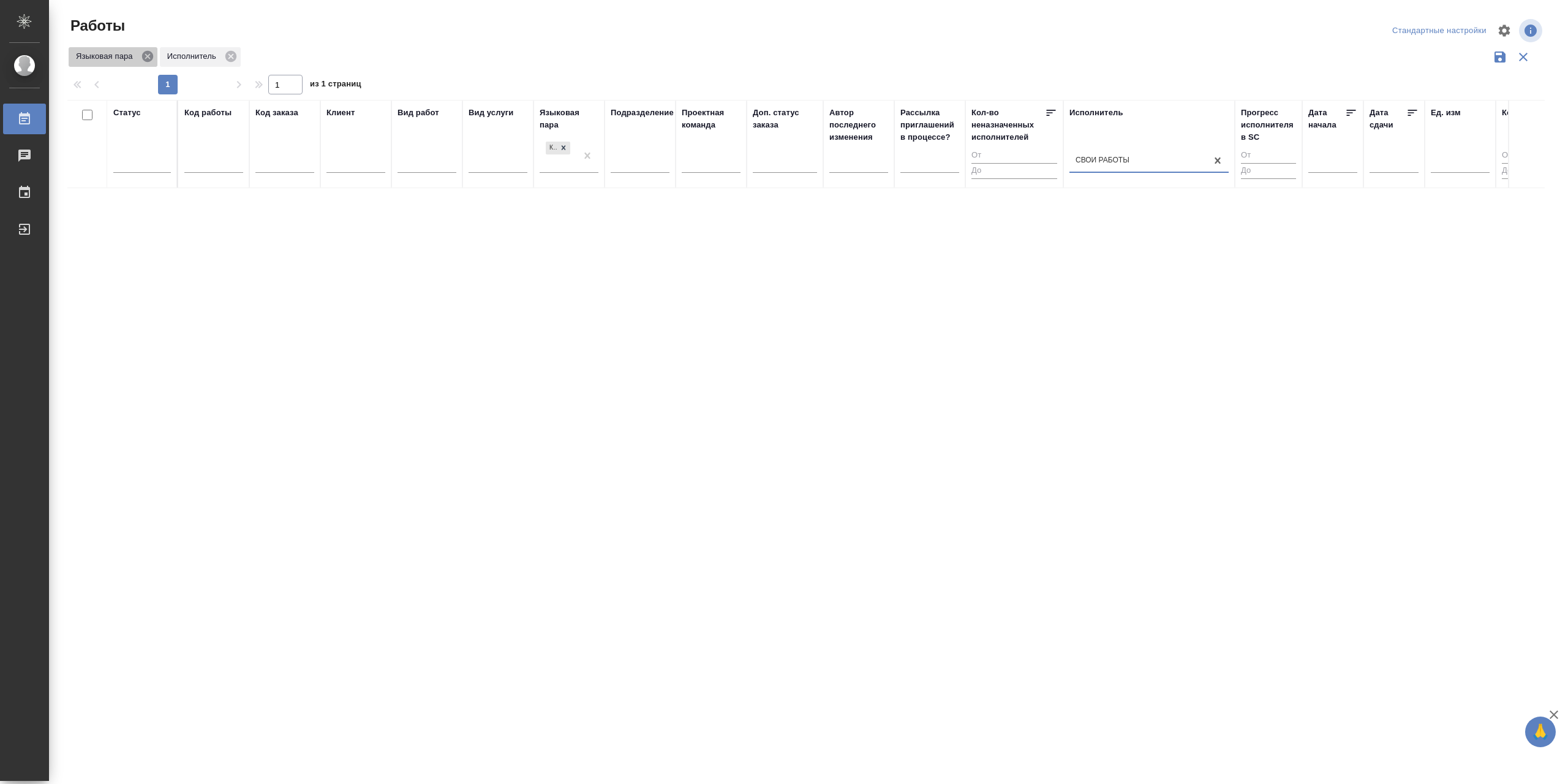
click at [151, 57] on icon at bounding box center [147, 56] width 11 height 11
click at [1508, 29] on icon "button" at bounding box center [1505, 30] width 12 height 12
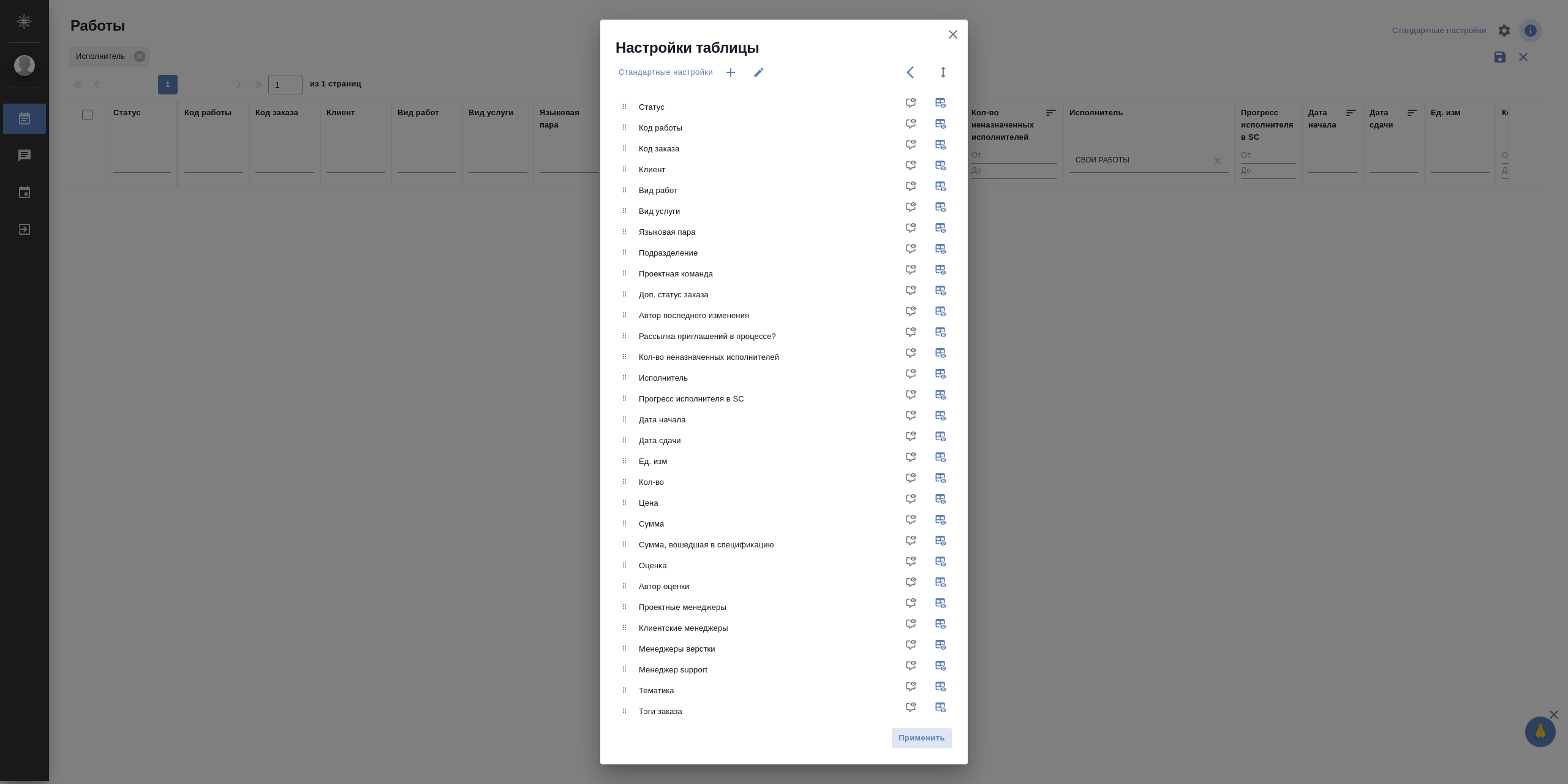
drag, startPoint x: 951, startPoint y: 38, endPoint x: 662, endPoint y: 60, distance: 289.8
click at [951, 38] on icon "button" at bounding box center [953, 35] width 15 height 15
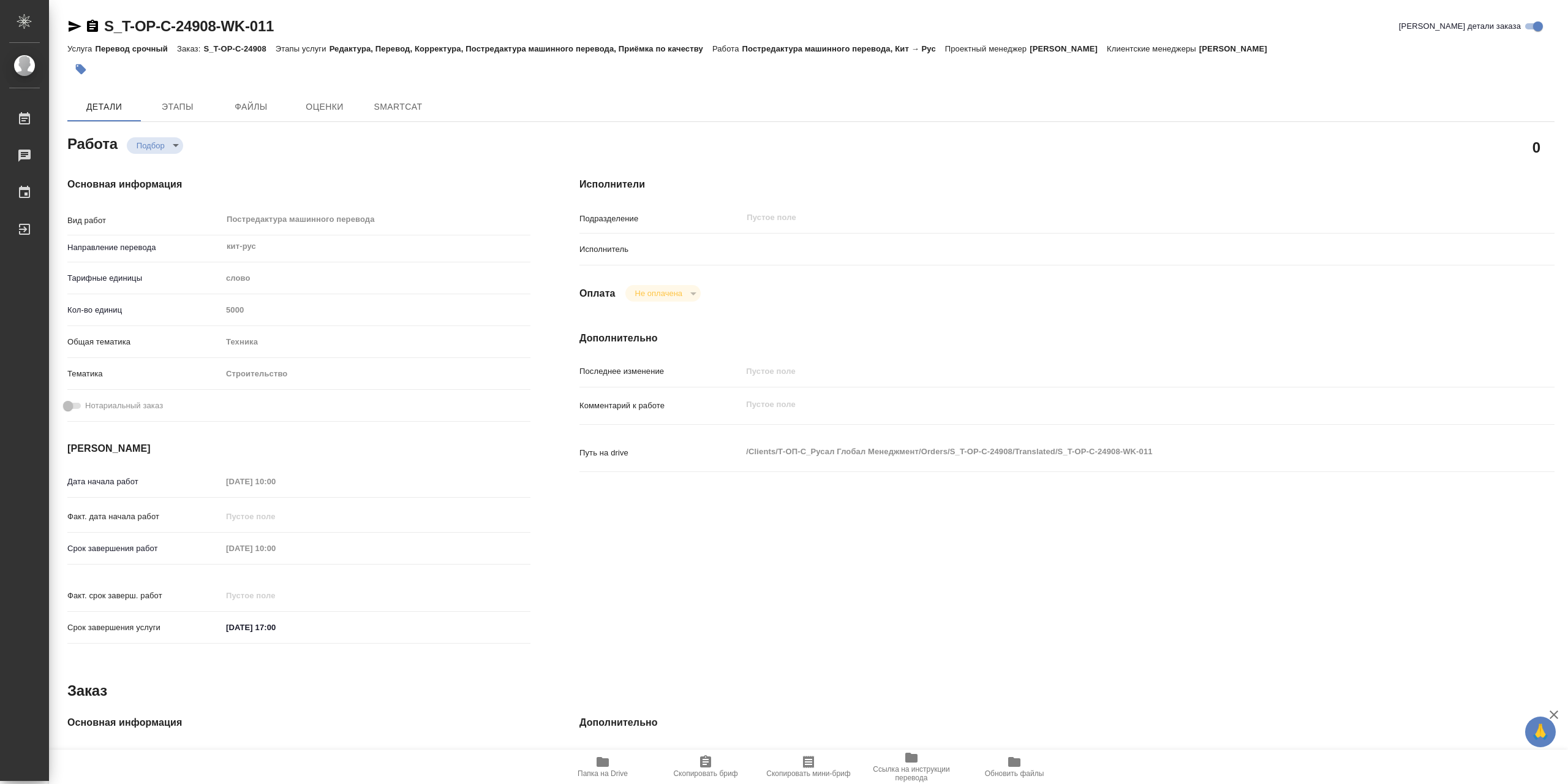
type textarea "x"
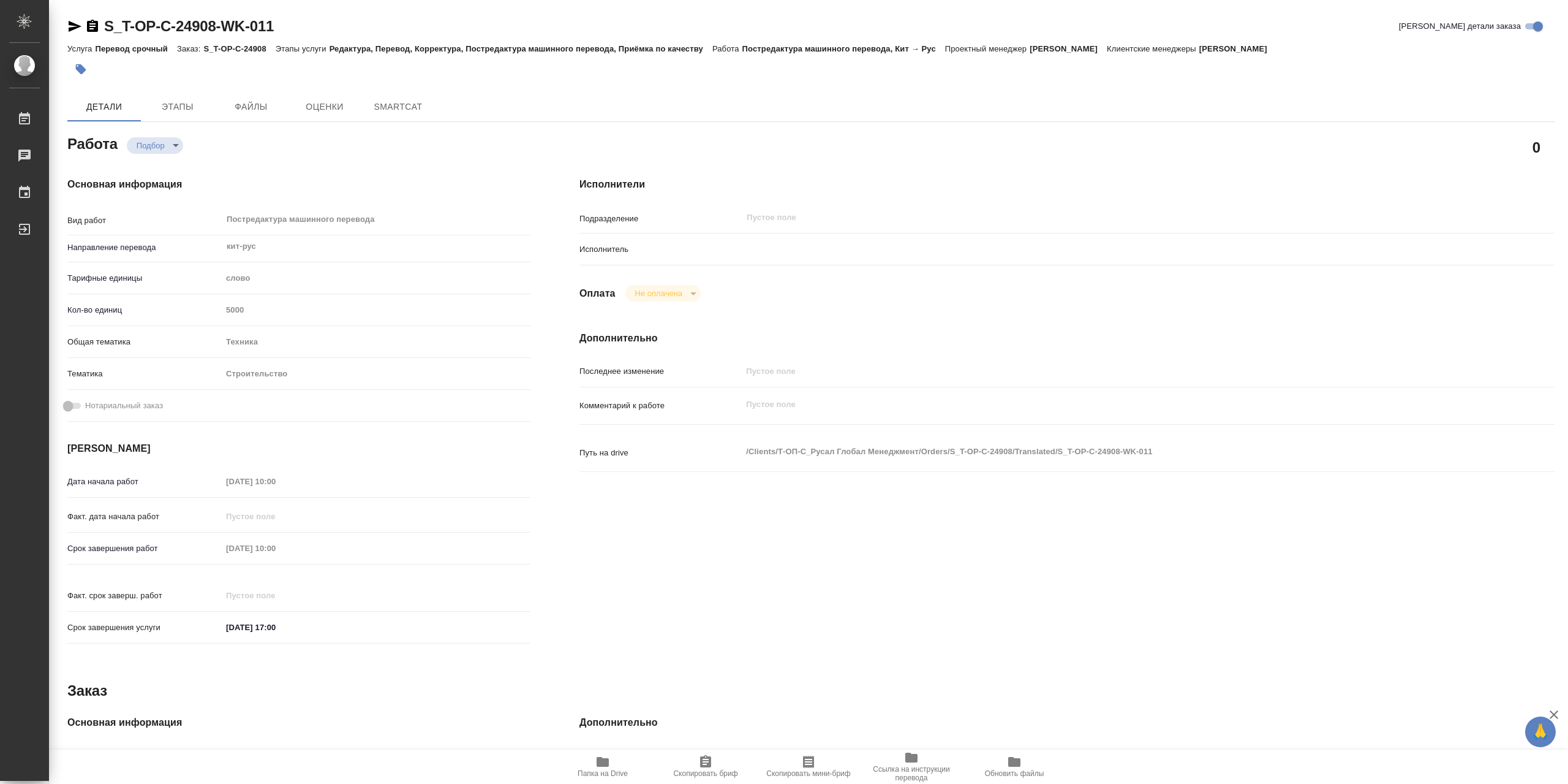
type textarea "x"
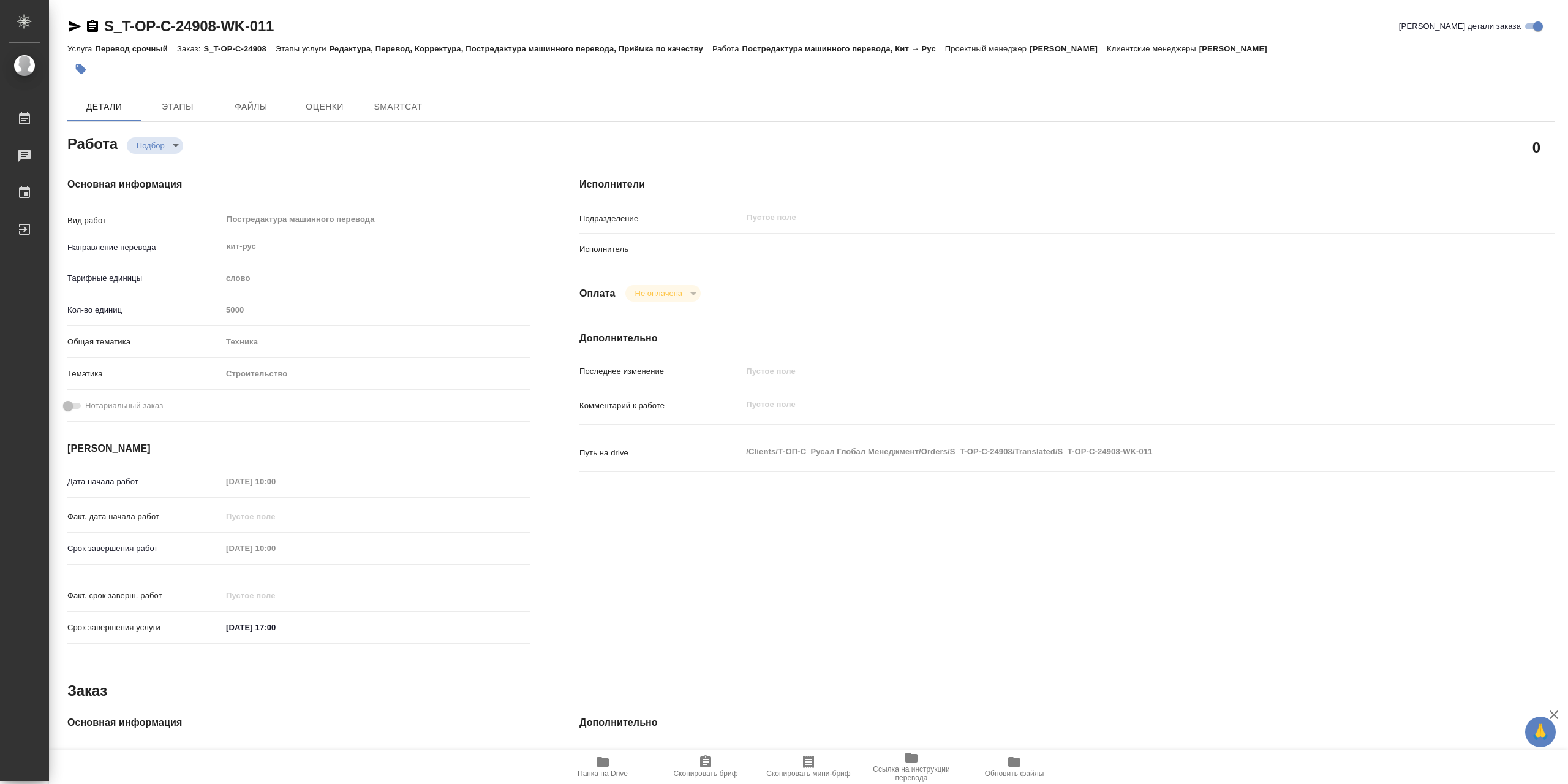
type textarea "x"
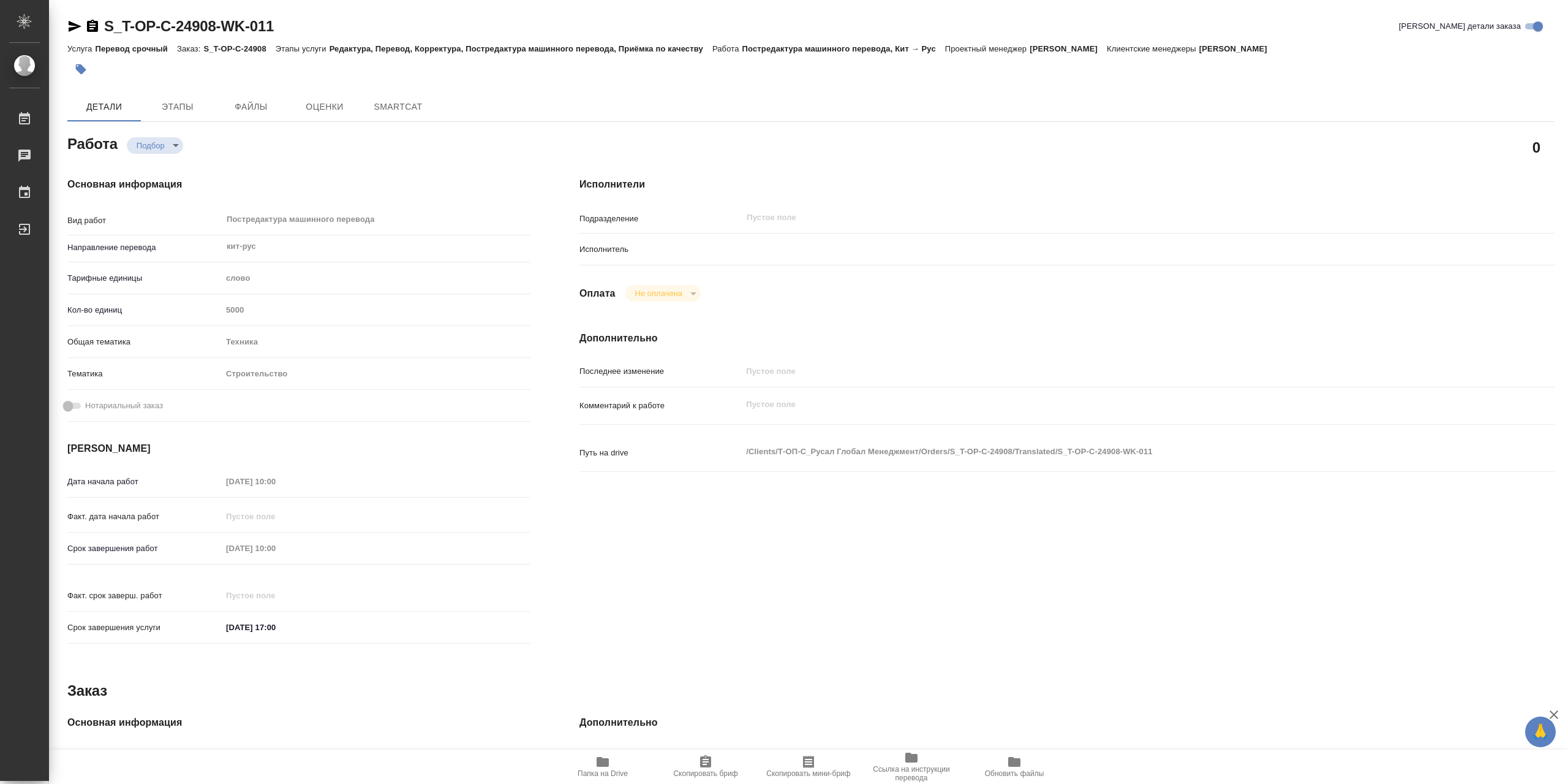
type textarea "x"
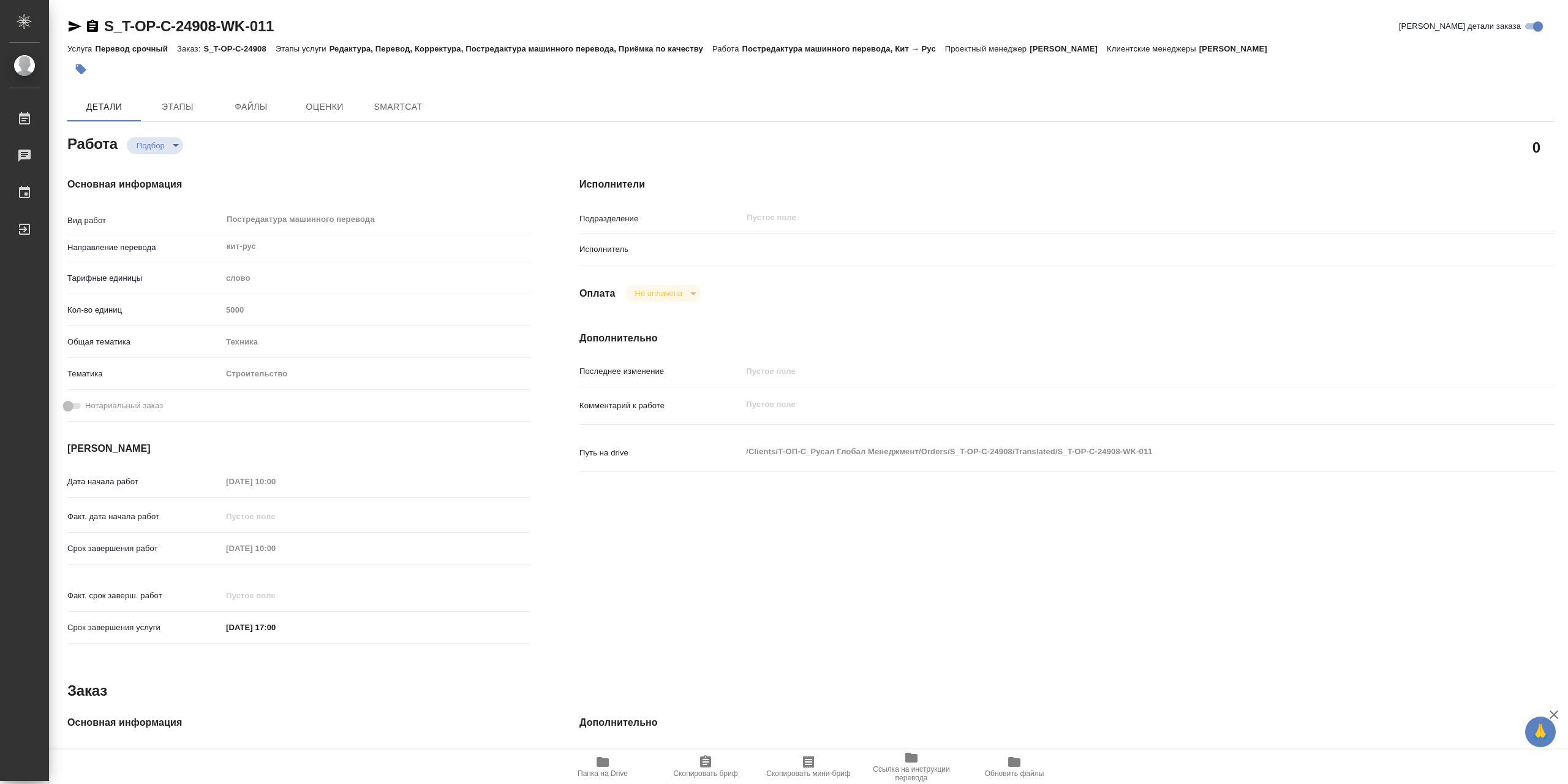
type textarea "x"
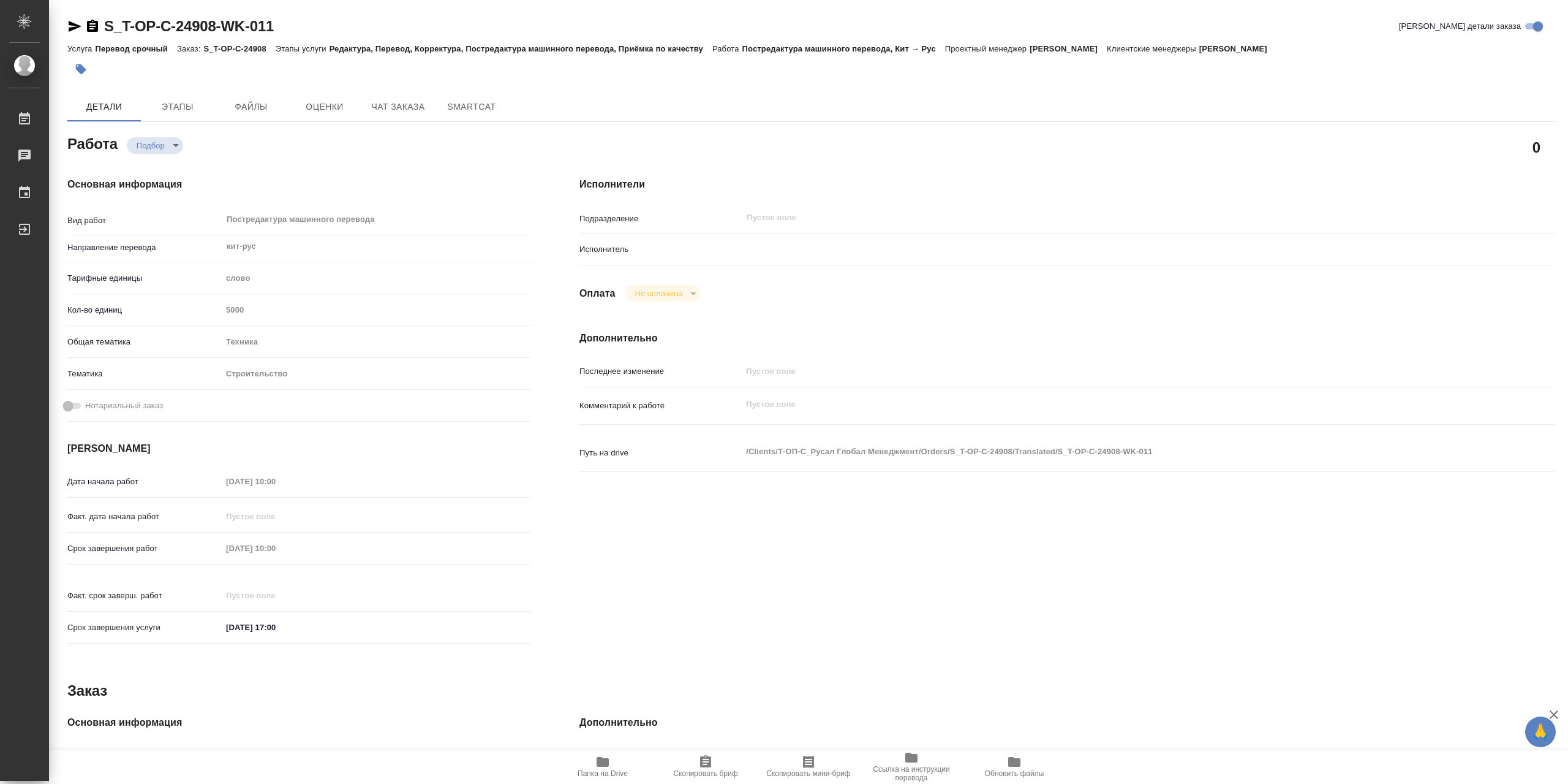
type textarea "x"
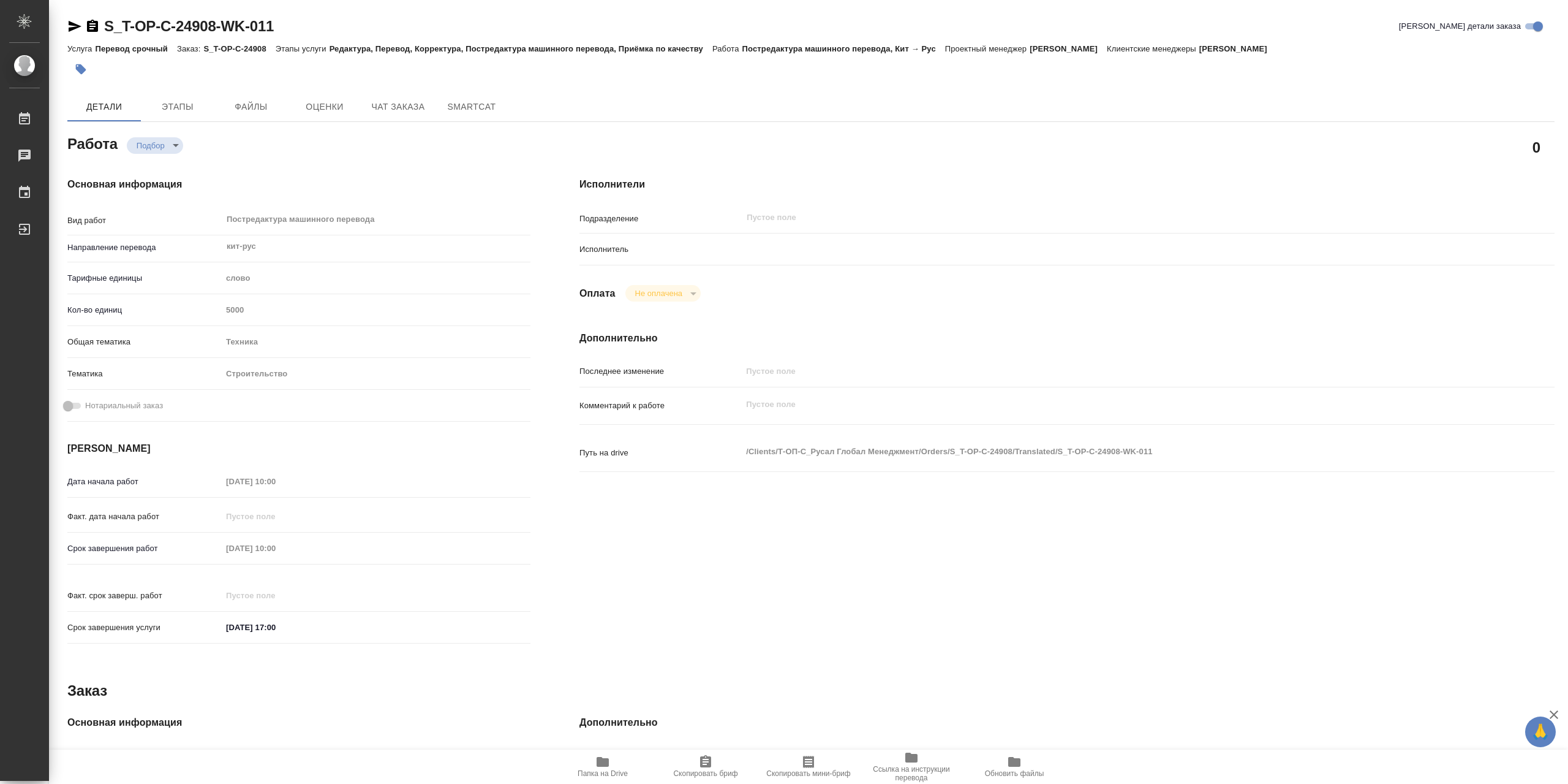
type textarea "x"
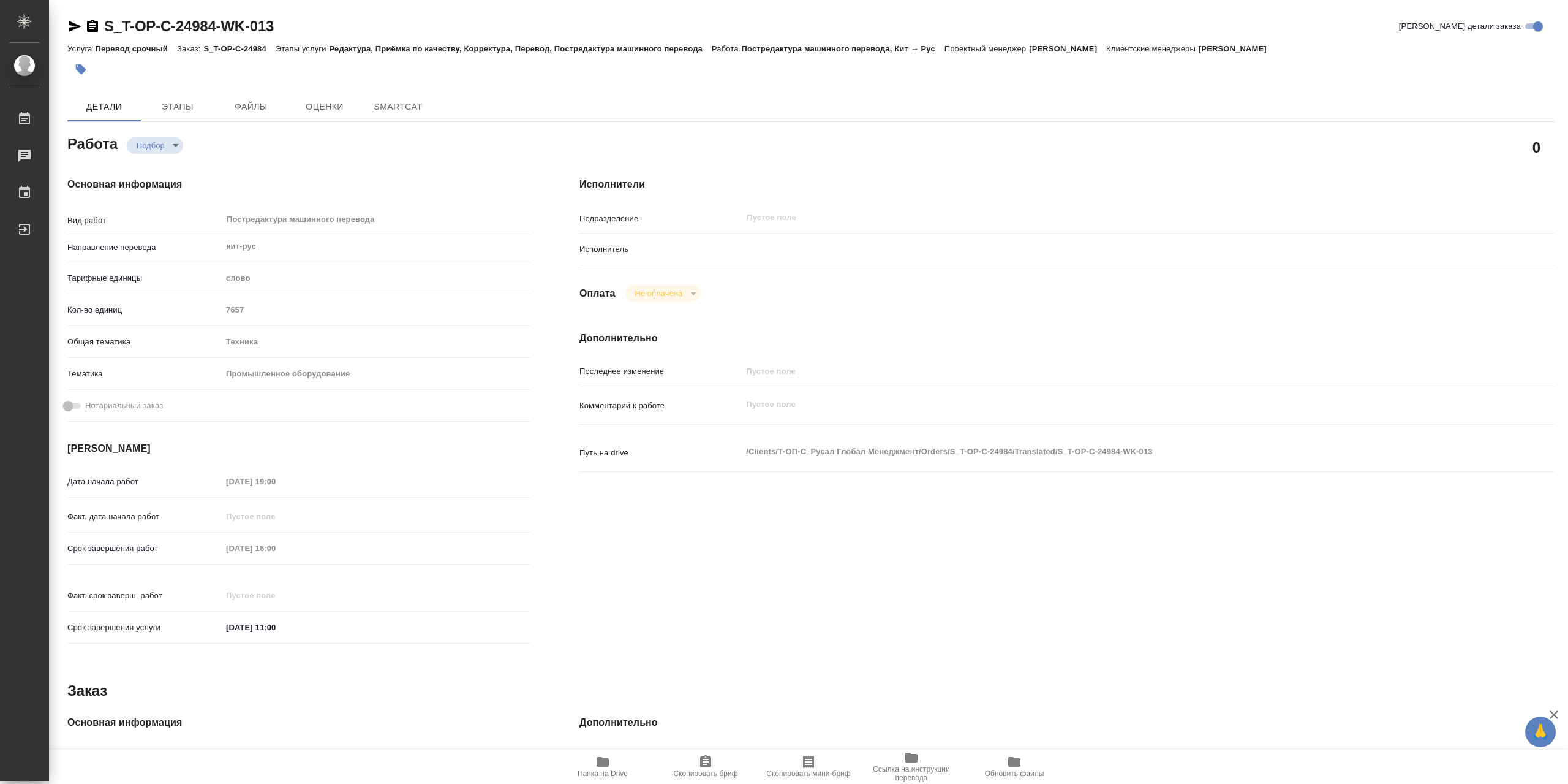
type textarea "x"
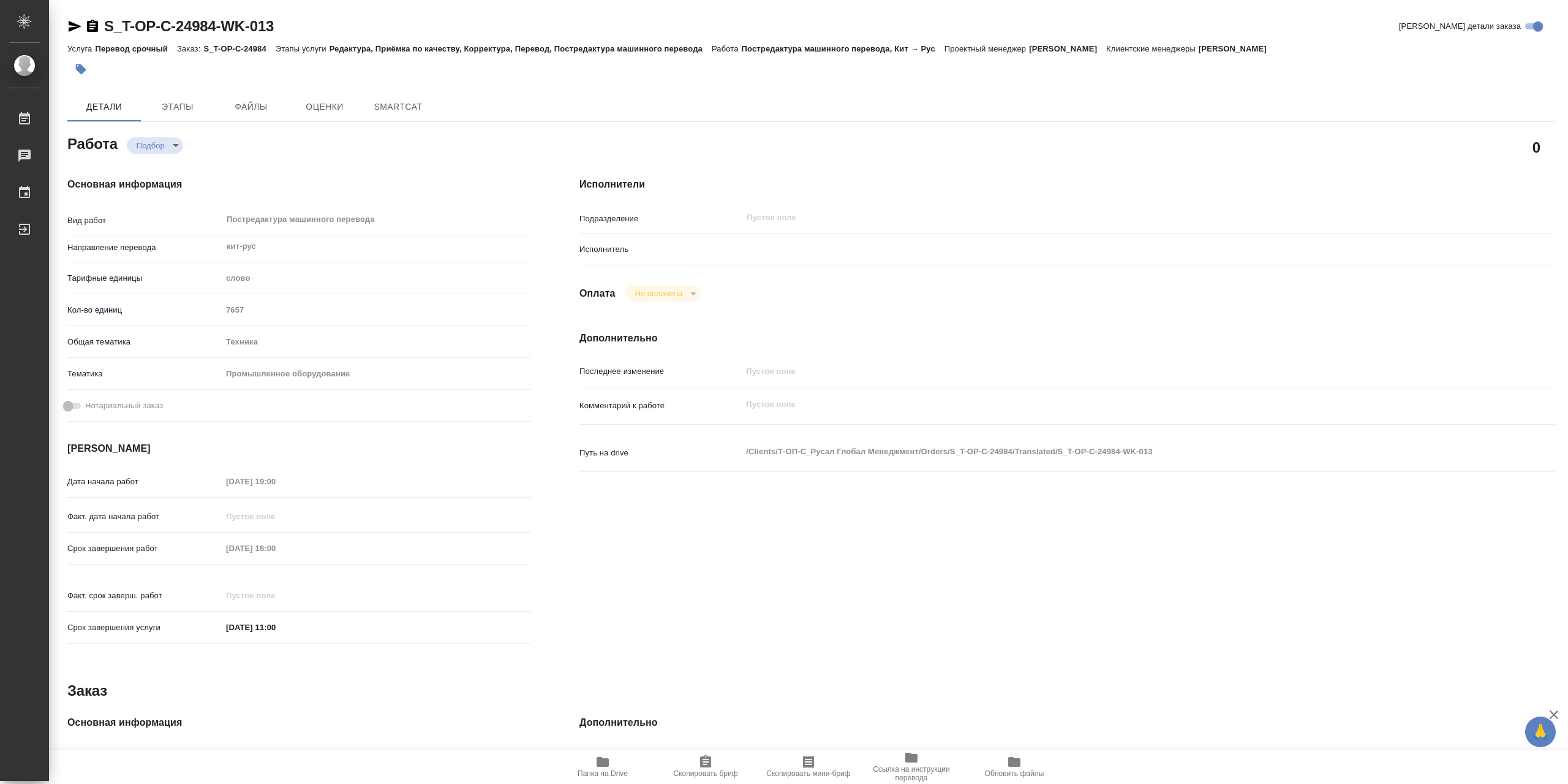
type textarea "x"
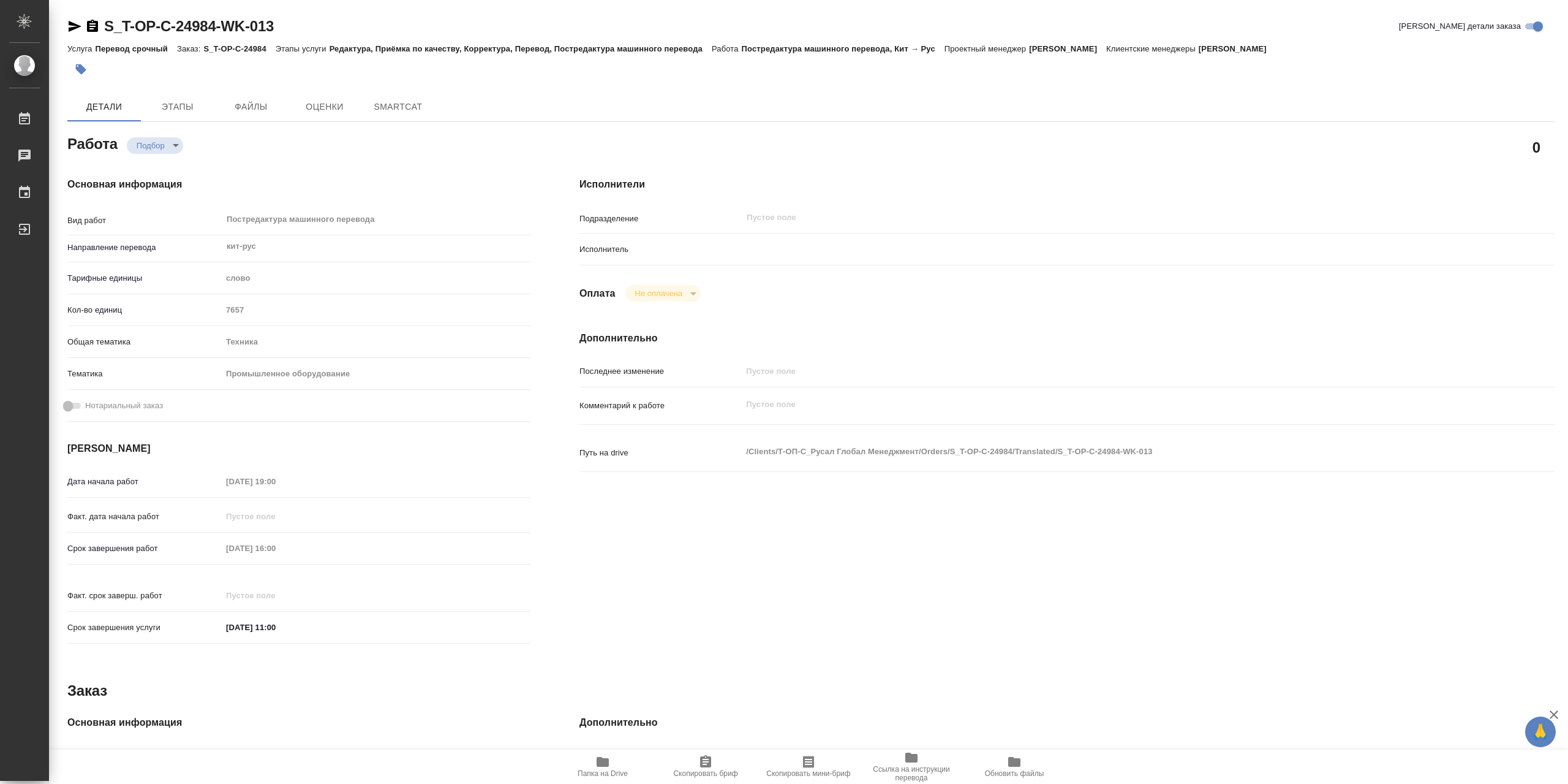
type textarea "x"
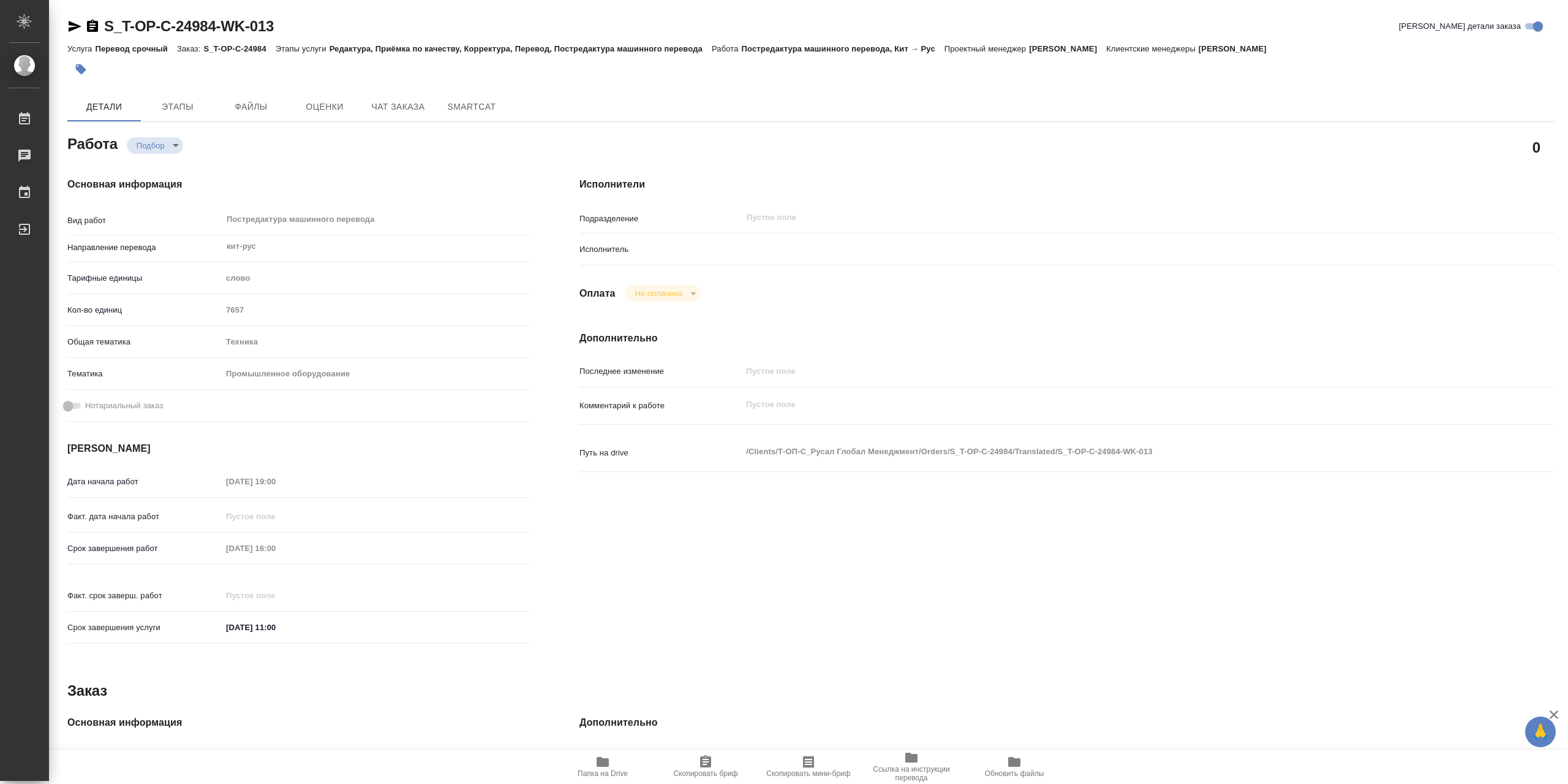
type textarea "x"
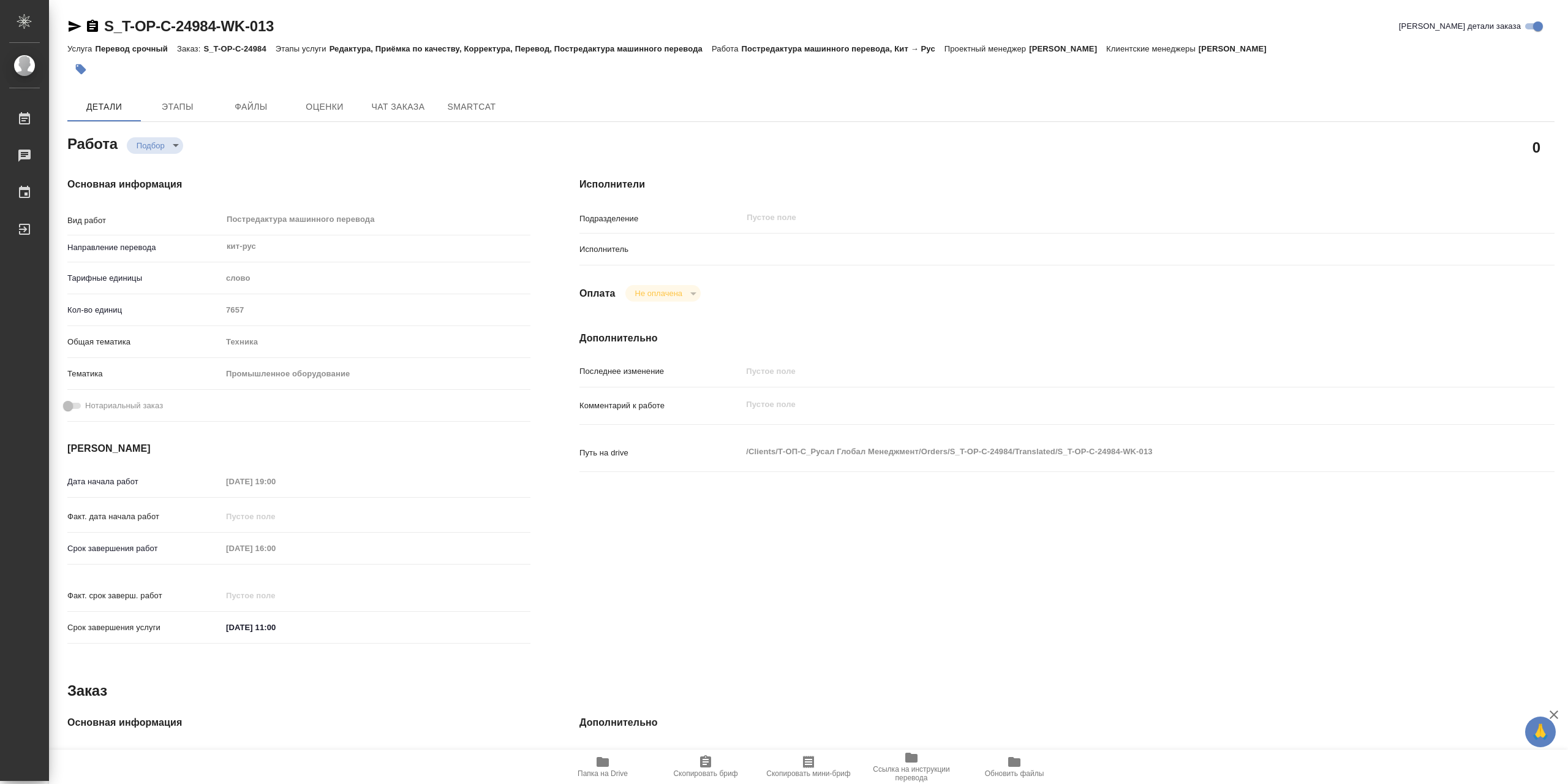
type textarea "x"
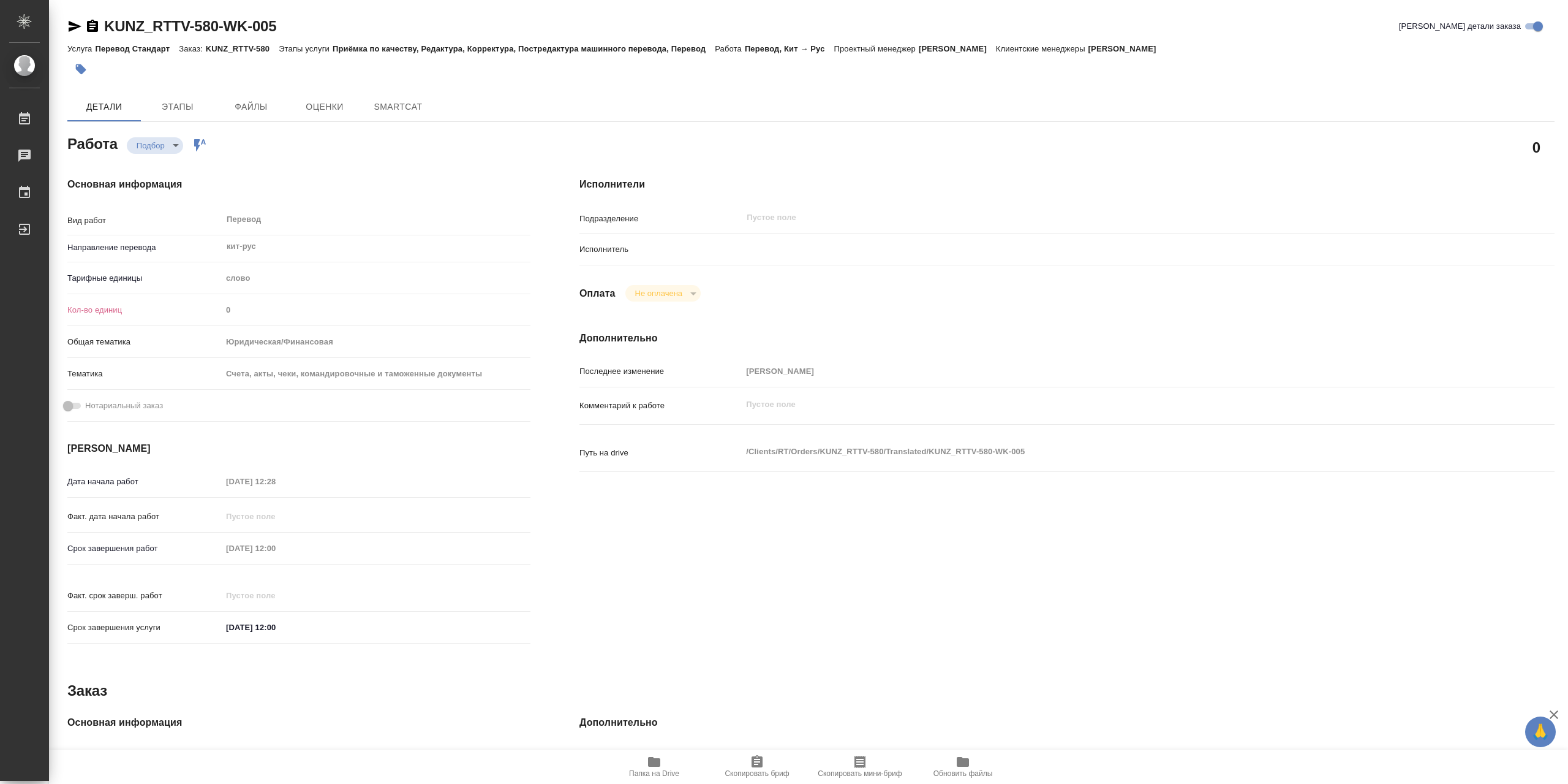
type textarea "x"
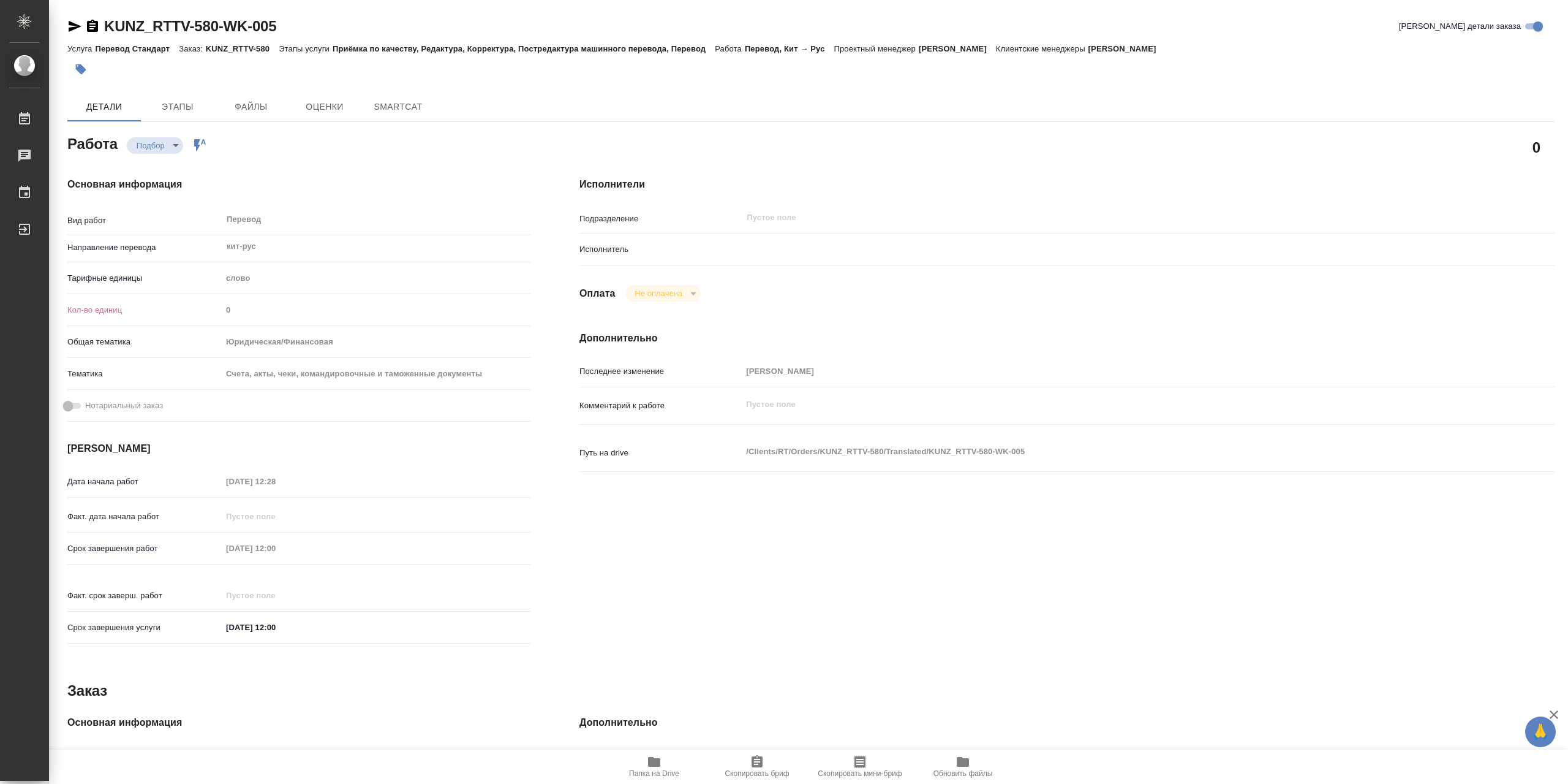
type textarea "x"
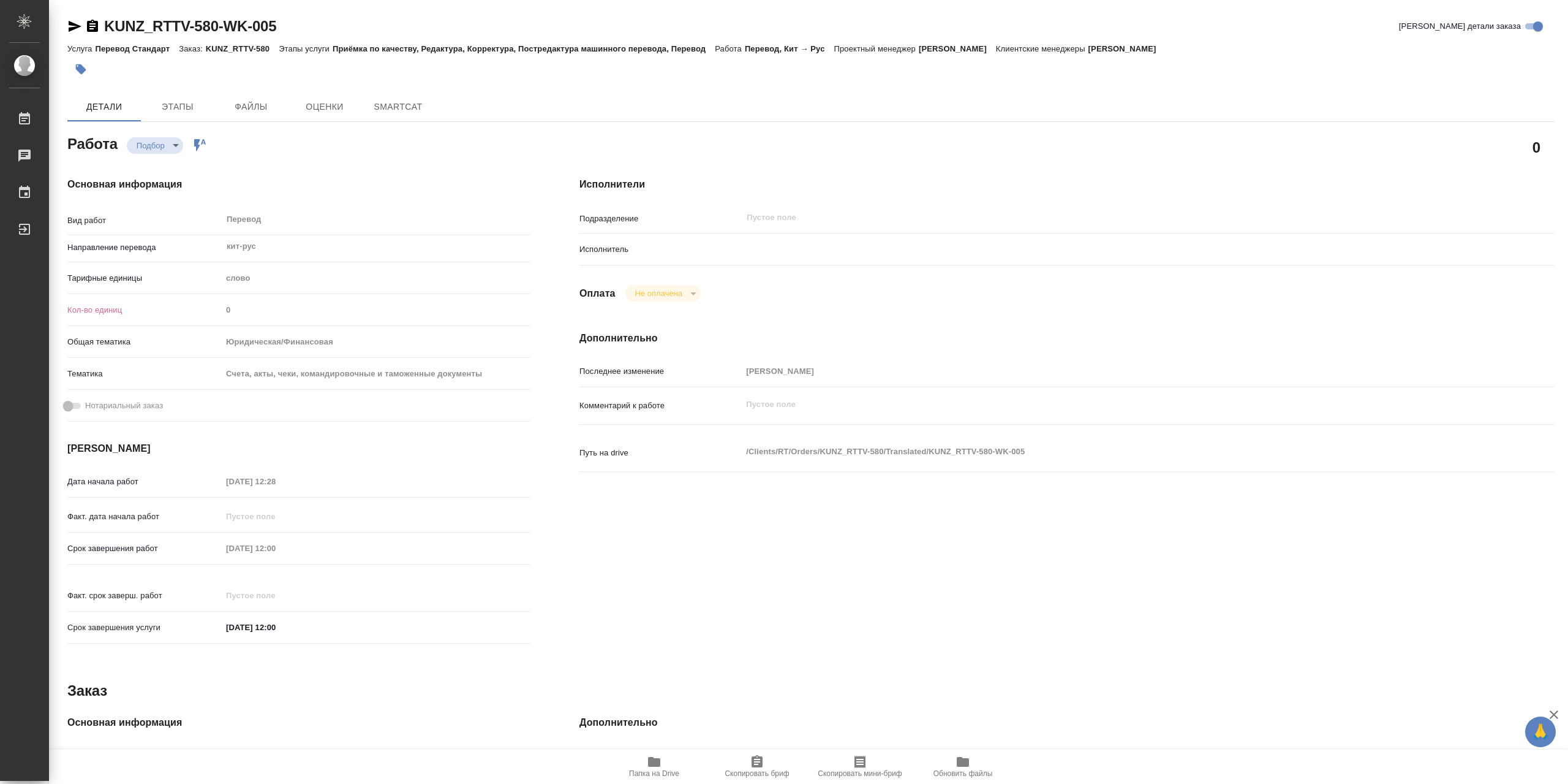
type textarea "x"
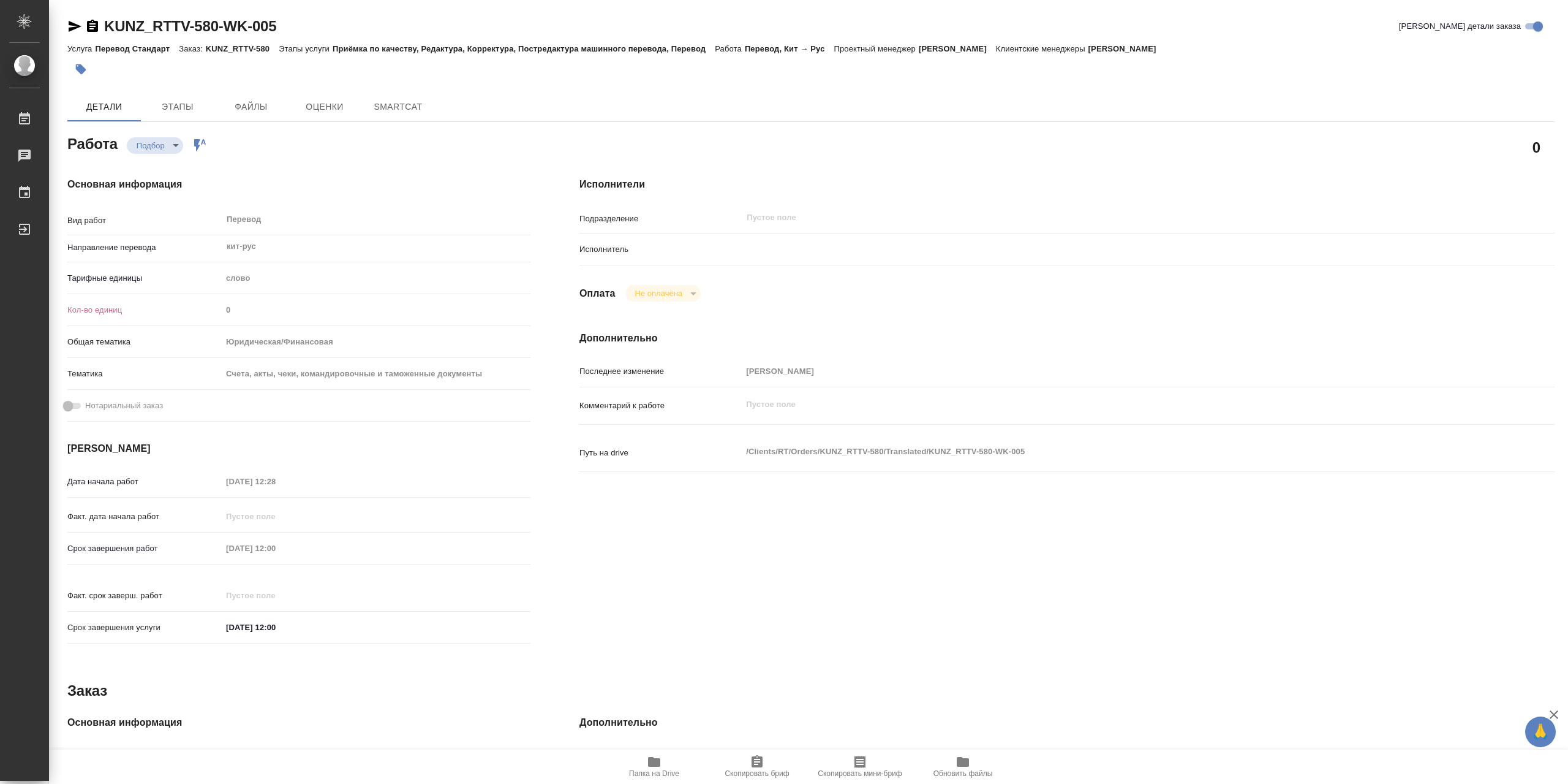
type textarea "x"
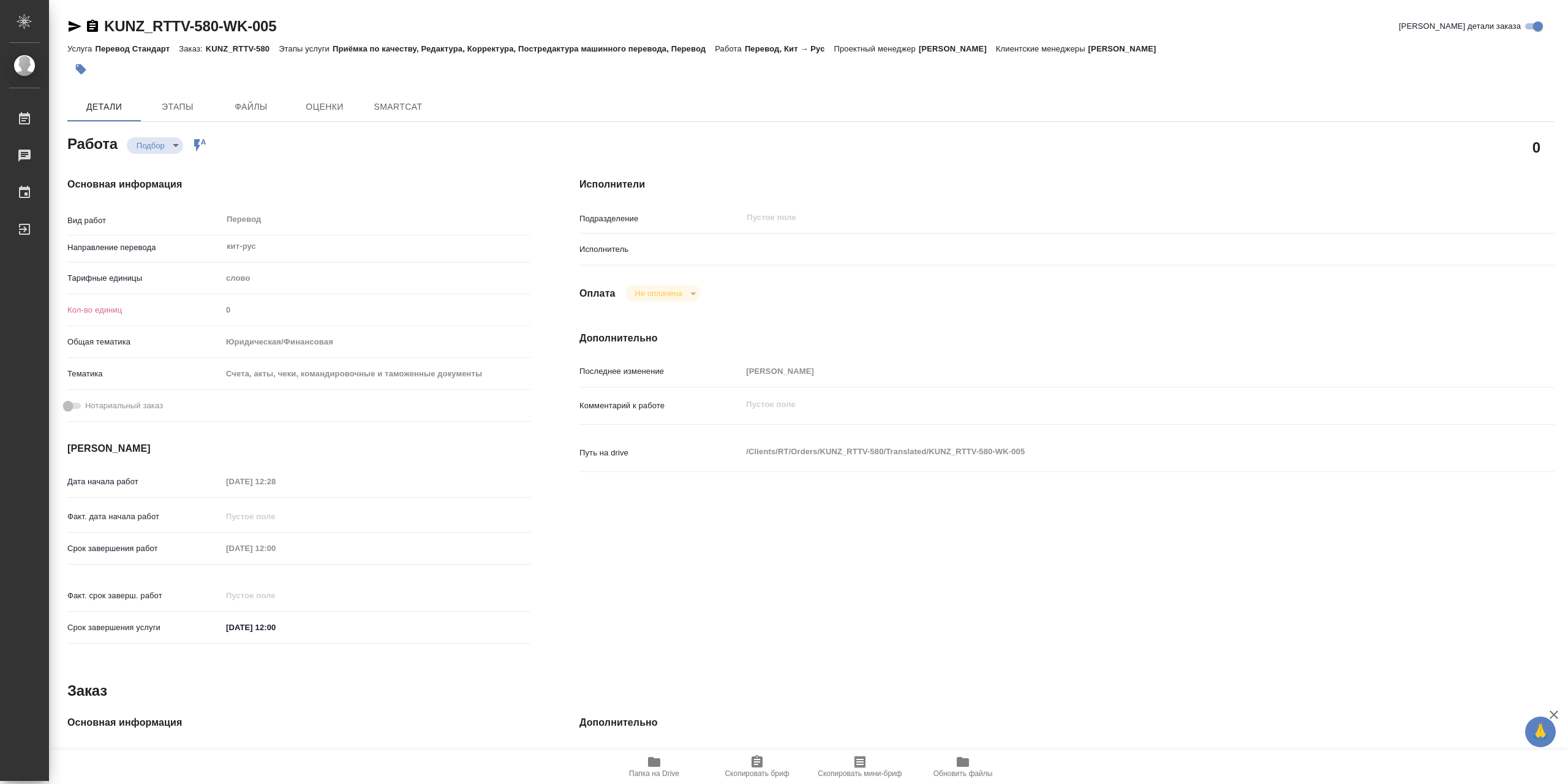
type textarea "x"
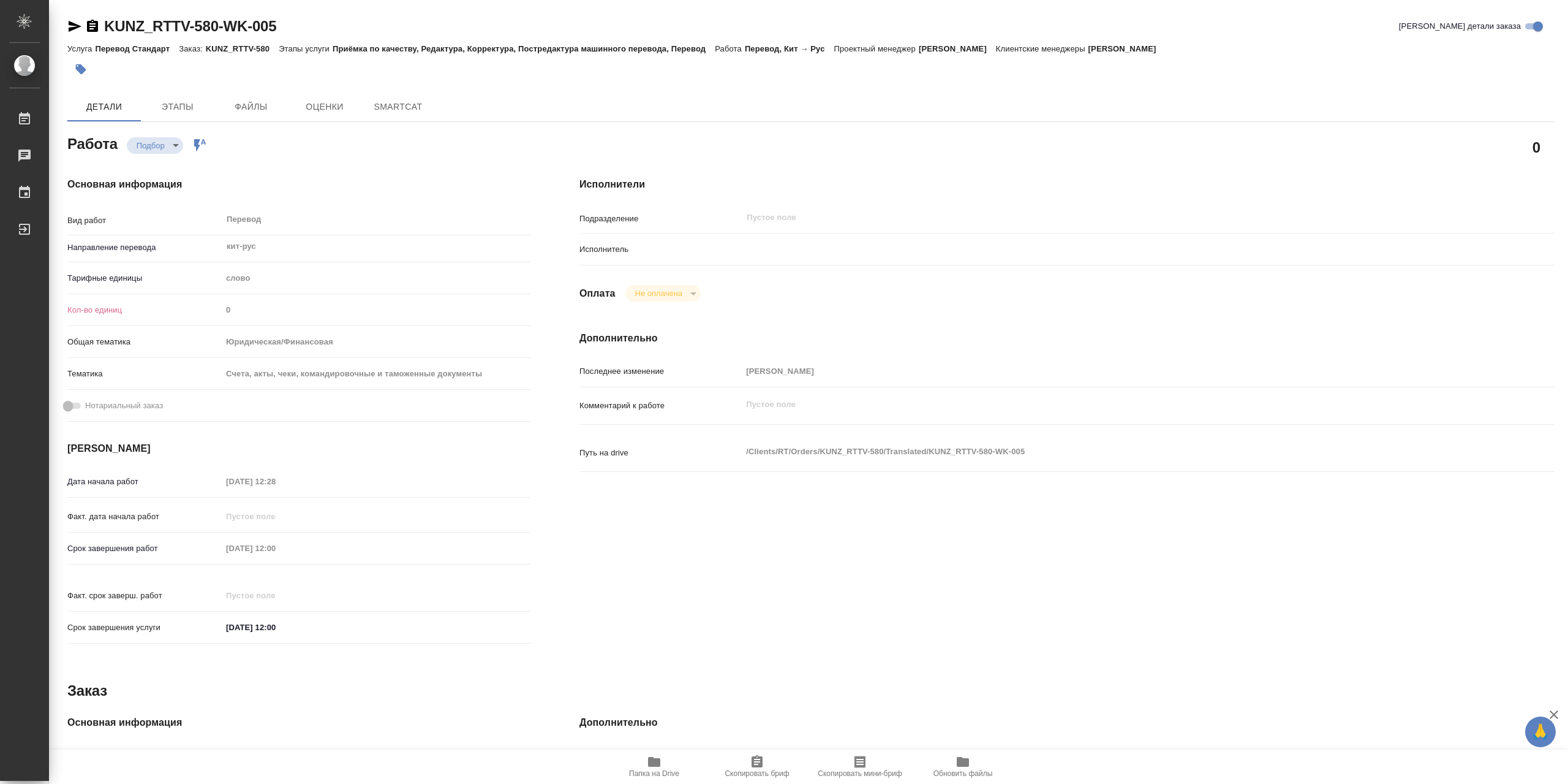
type textarea "x"
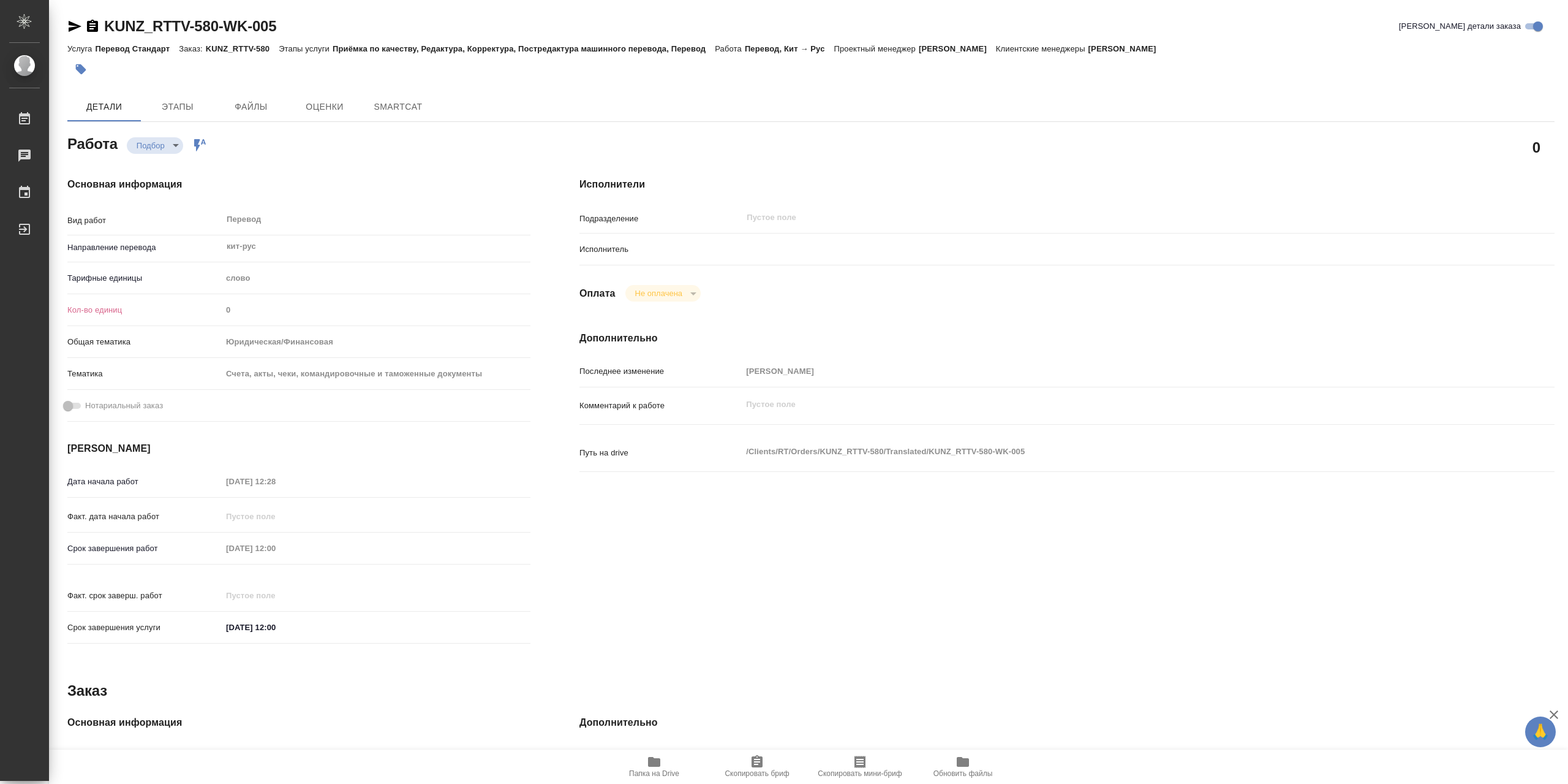
type textarea "x"
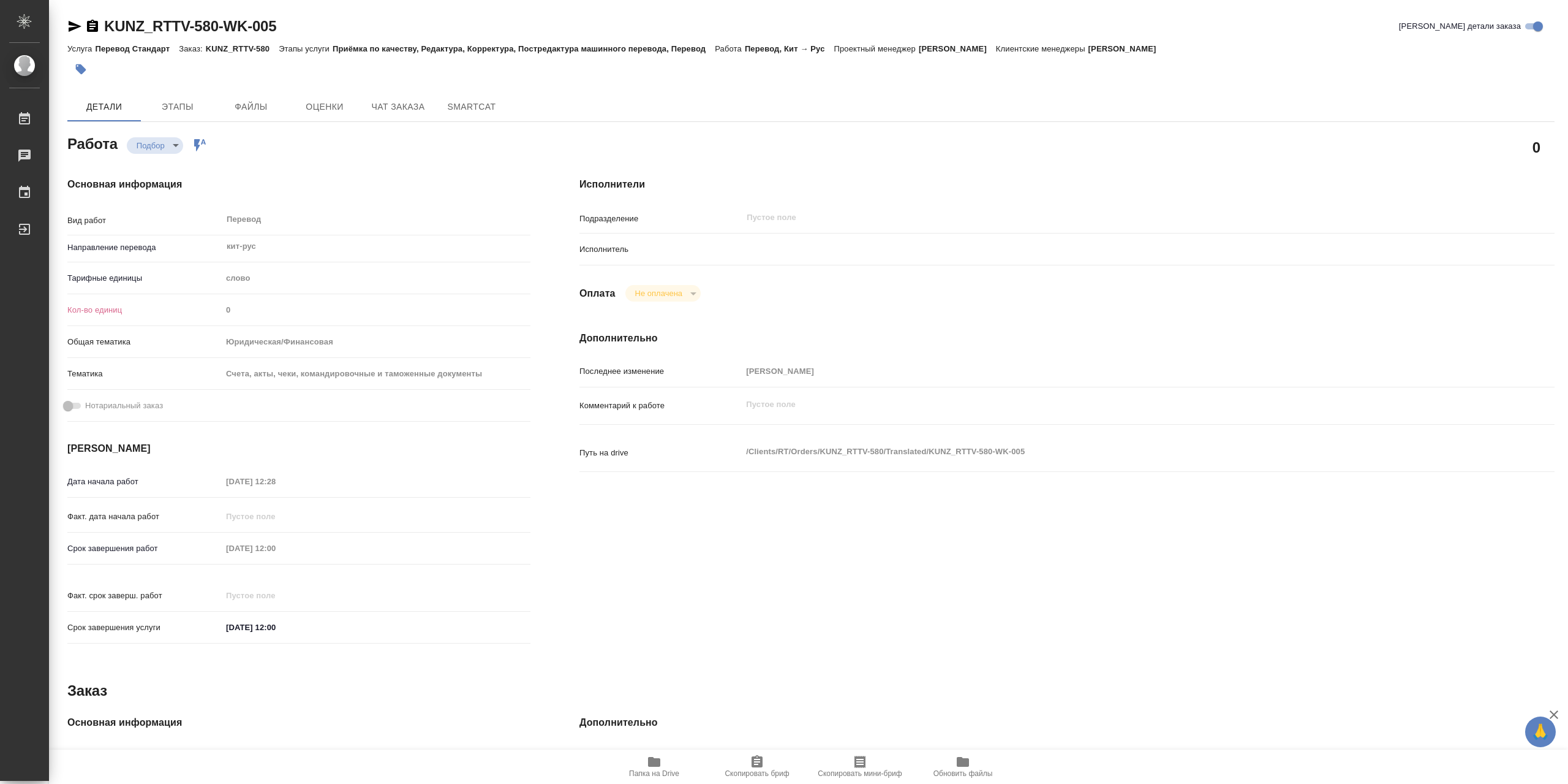
type textarea "x"
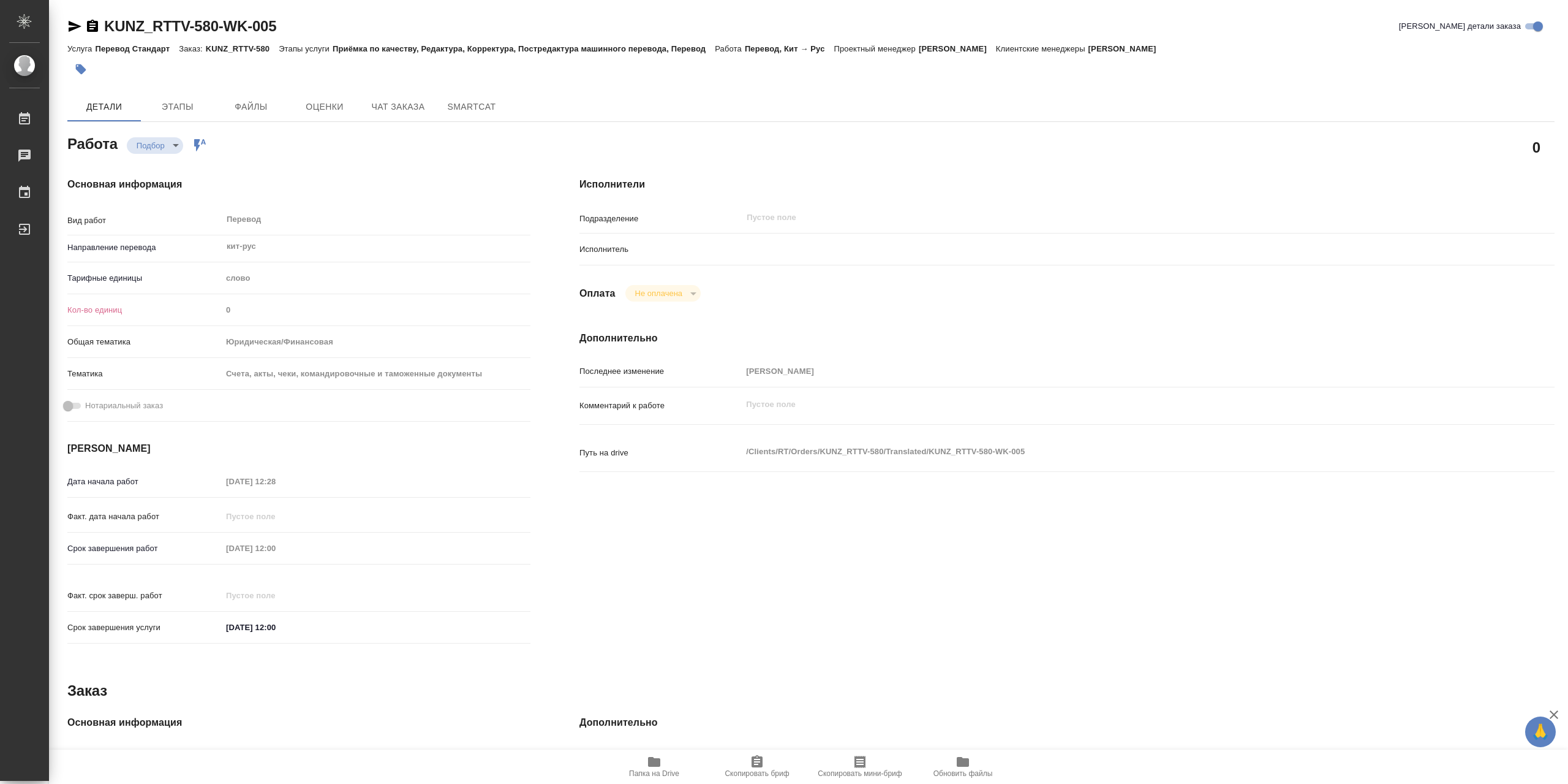
type textarea "x"
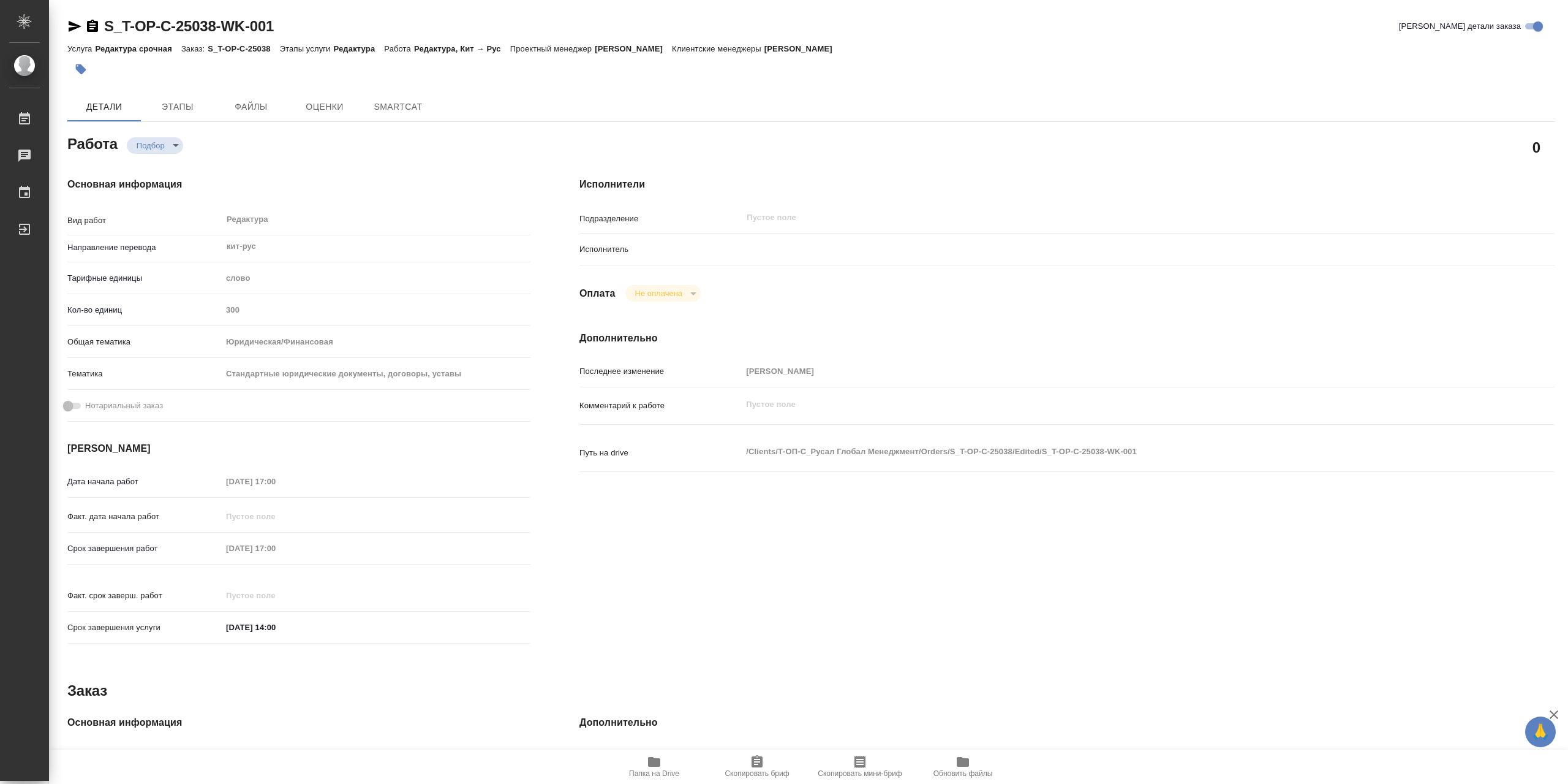
type textarea "x"
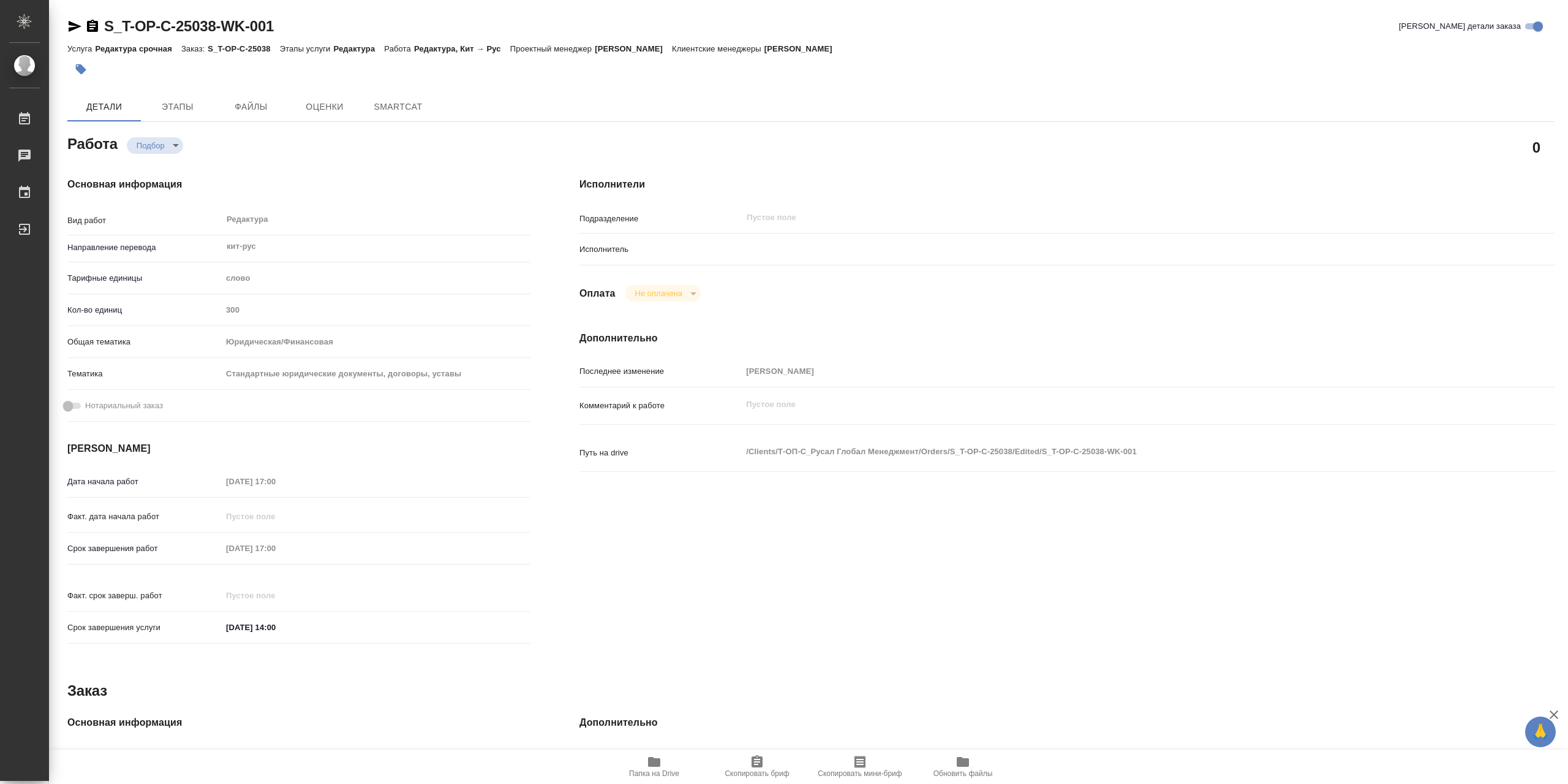
type textarea "x"
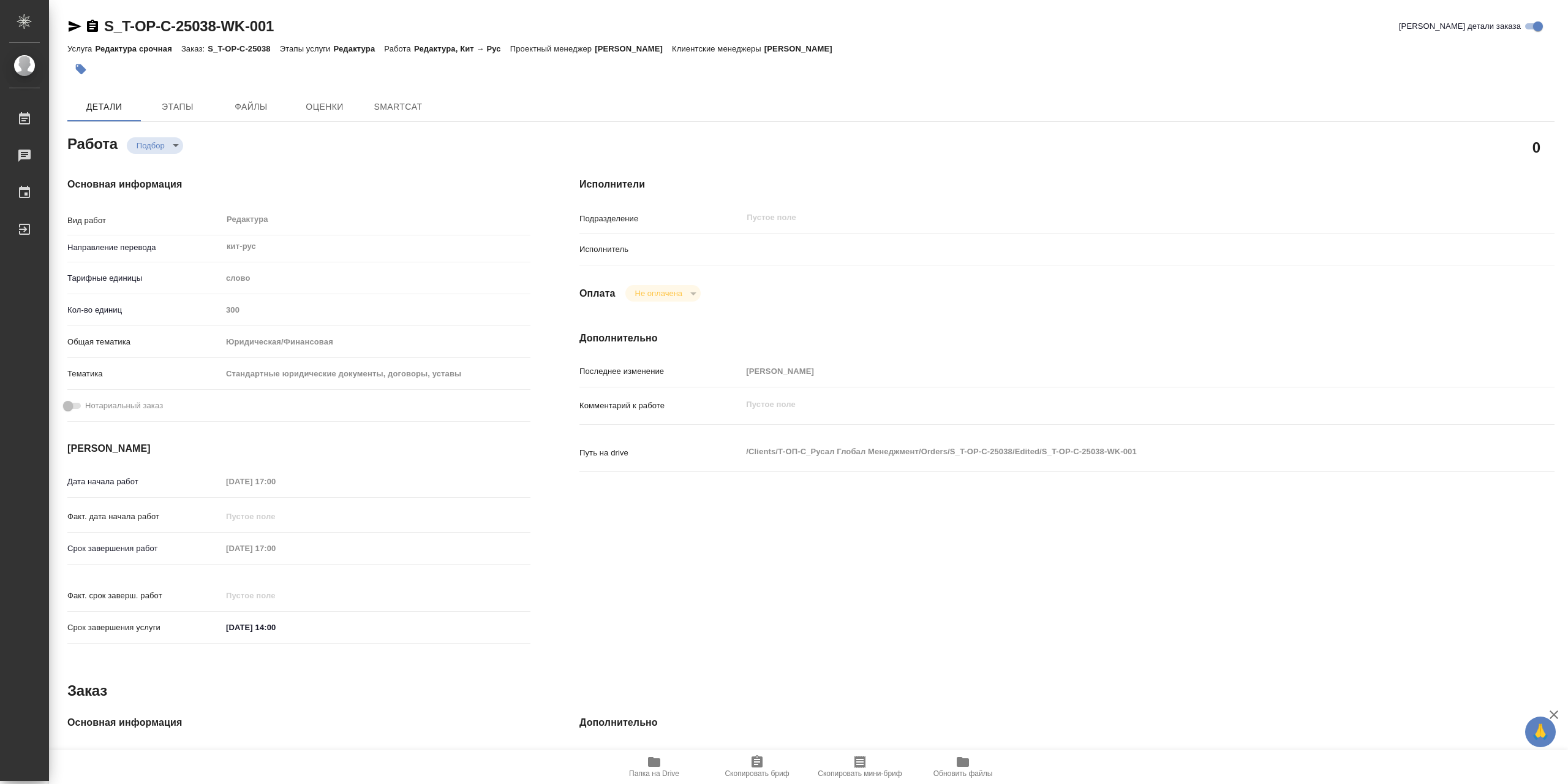
type textarea "x"
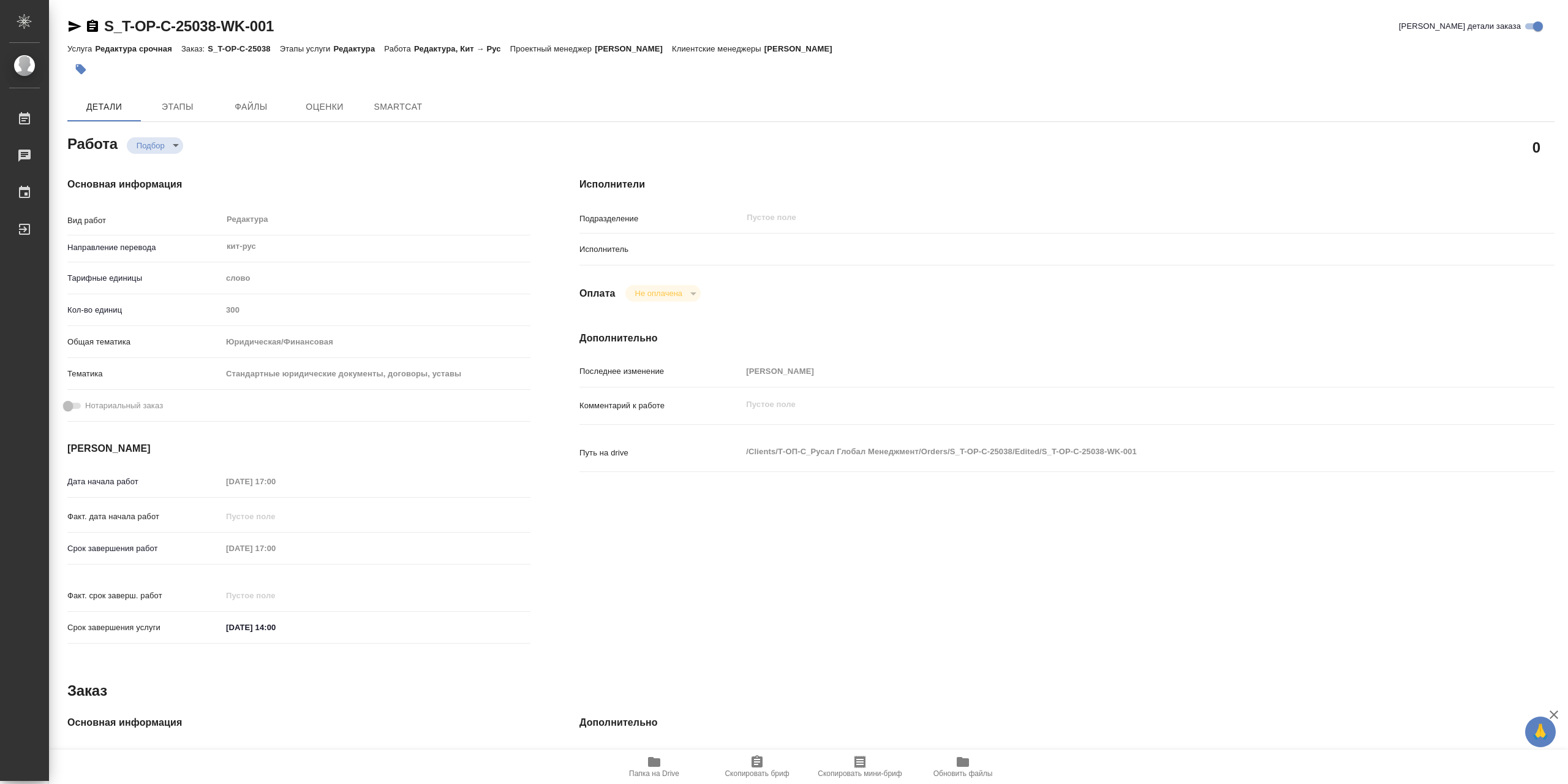
type textarea "x"
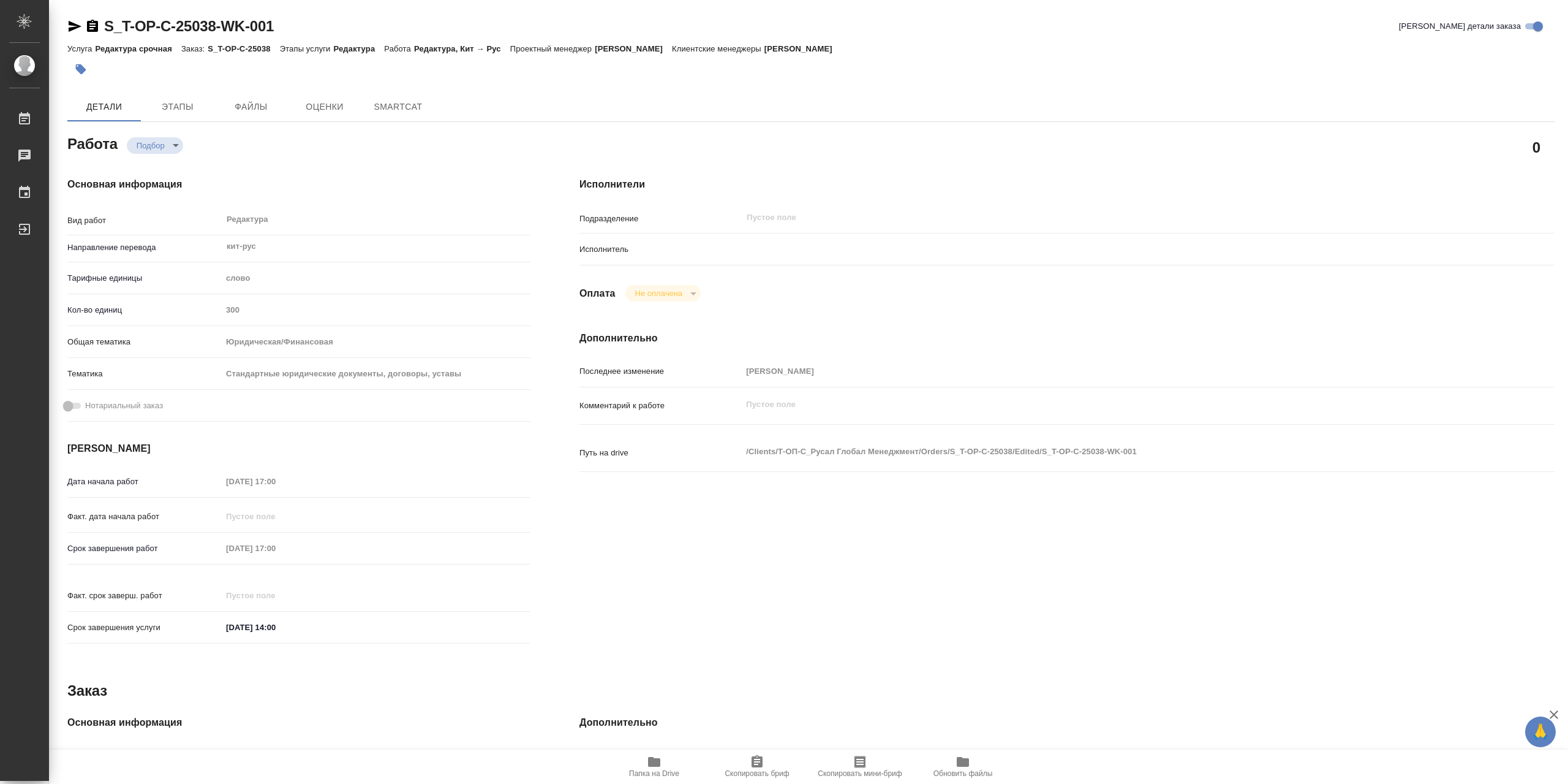
type textarea "x"
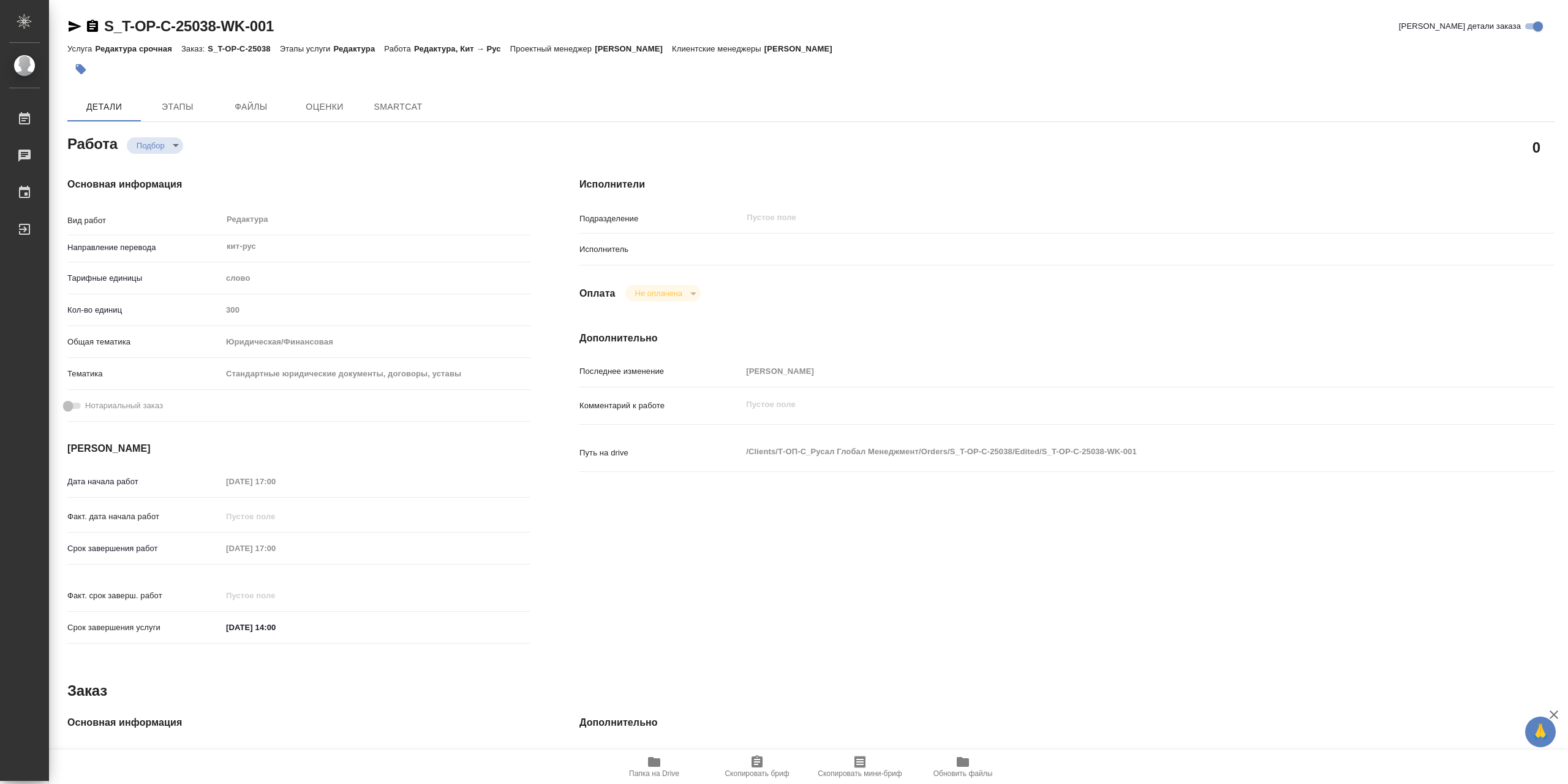
type textarea "x"
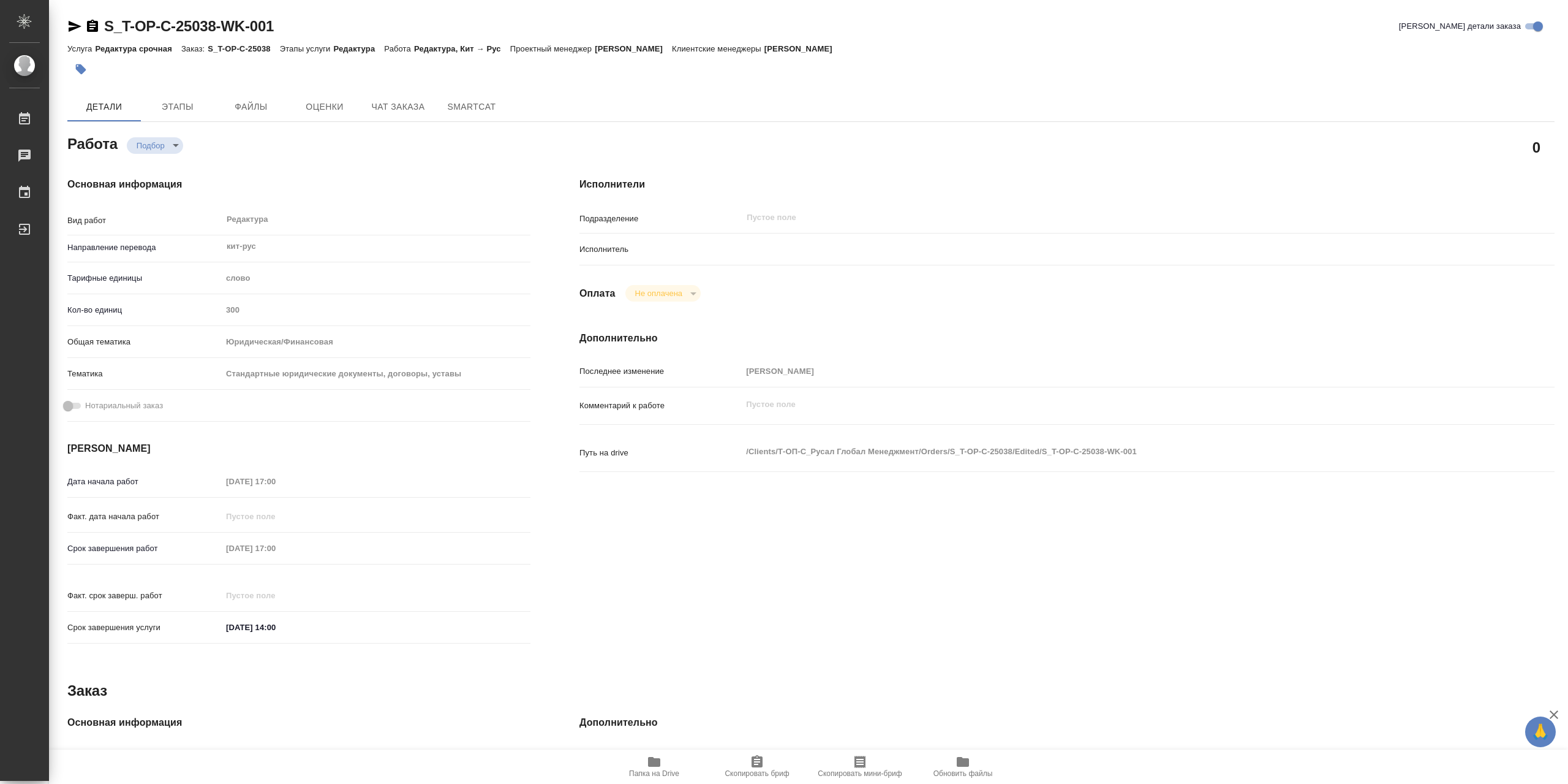
type textarea "x"
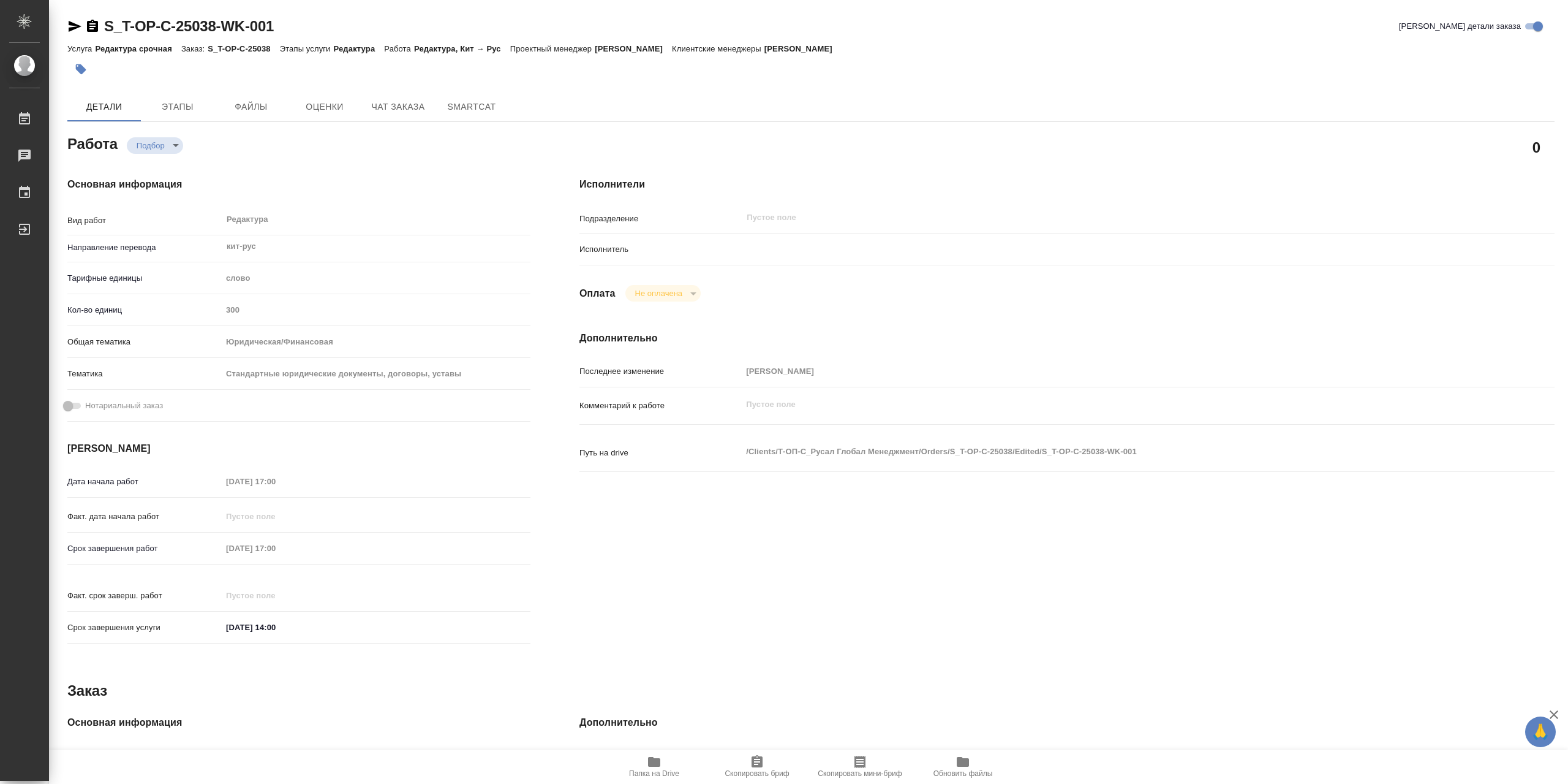
type textarea "x"
